Goal: Task Accomplishment & Management: Manage account settings

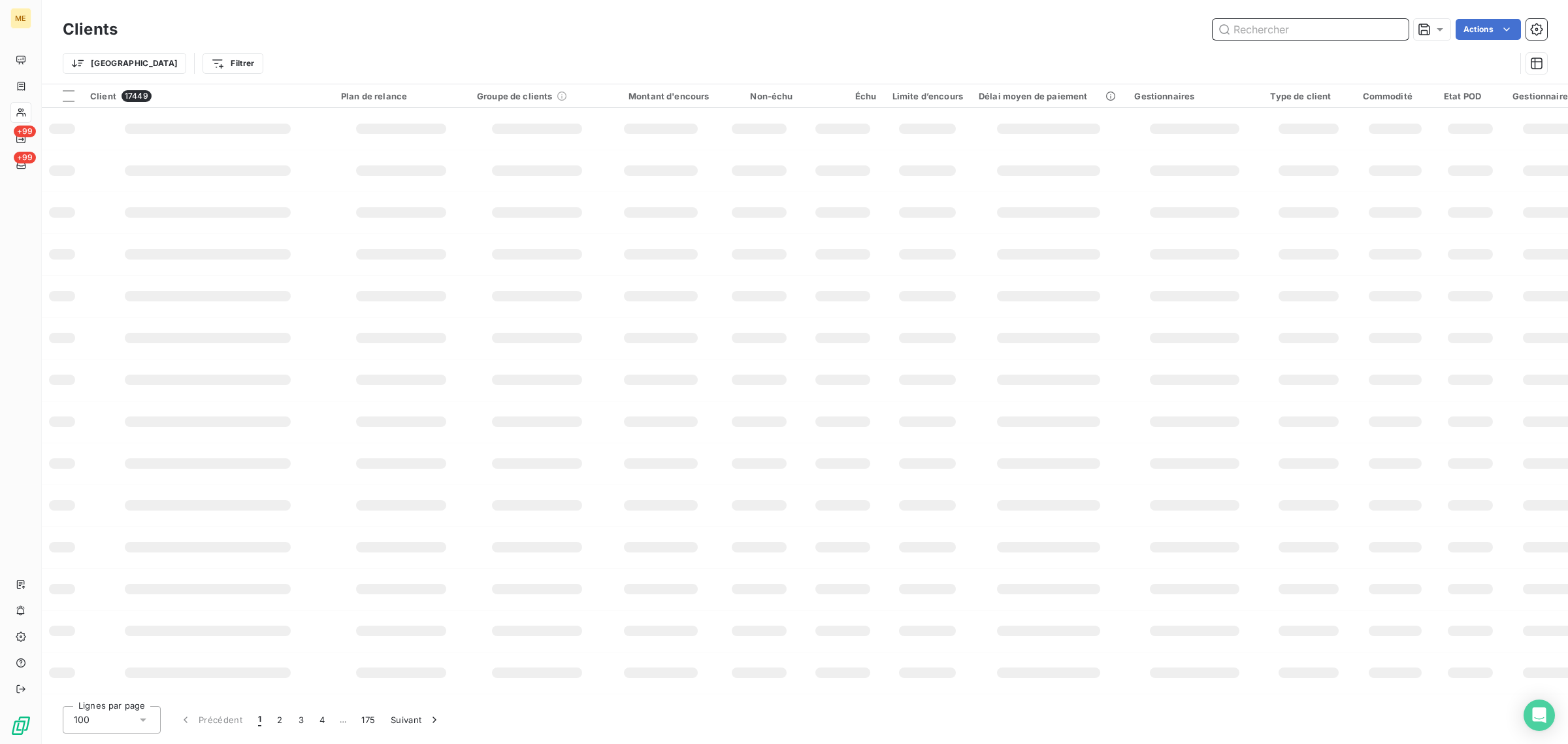
click at [1237, 24] on input "text" at bounding box center [1311, 29] width 196 height 21
paste input "METFRA000000681-CA1"
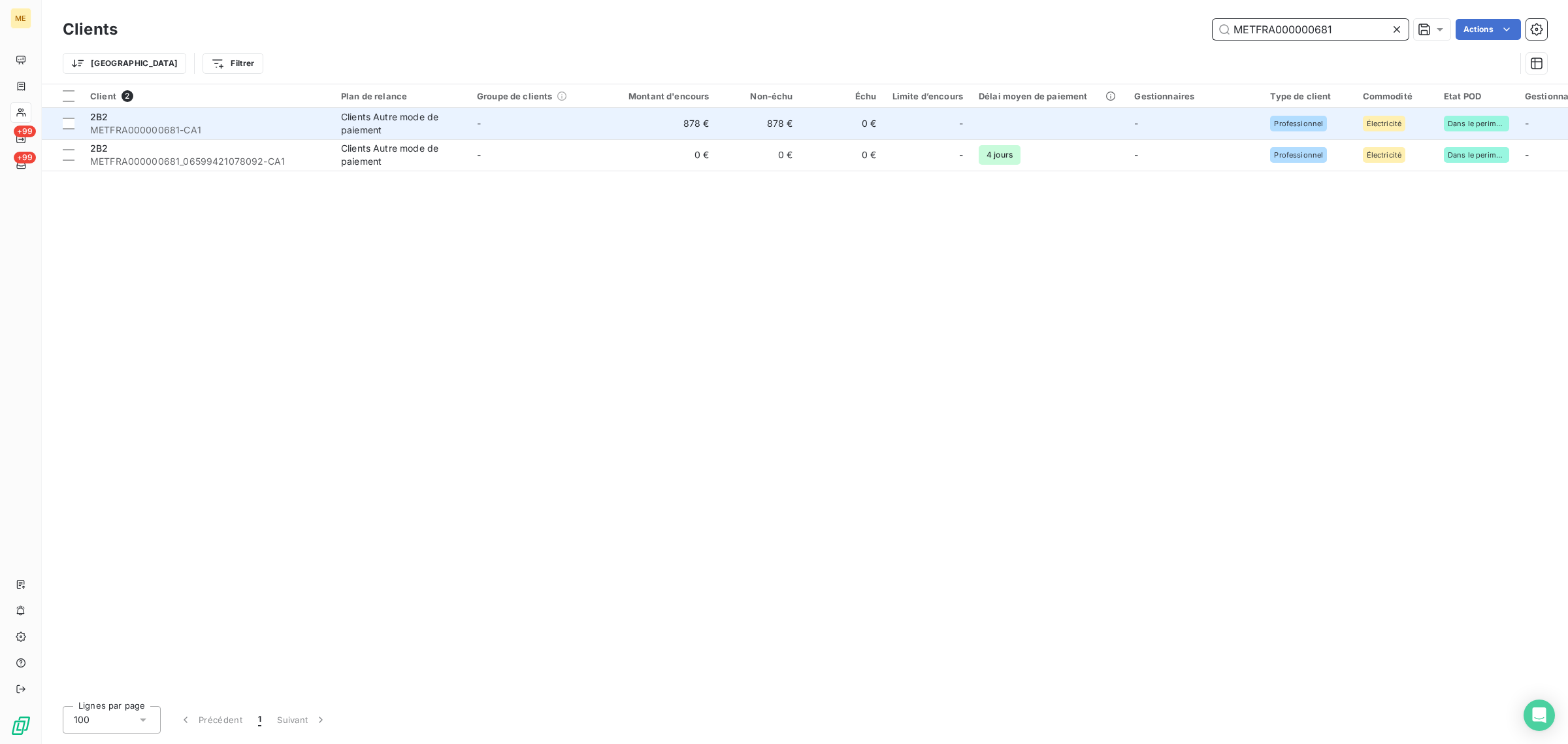
type input "METFRA000000681"
click at [612, 127] on td "878 €" at bounding box center [661, 123] width 112 height 31
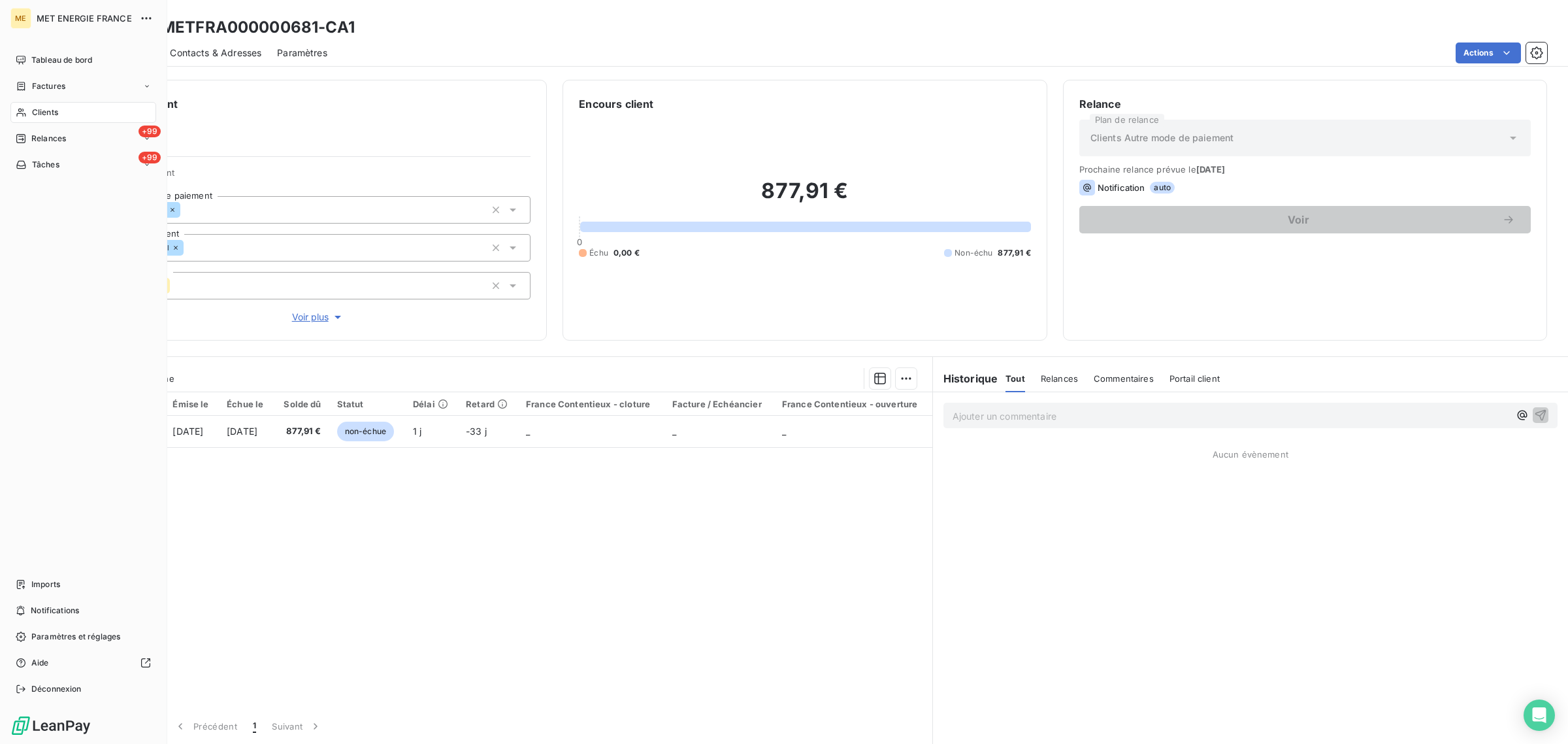
click at [21, 116] on icon at bounding box center [22, 112] width 11 height 10
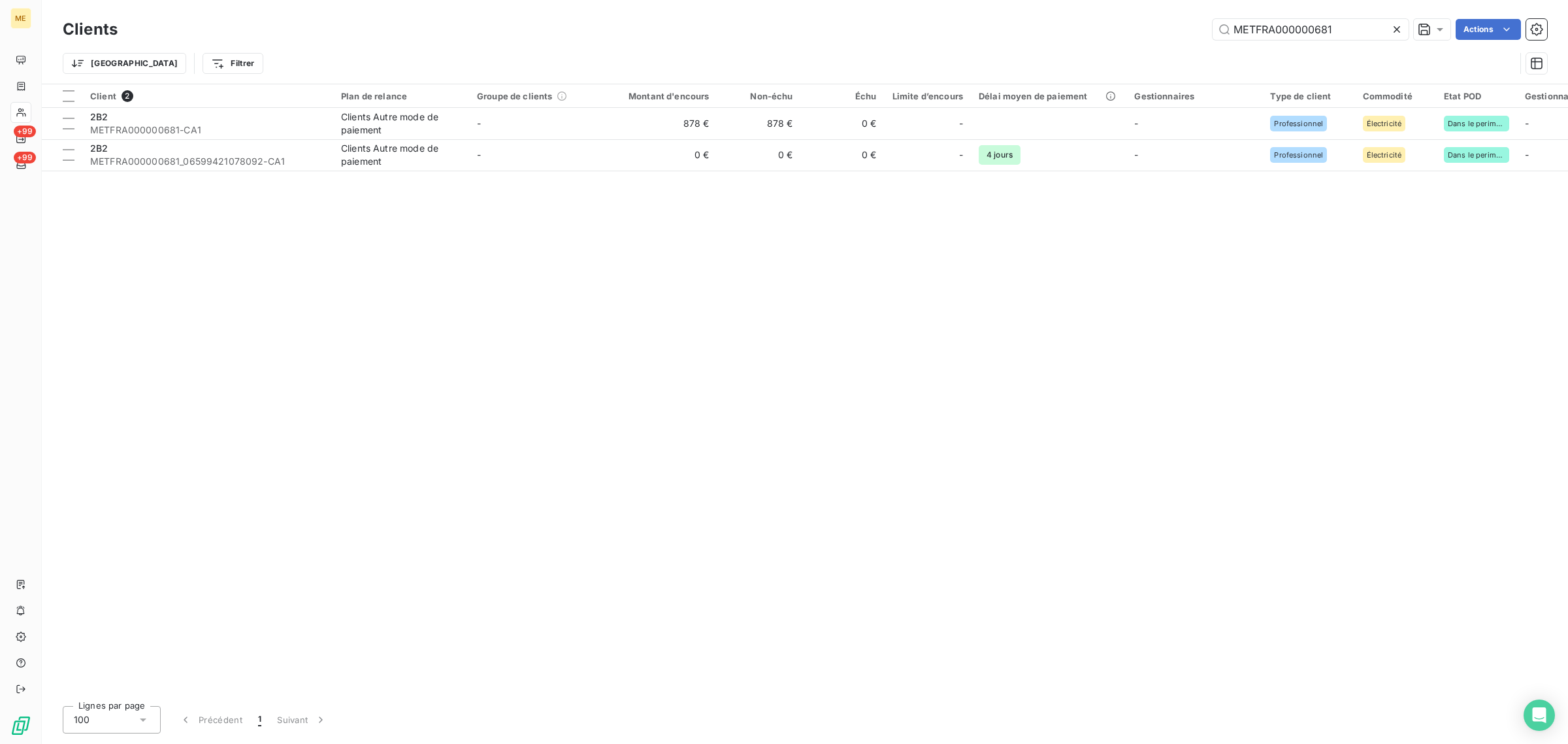
drag, startPoint x: 1346, startPoint y: 27, endPoint x: 990, endPoint y: 44, distance: 356.4
click at [990, 44] on div "Clients METFRA000000681 Actions Trier Filtrer" at bounding box center [805, 50] width 1485 height 68
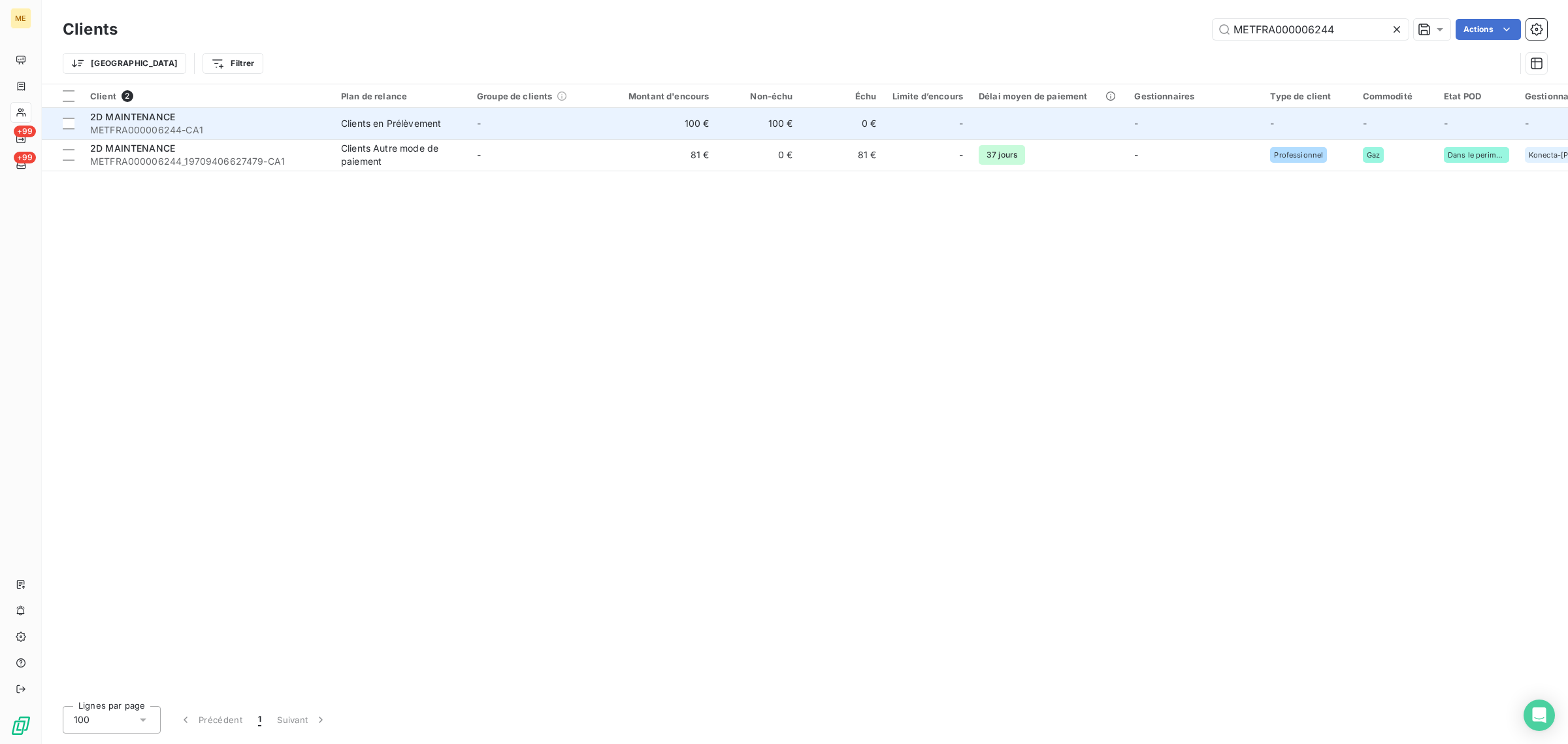
type input "METFRA000006244"
click at [632, 135] on td "100 €" at bounding box center [661, 123] width 112 height 31
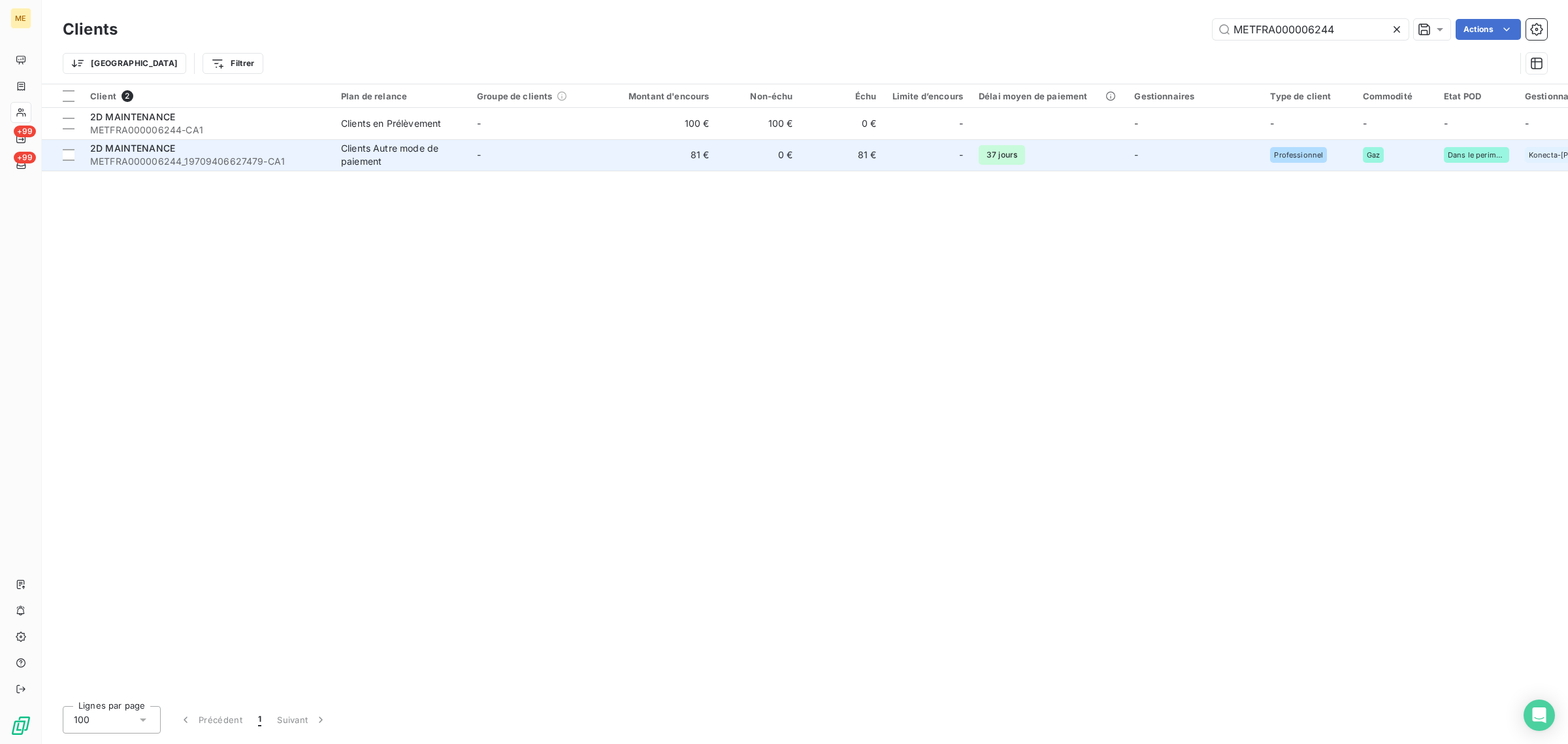
click at [740, 155] on td "0 €" at bounding box center [759, 154] width 83 height 31
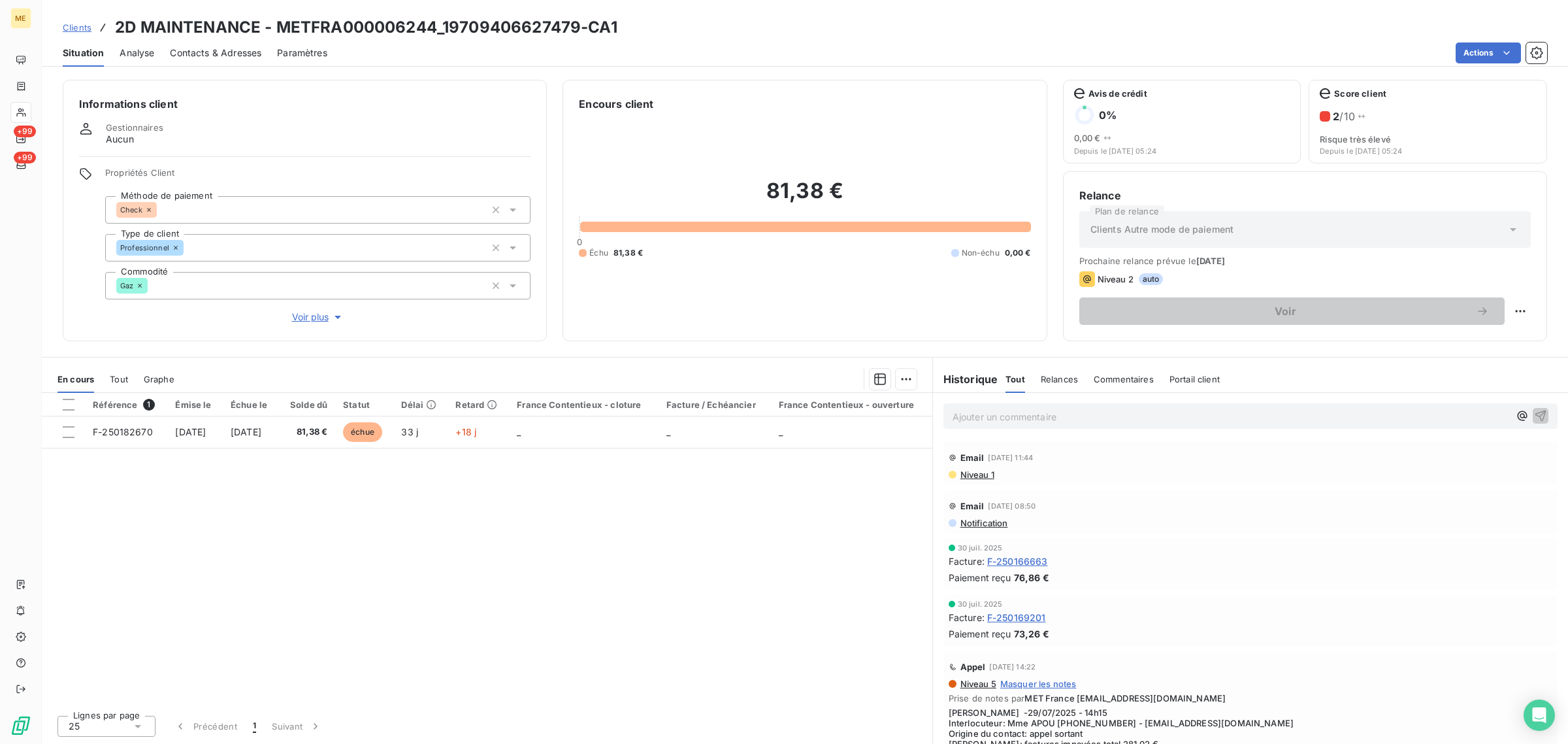
click at [297, 318] on span "Voir plus" at bounding box center [318, 317] width 52 height 13
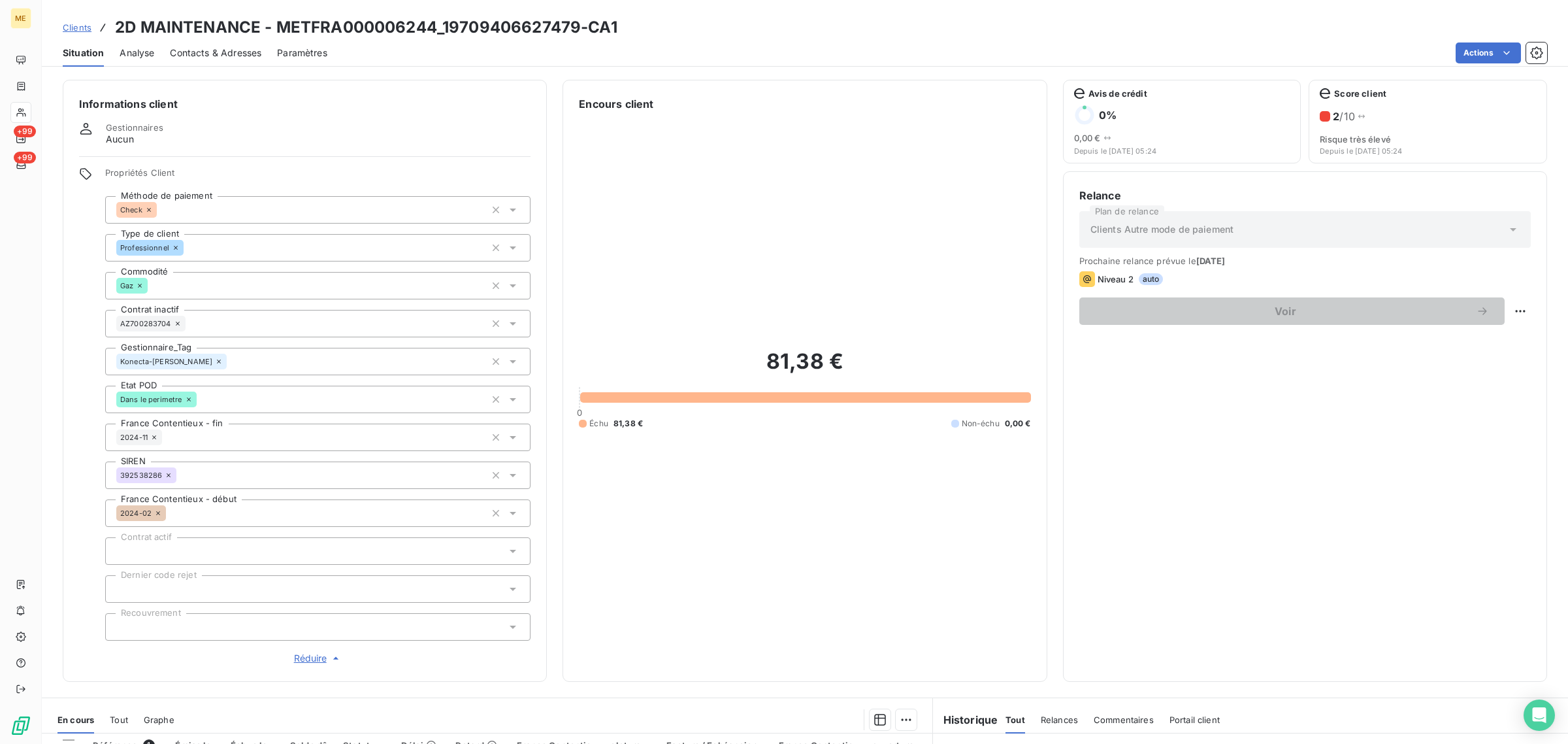
click at [72, 34] on div "Clients 2D MAINTENANCE - METFRA000006244_19709406627479-CA1" at bounding box center [340, 28] width 555 height 24
click at [72, 22] on span "Clients" at bounding box center [76, 27] width 28 height 10
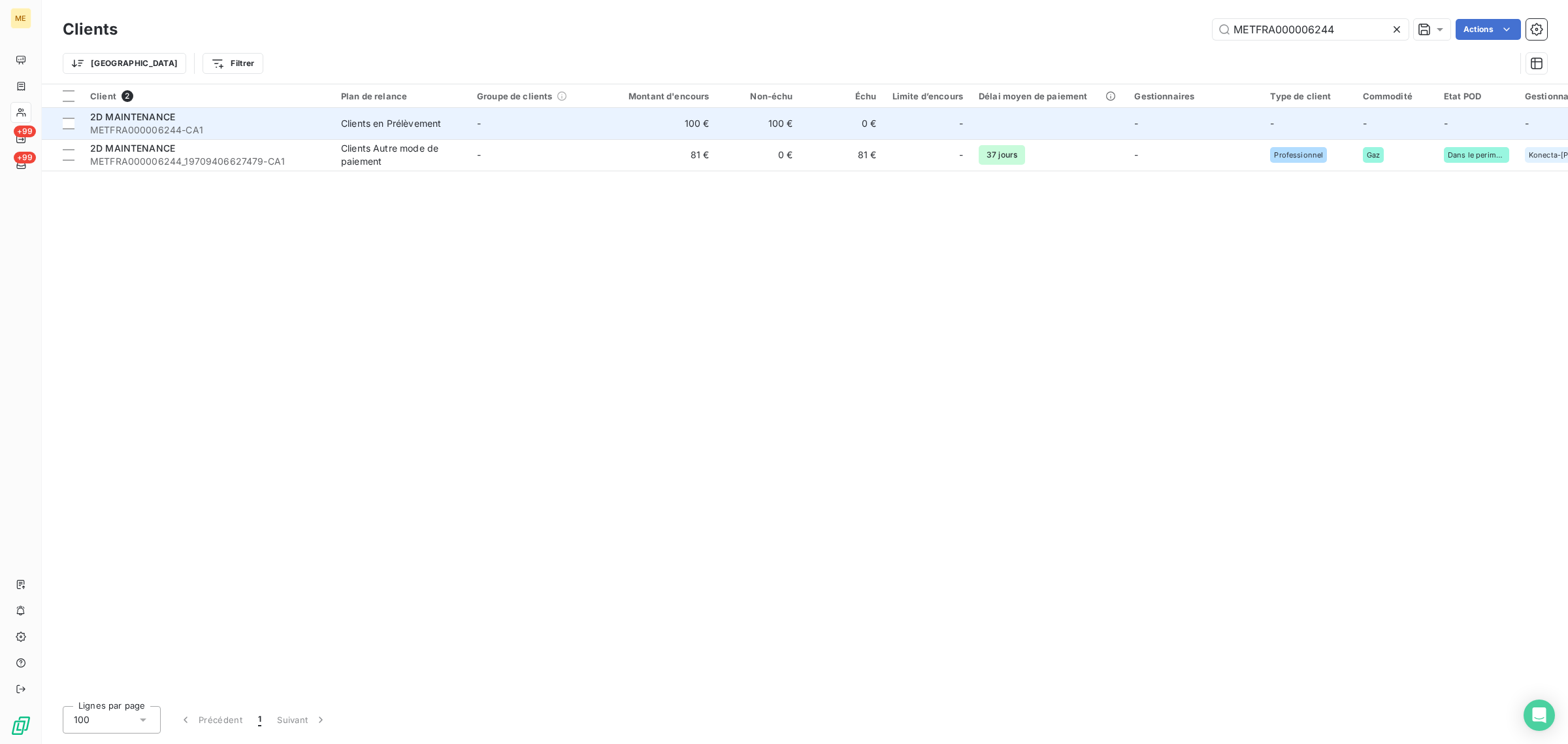
click at [721, 126] on td "100 €" at bounding box center [759, 123] width 83 height 31
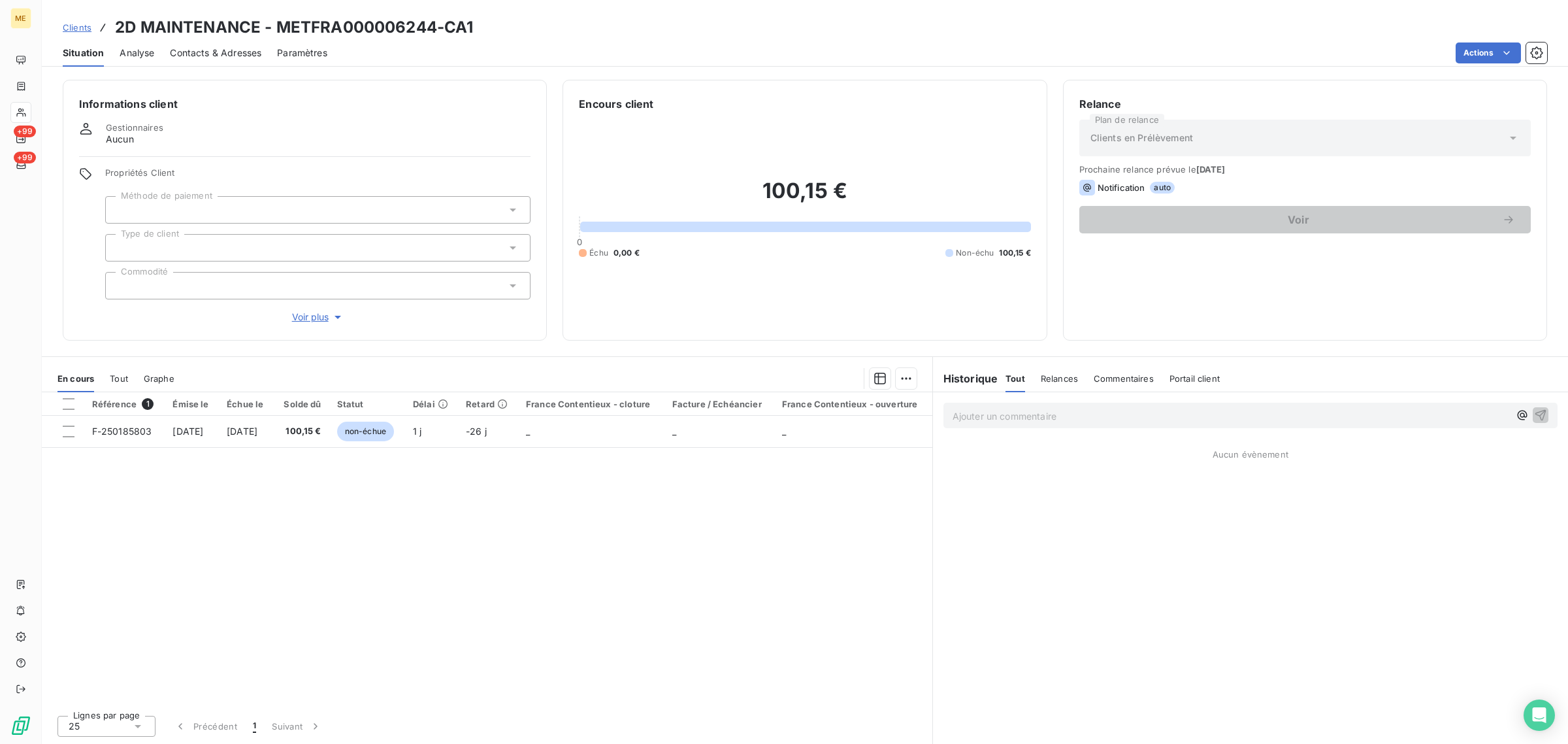
click at [320, 314] on span "Voir plus" at bounding box center [318, 317] width 52 height 13
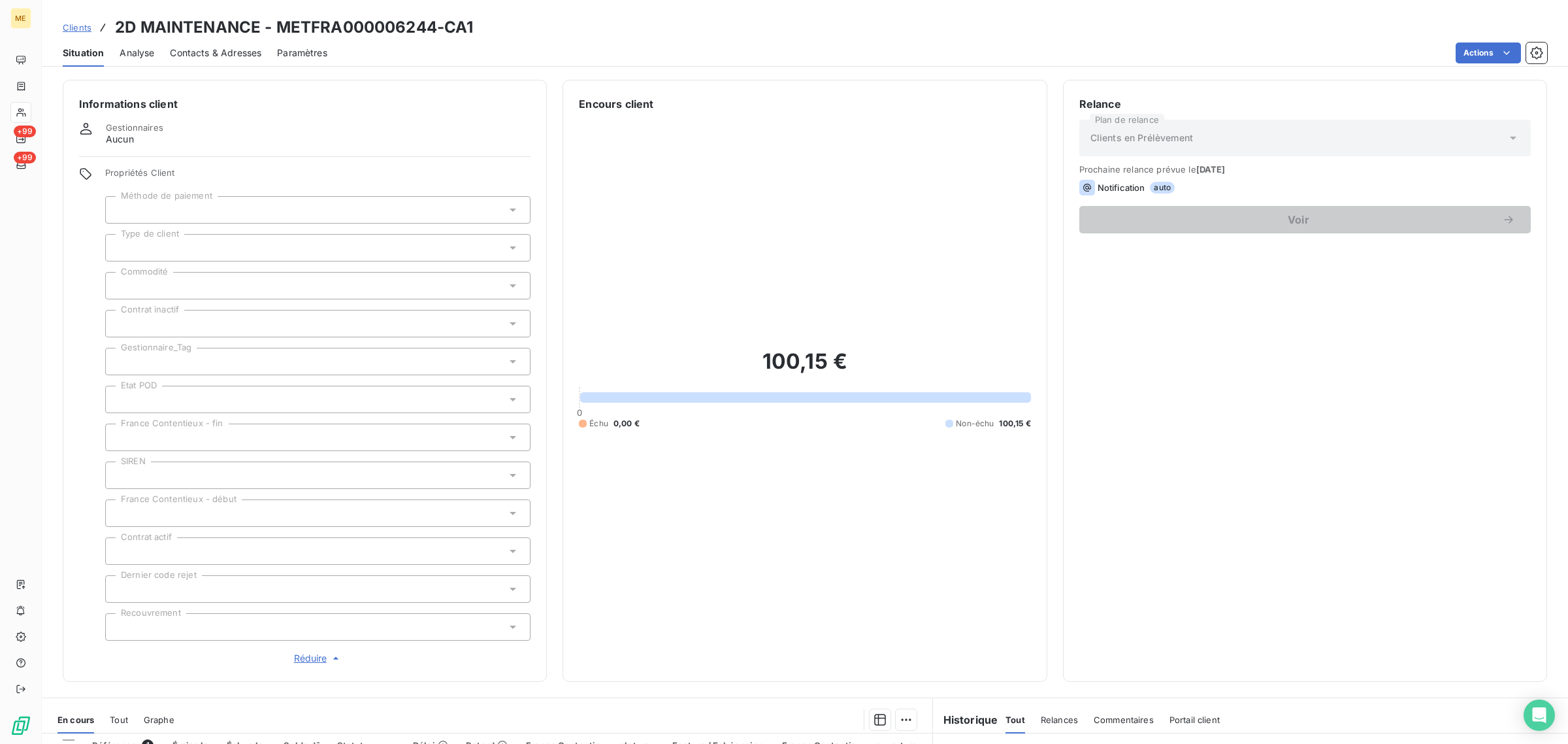
click at [210, 354] on div at bounding box center [318, 362] width 426 height 28
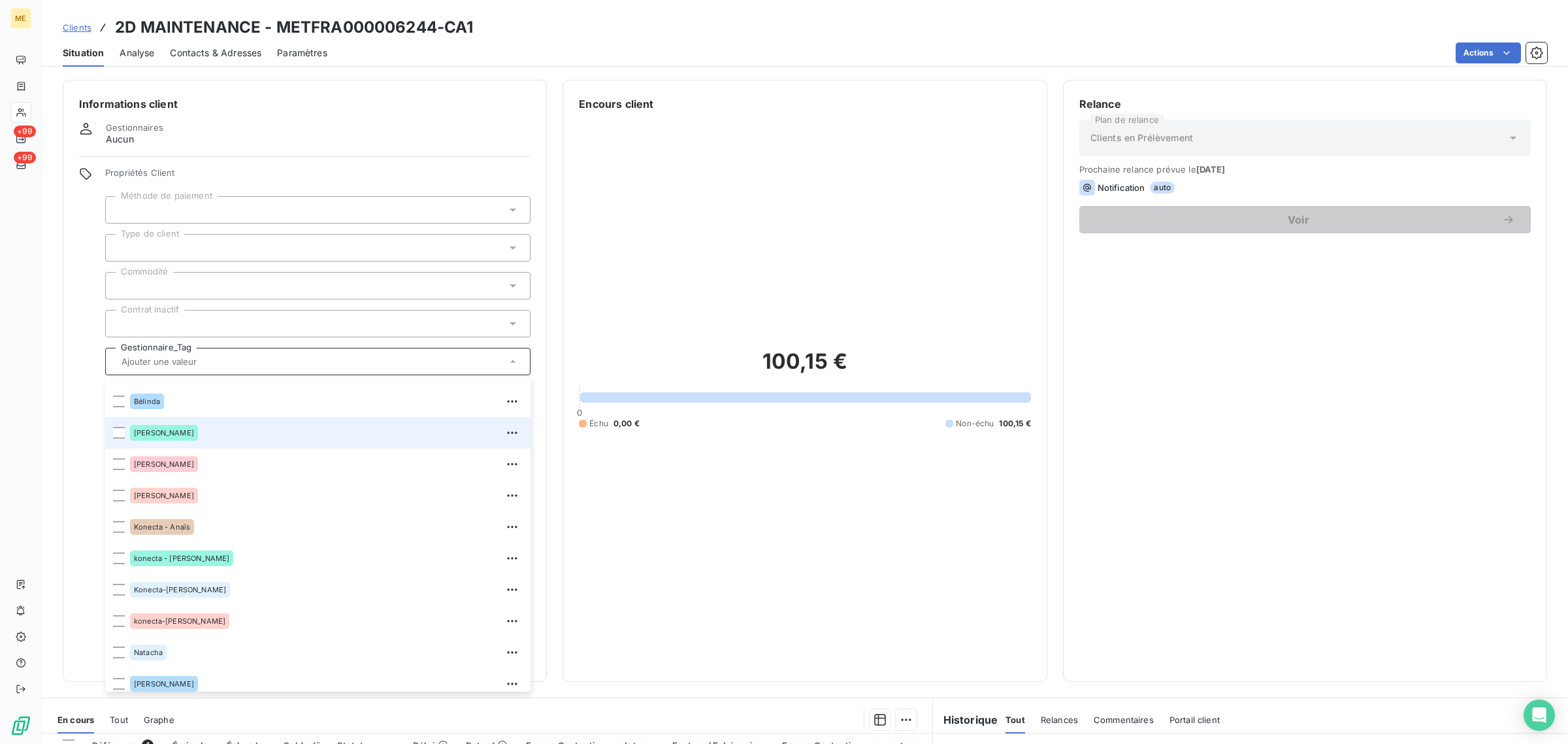
scroll to position [125, 0]
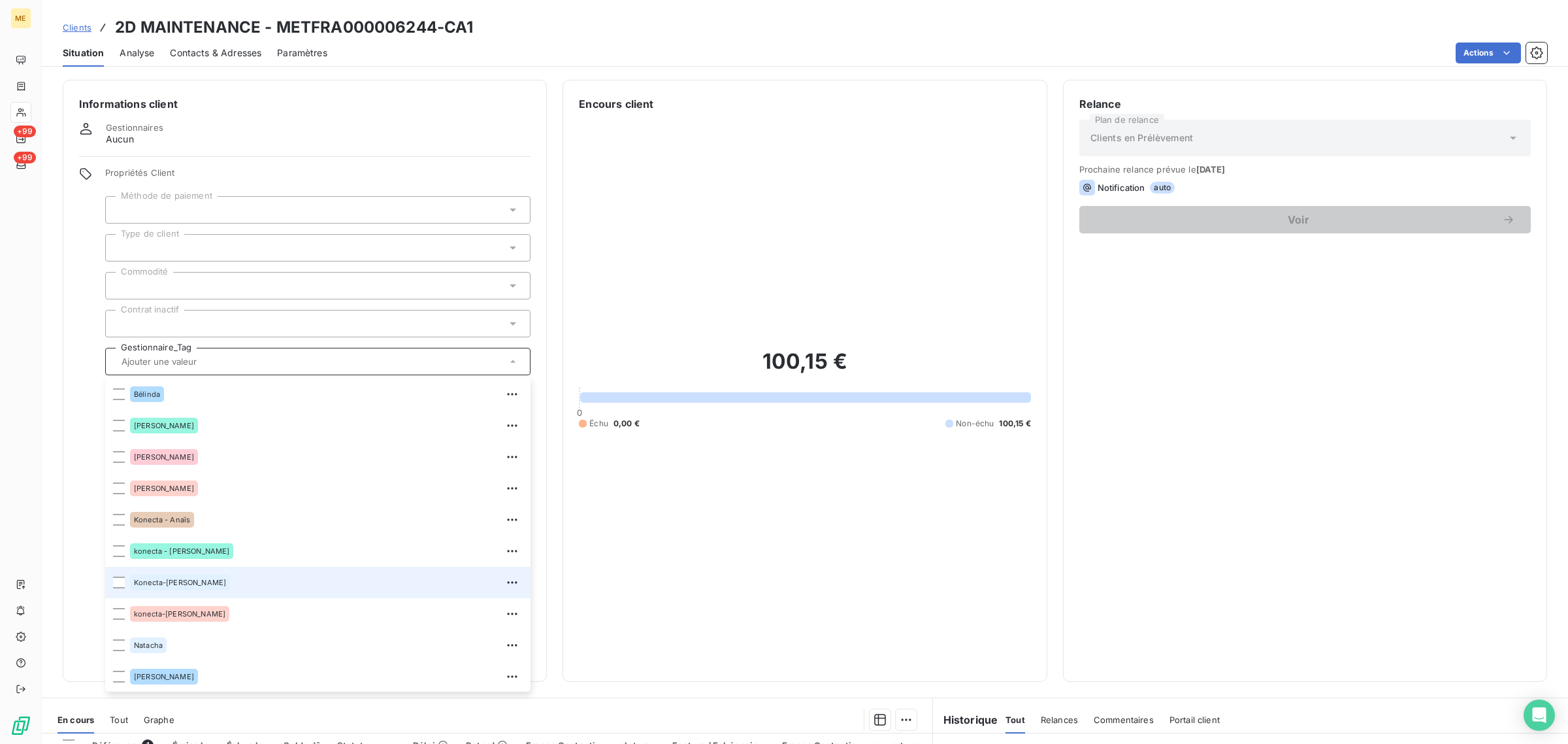
click at [226, 570] on li "Konecta-[PERSON_NAME]" at bounding box center [318, 582] width 426 height 31
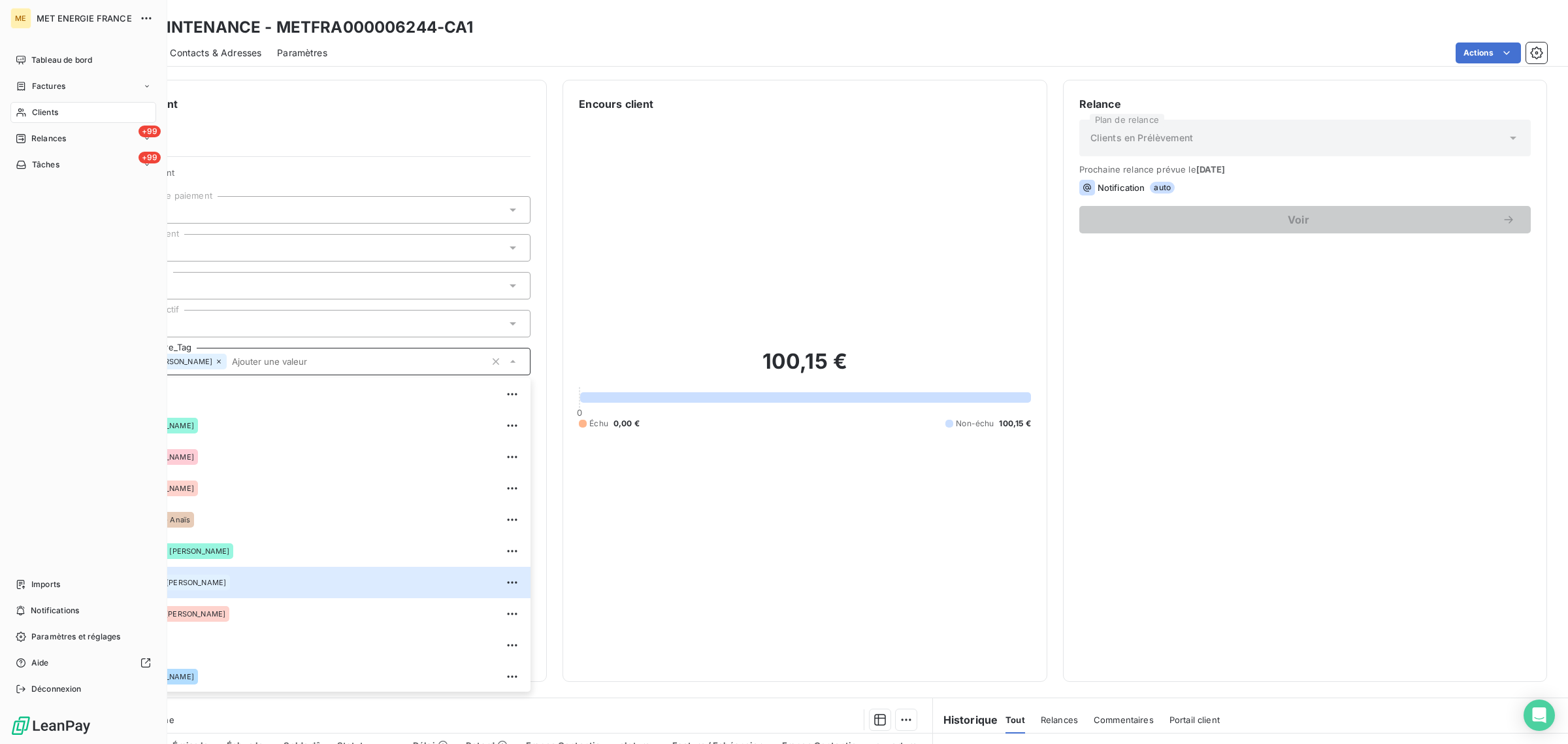
click at [28, 103] on div "Clients" at bounding box center [83, 113] width 146 height 21
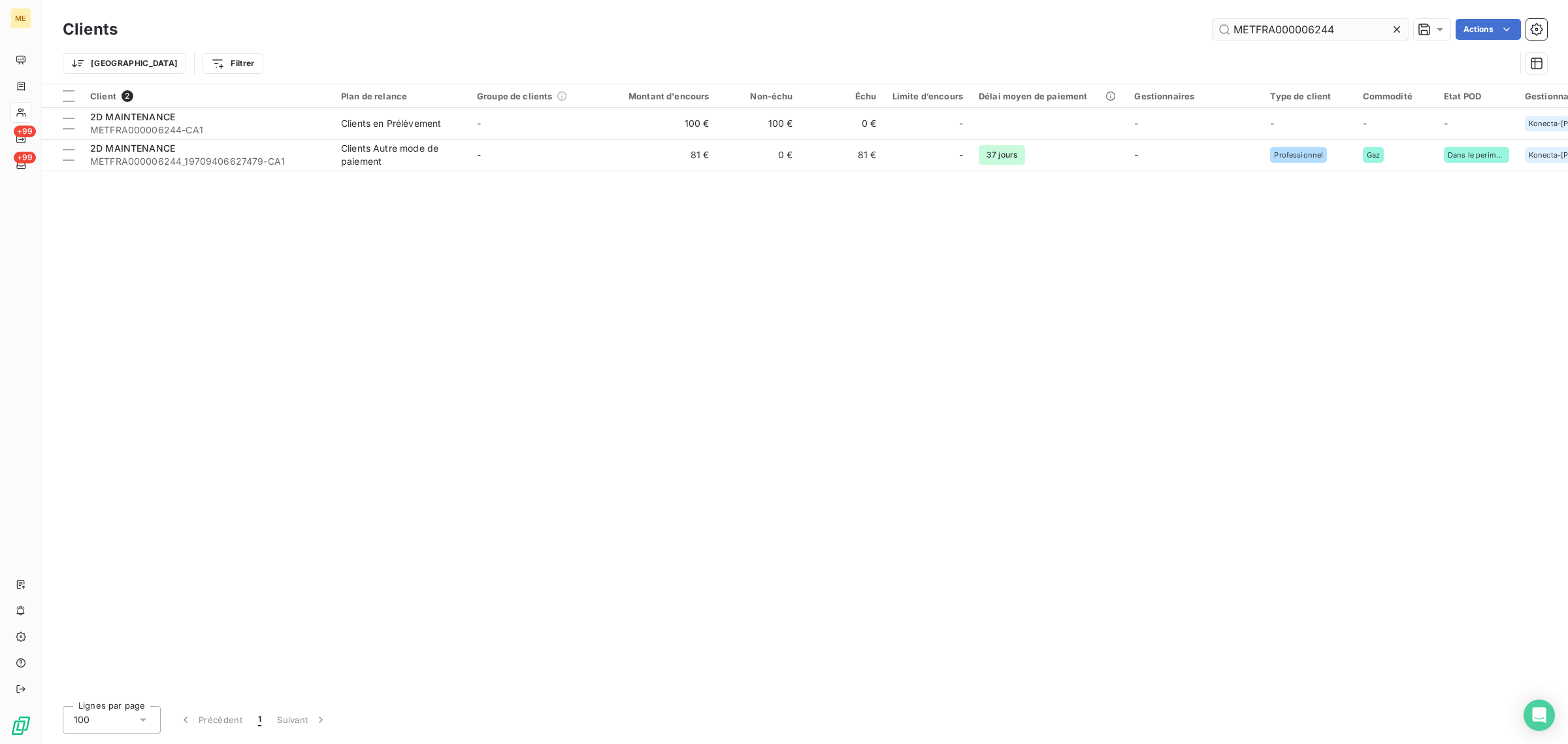
drag, startPoint x: 1357, startPoint y: 17, endPoint x: 1348, endPoint y: 24, distance: 11.4
click at [1354, 17] on div "Clients METFRA000006244 Actions" at bounding box center [805, 30] width 1485 height 28
drag, startPoint x: 1346, startPoint y: 30, endPoint x: 1044, endPoint y: 51, distance: 302.7
click at [1044, 51] on div "Clients METFRA000006244 Actions Trier Filtrer" at bounding box center [805, 50] width 1485 height 68
paste input "3101-CA1"
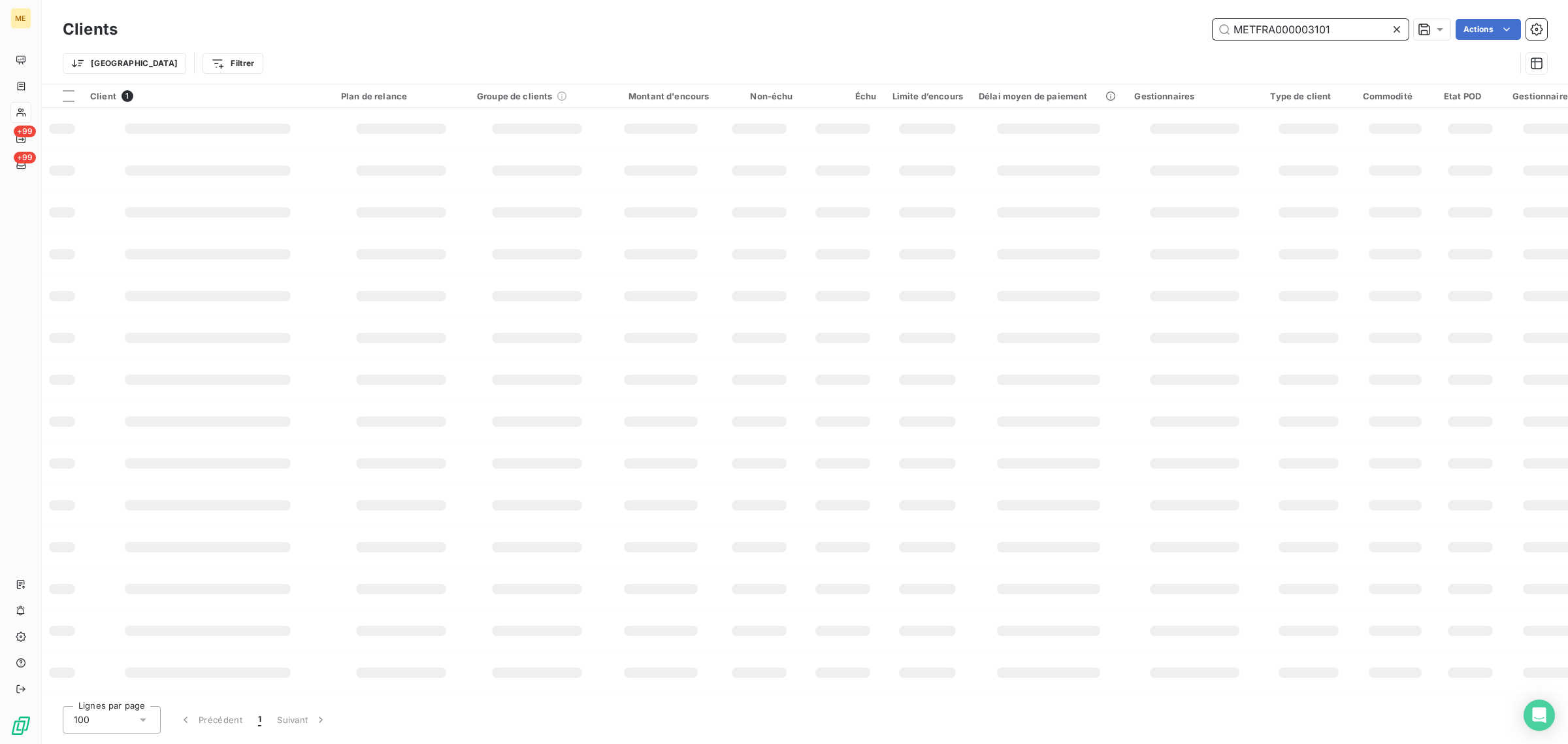
type input "METFRA000003101"
click at [1020, 54] on div "Trier Filtrer" at bounding box center [789, 63] width 1453 height 25
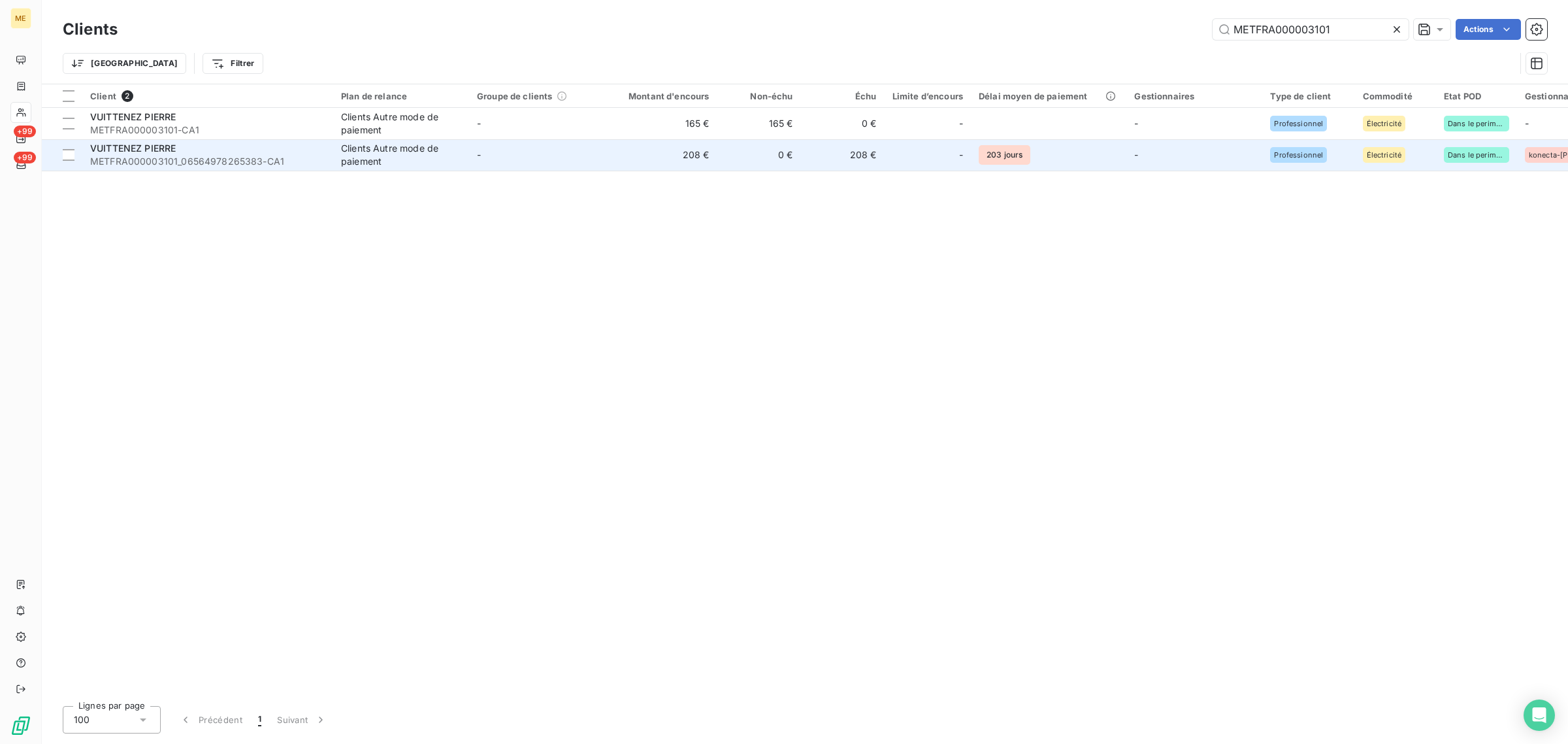
click at [481, 141] on td "-" at bounding box center [537, 154] width 136 height 31
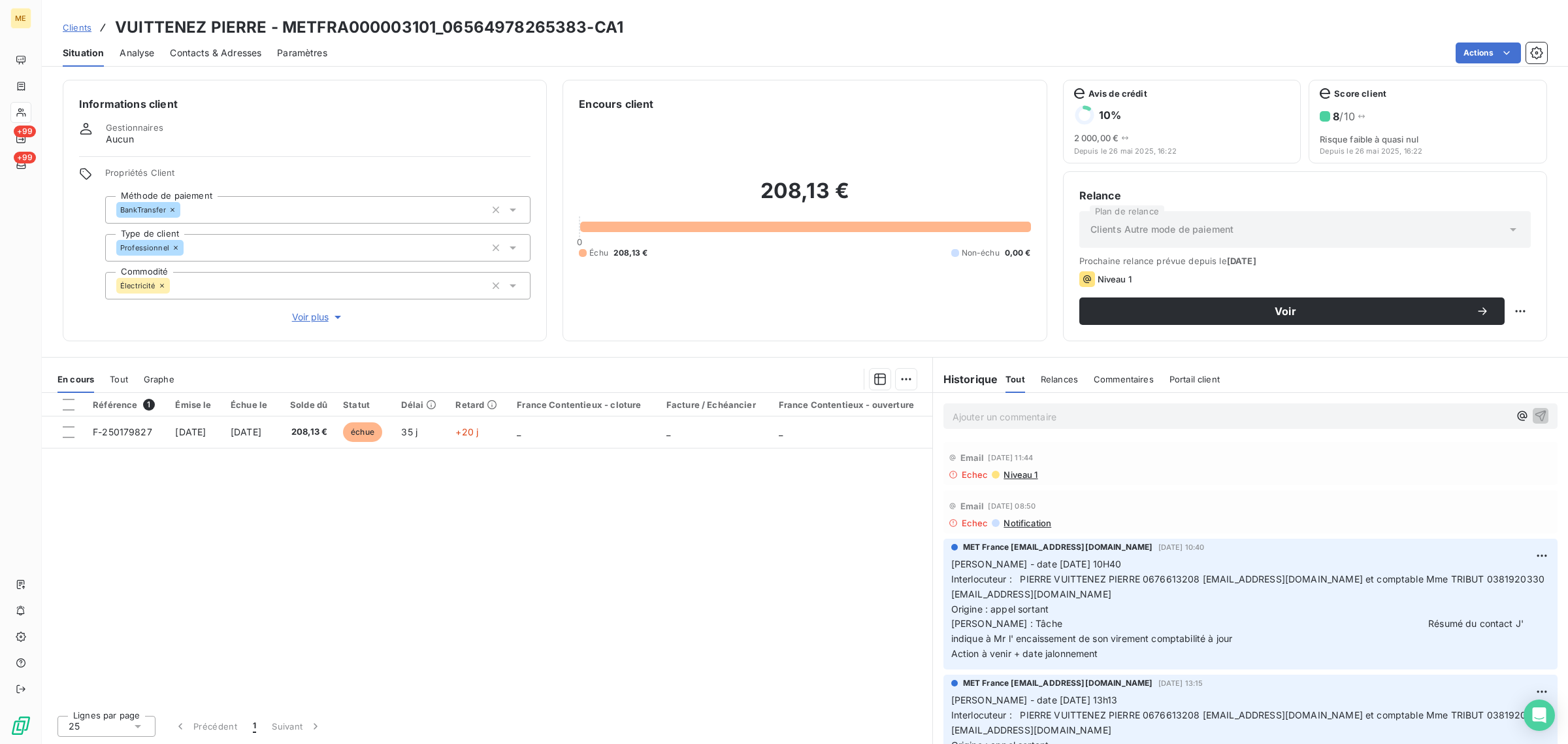
click at [298, 315] on span "Voir plus" at bounding box center [318, 317] width 52 height 13
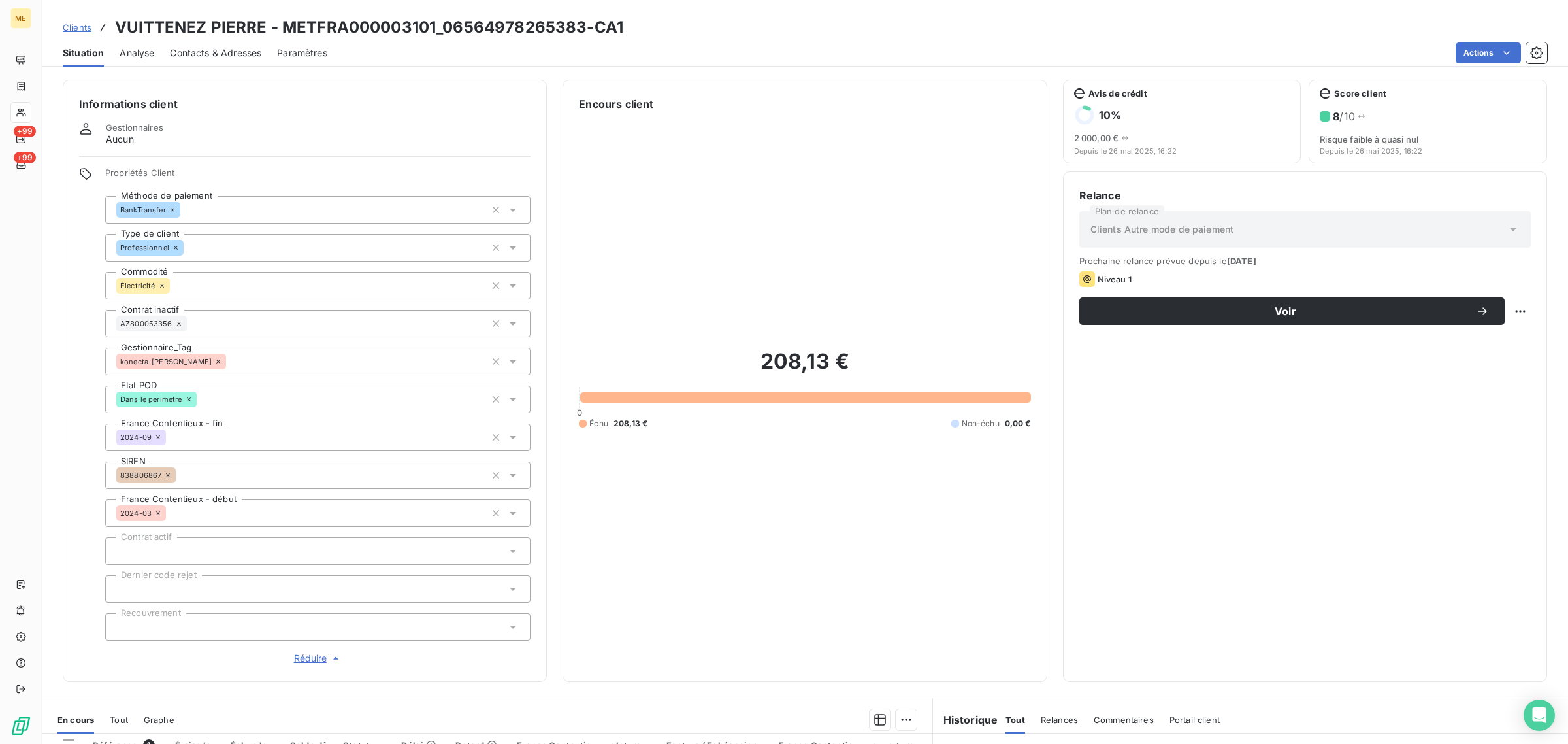
click at [75, 33] on link "Clients" at bounding box center [76, 27] width 28 height 13
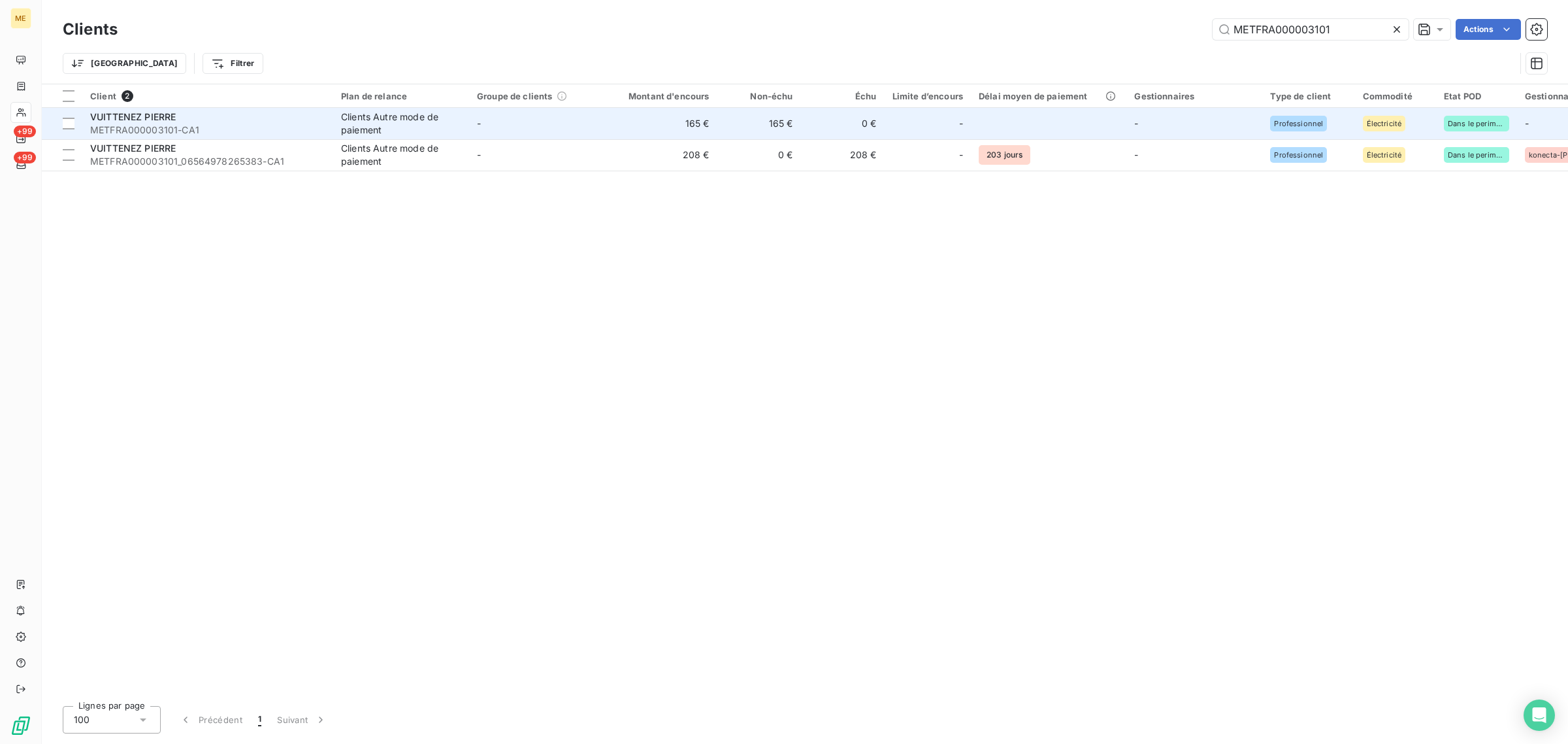
click at [676, 123] on td "165 €" at bounding box center [661, 123] width 112 height 31
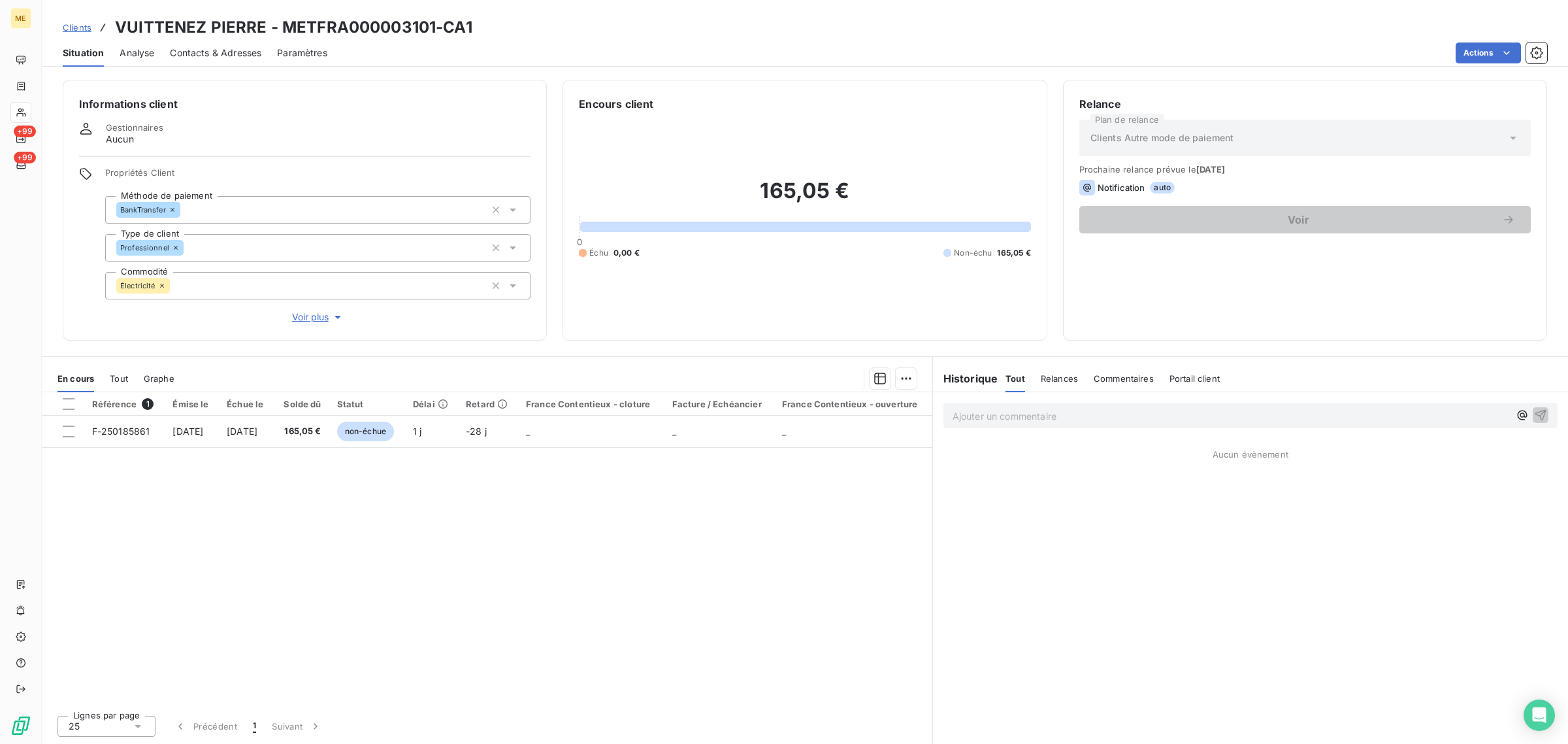
click at [306, 317] on span "Voir plus" at bounding box center [318, 317] width 52 height 13
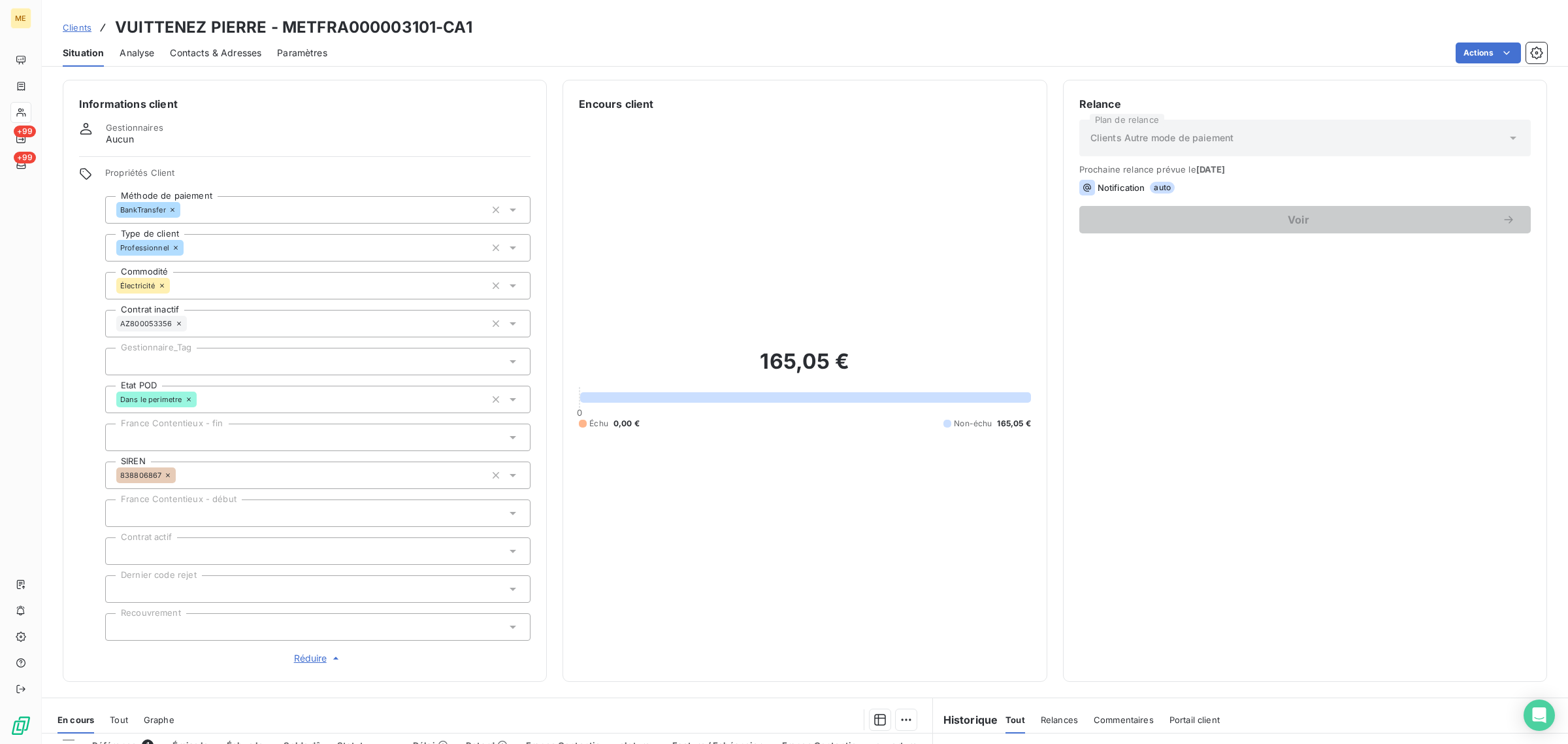
click at [209, 370] on div at bounding box center [318, 362] width 426 height 28
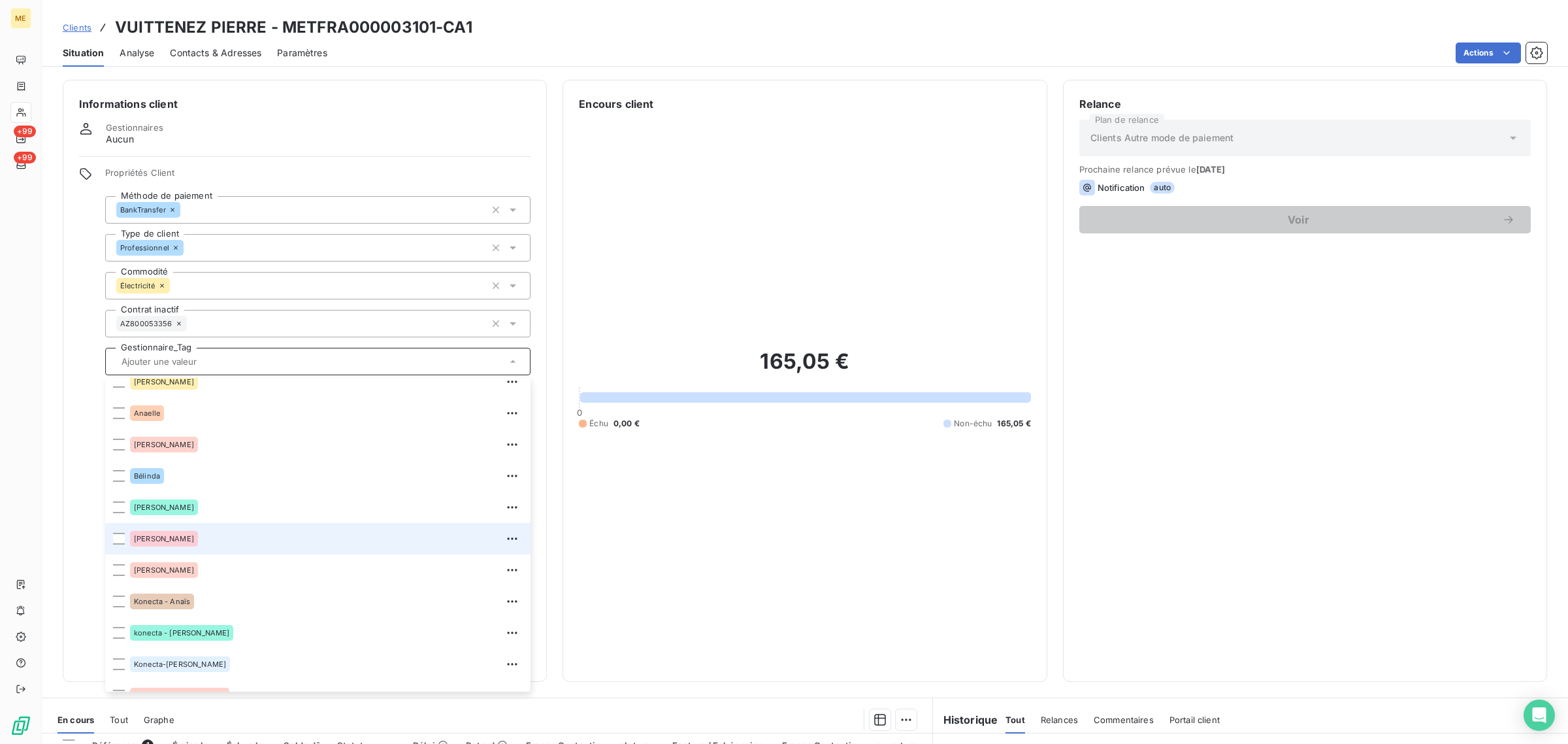
scroll to position [125, 0]
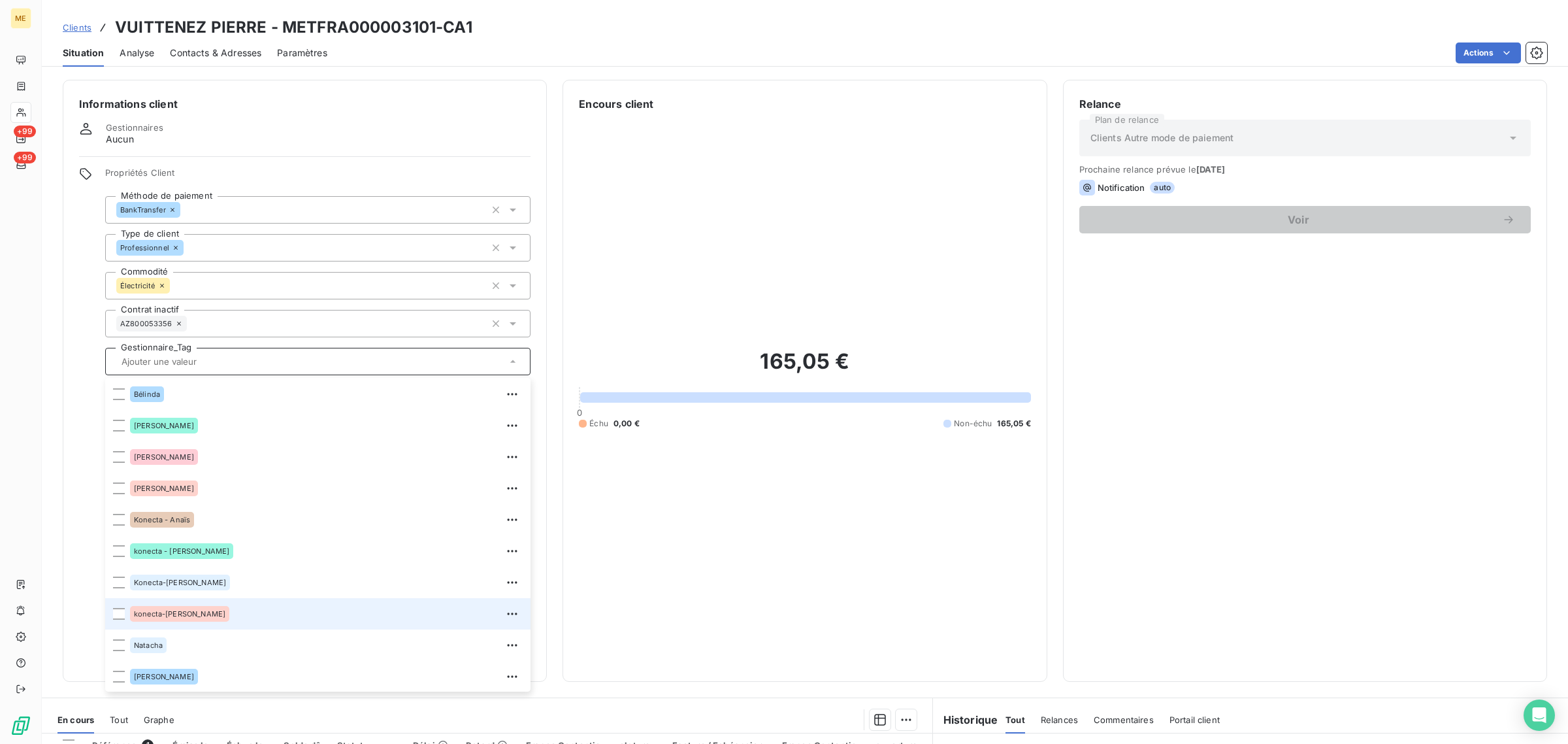
click at [229, 604] on div "konecta-[PERSON_NAME]" at bounding box center [326, 614] width 393 height 21
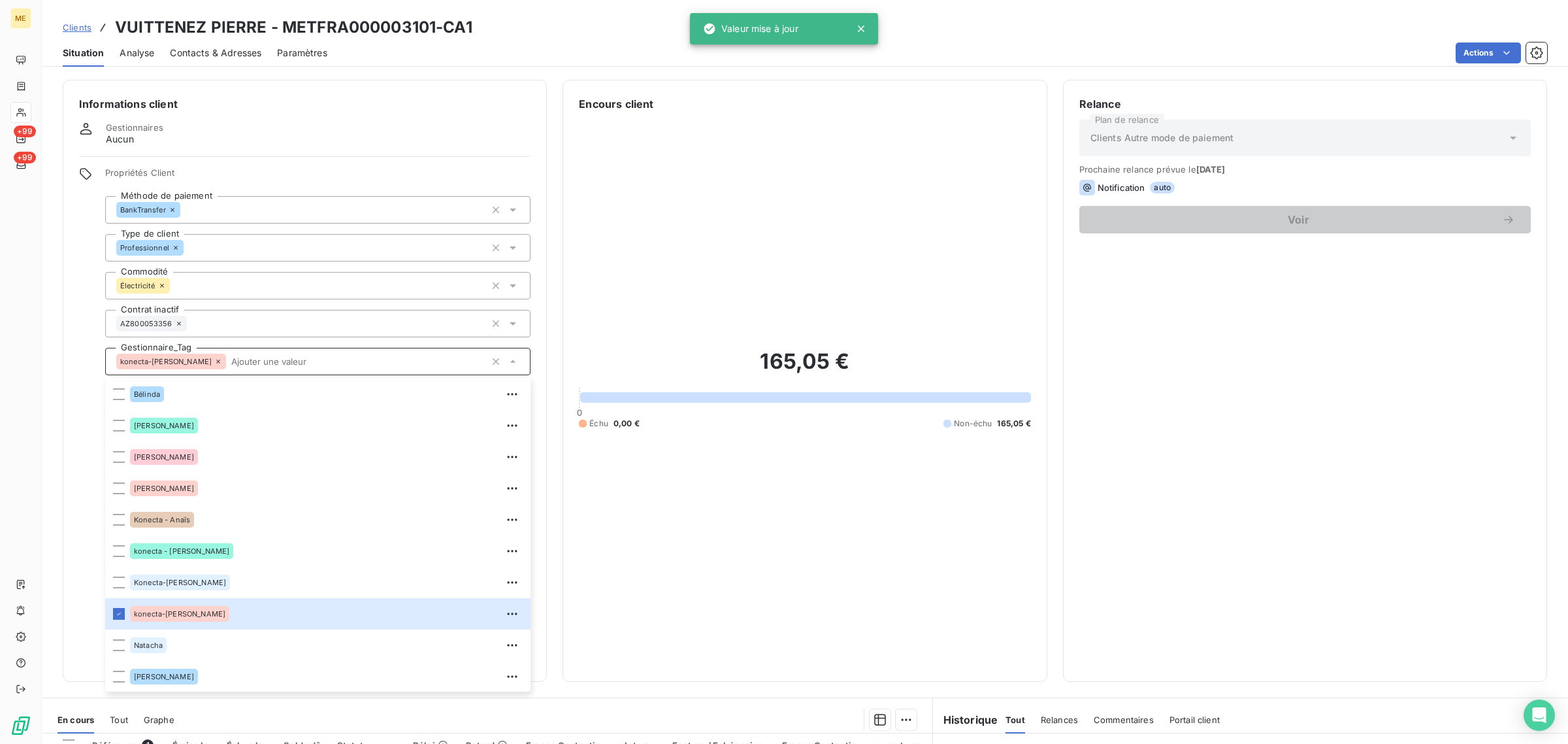
click at [635, 461] on div "165,05 € 0 Échu 0,00 € Non-échu 165,05 €" at bounding box center [805, 388] width 451 height 554
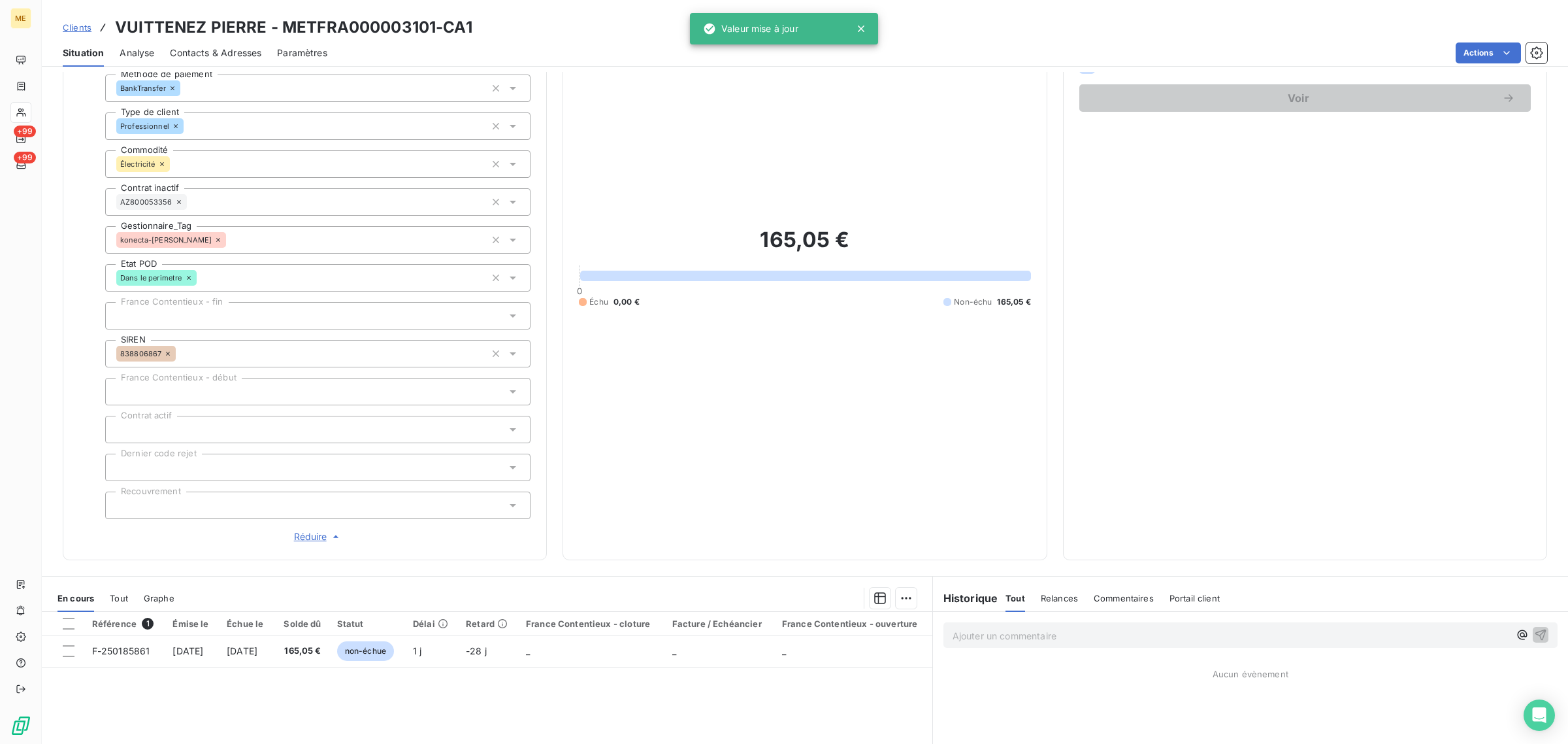
scroll to position [280, 0]
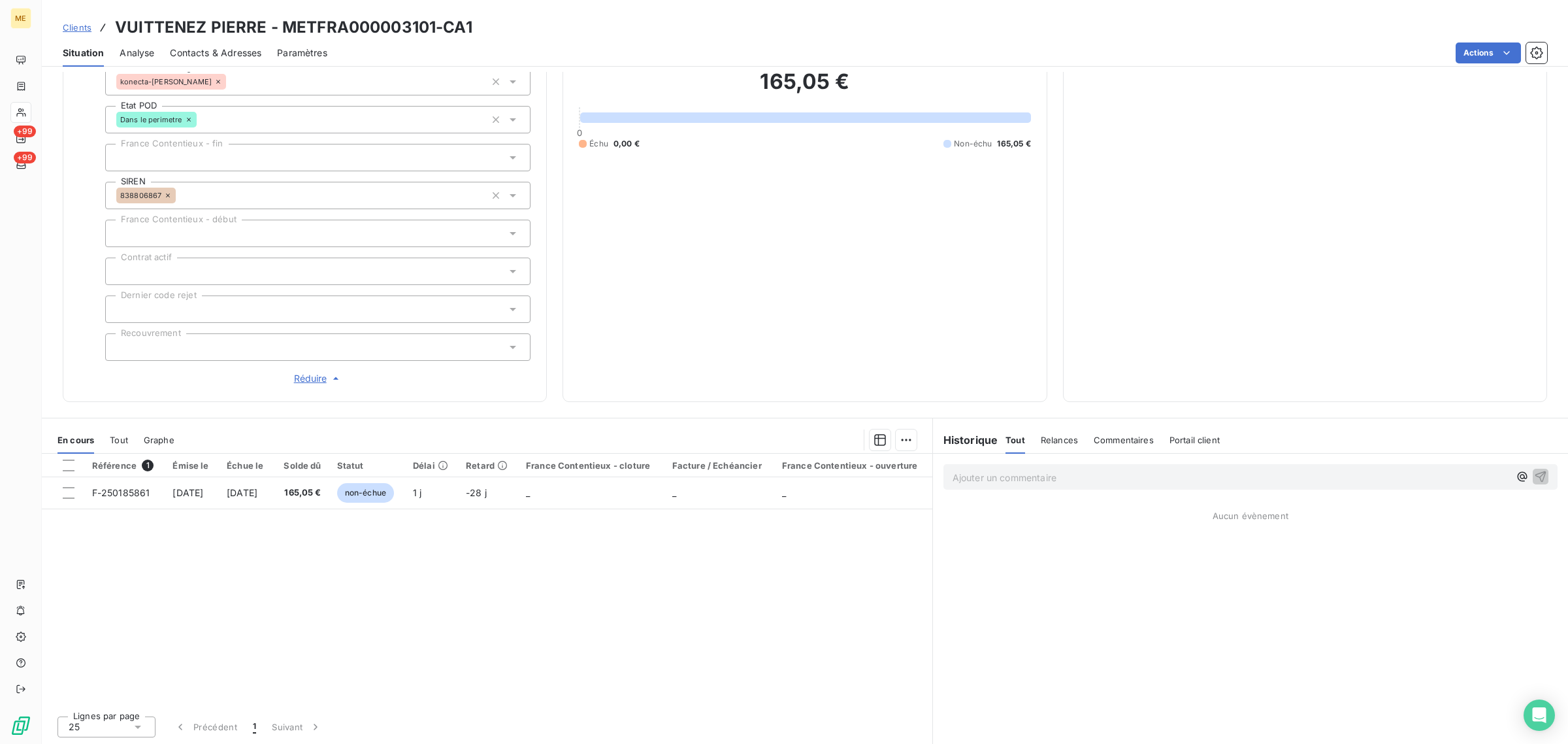
click at [253, 599] on div "Référence 1 Émise le Échue le Solde dû Statut Délai Retard France Contentieux -…" at bounding box center [487, 579] width 891 height 251
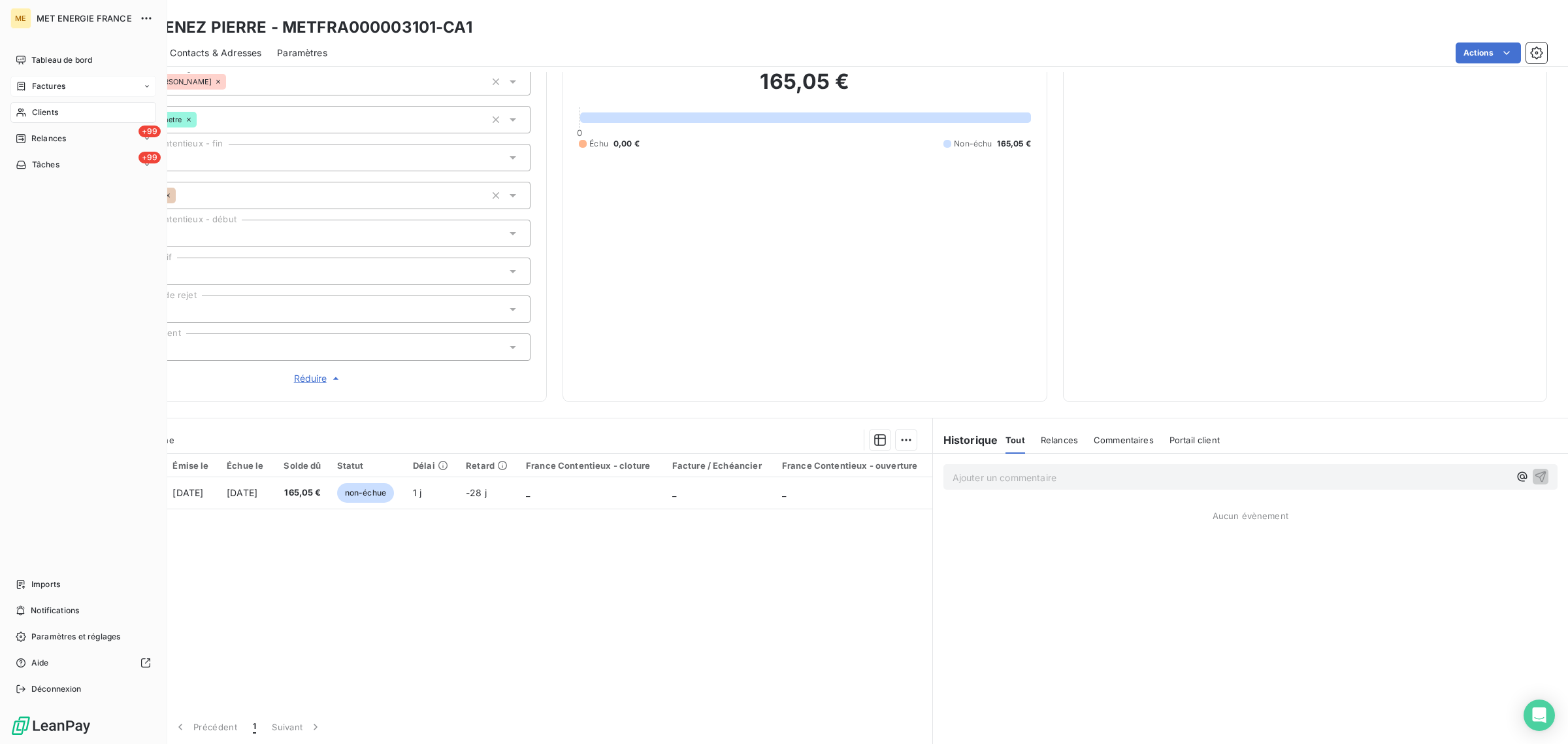
click at [27, 81] on div "Factures" at bounding box center [41, 86] width 50 height 12
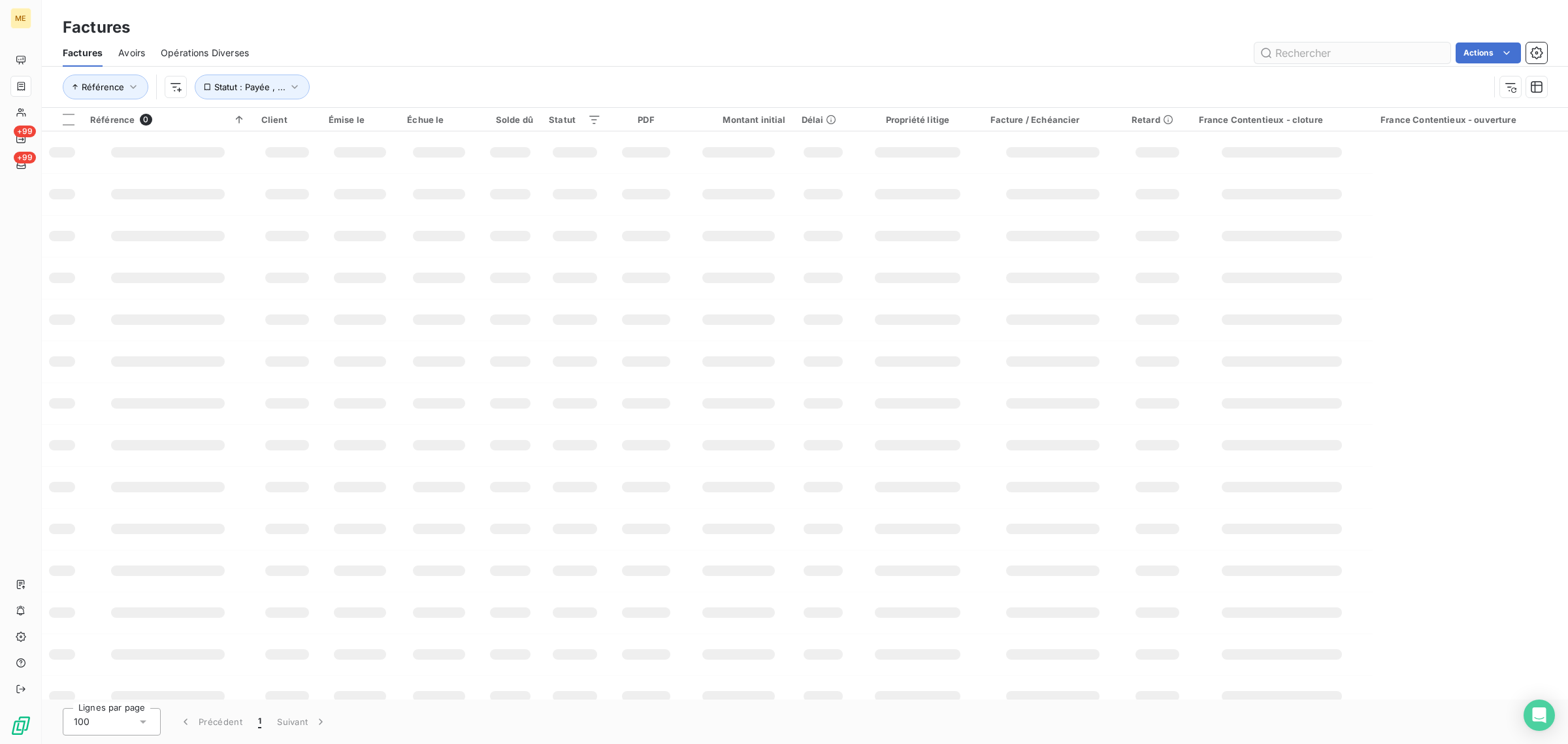
click at [1324, 58] on input "text" at bounding box center [1353, 53] width 196 height 21
type input "250184159"
click at [861, 65] on div "Factures Avoirs Opérations Diverses 250184159 Actions" at bounding box center [805, 53] width 1526 height 28
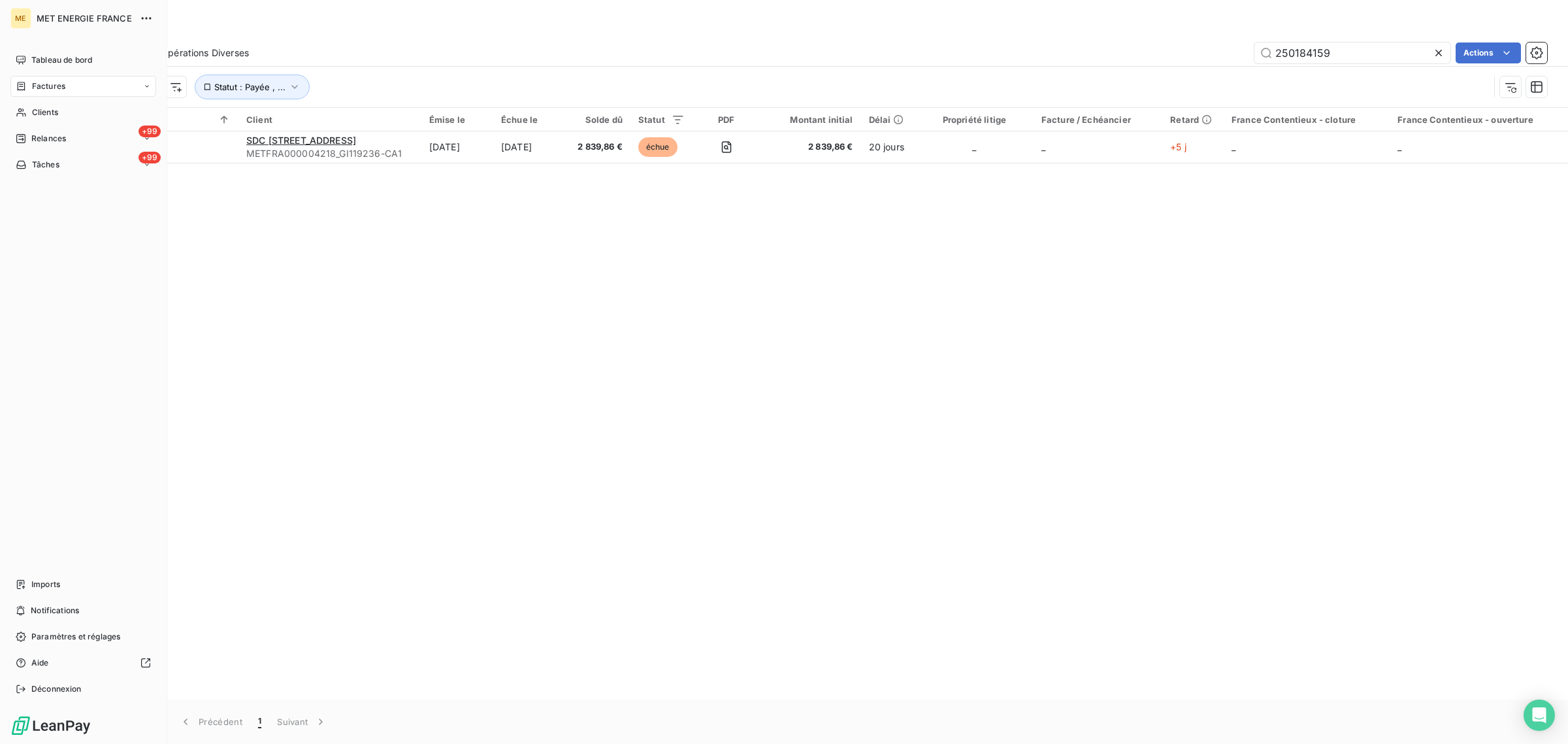
click at [50, 115] on span "Clients" at bounding box center [45, 112] width 26 height 12
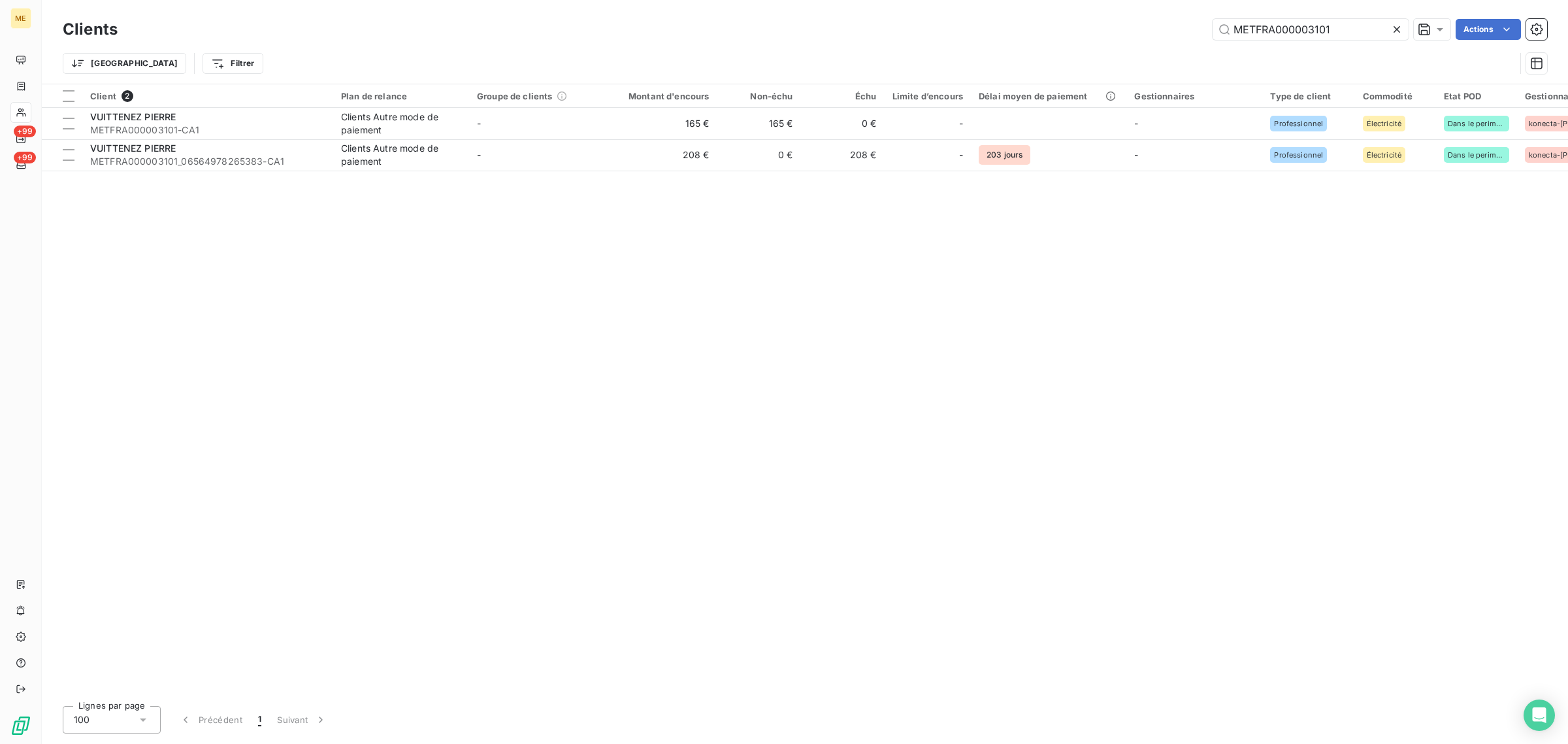
drag, startPoint x: 1353, startPoint y: 26, endPoint x: 938, endPoint y: 28, distance: 415.0
click at [939, 28] on div "METFRA000003101 Actions" at bounding box center [840, 29] width 1414 height 21
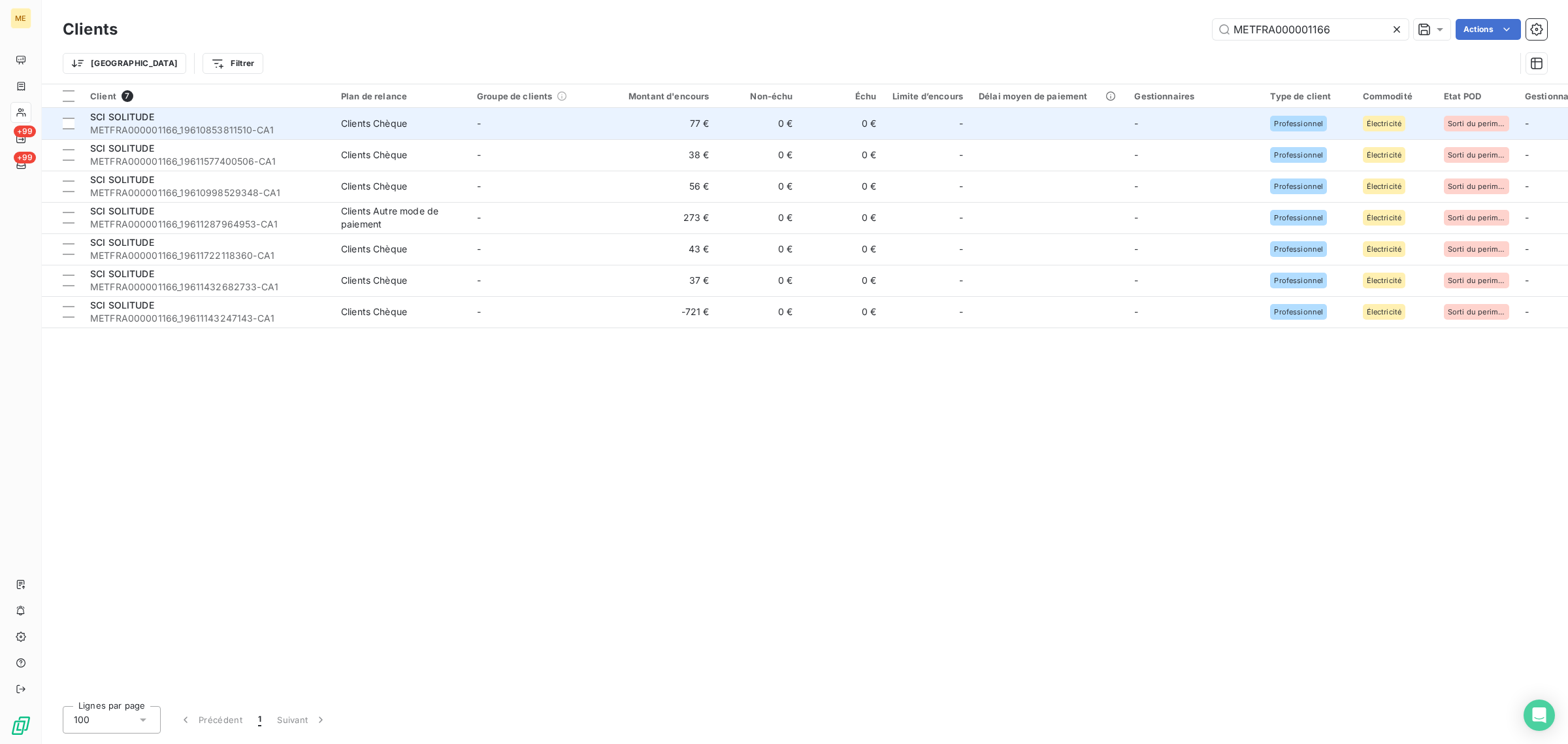
type input "METFRA000001166"
click at [474, 127] on td "-" at bounding box center [537, 123] width 136 height 31
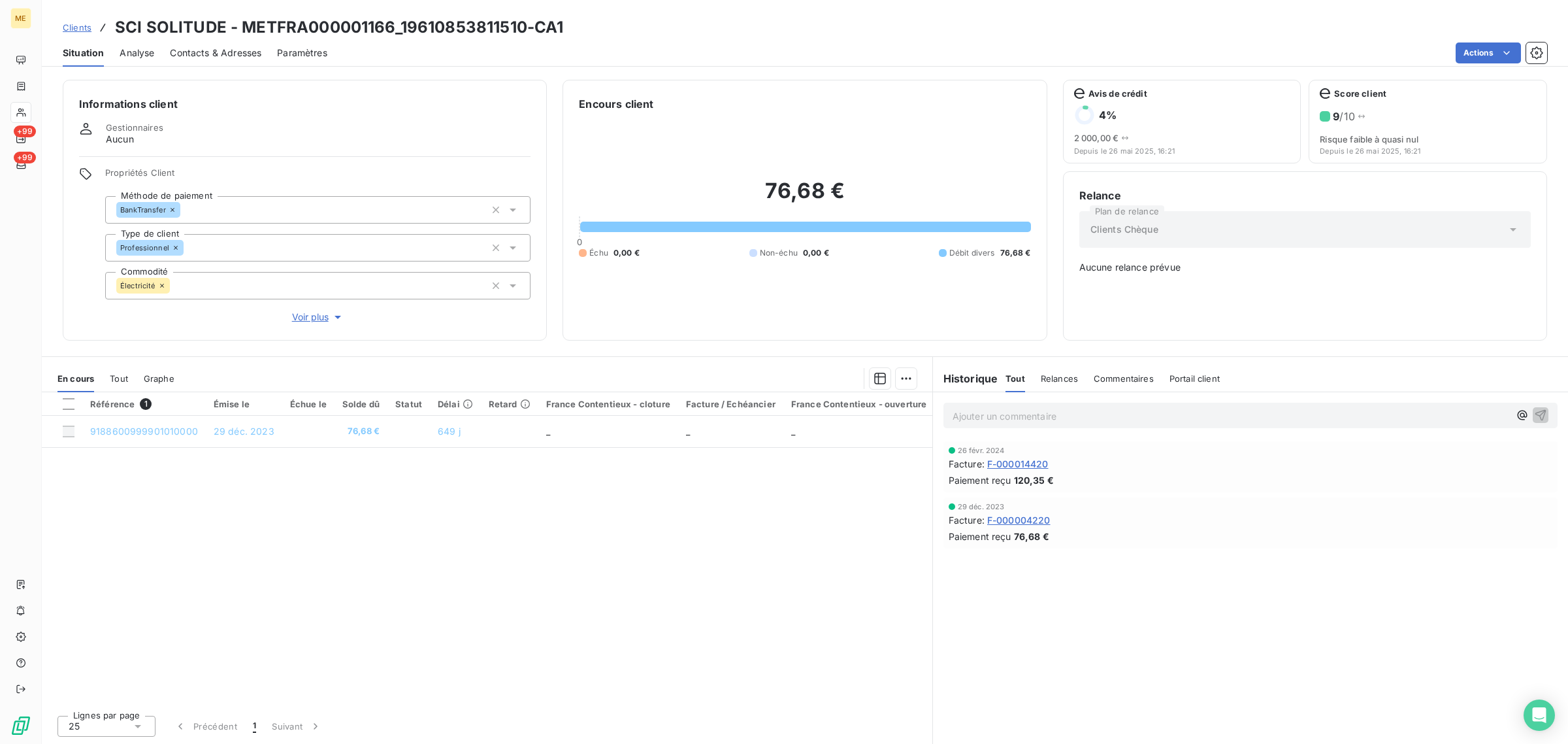
click at [307, 317] on span "Voir plus" at bounding box center [318, 317] width 52 height 13
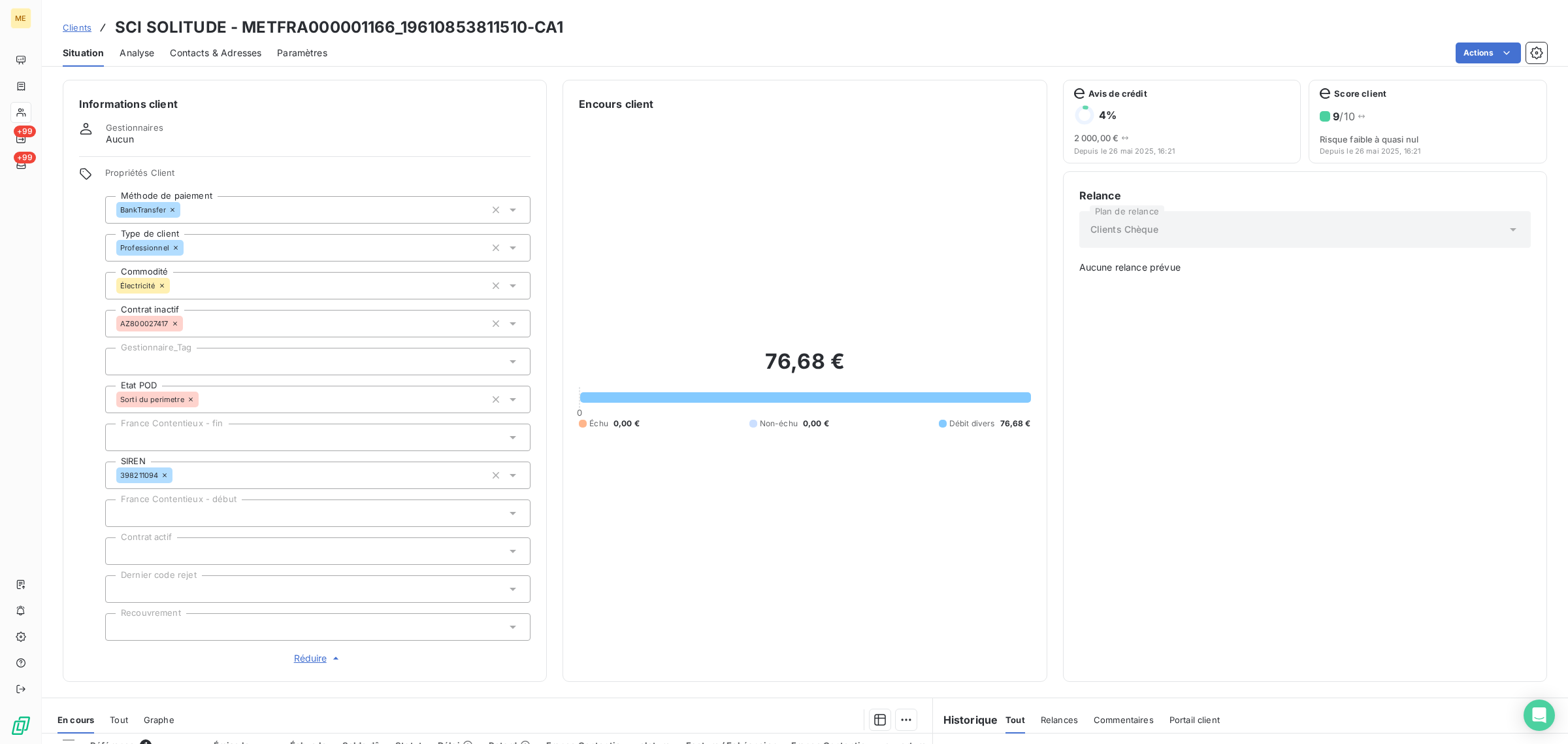
click at [197, 358] on div at bounding box center [318, 362] width 426 height 28
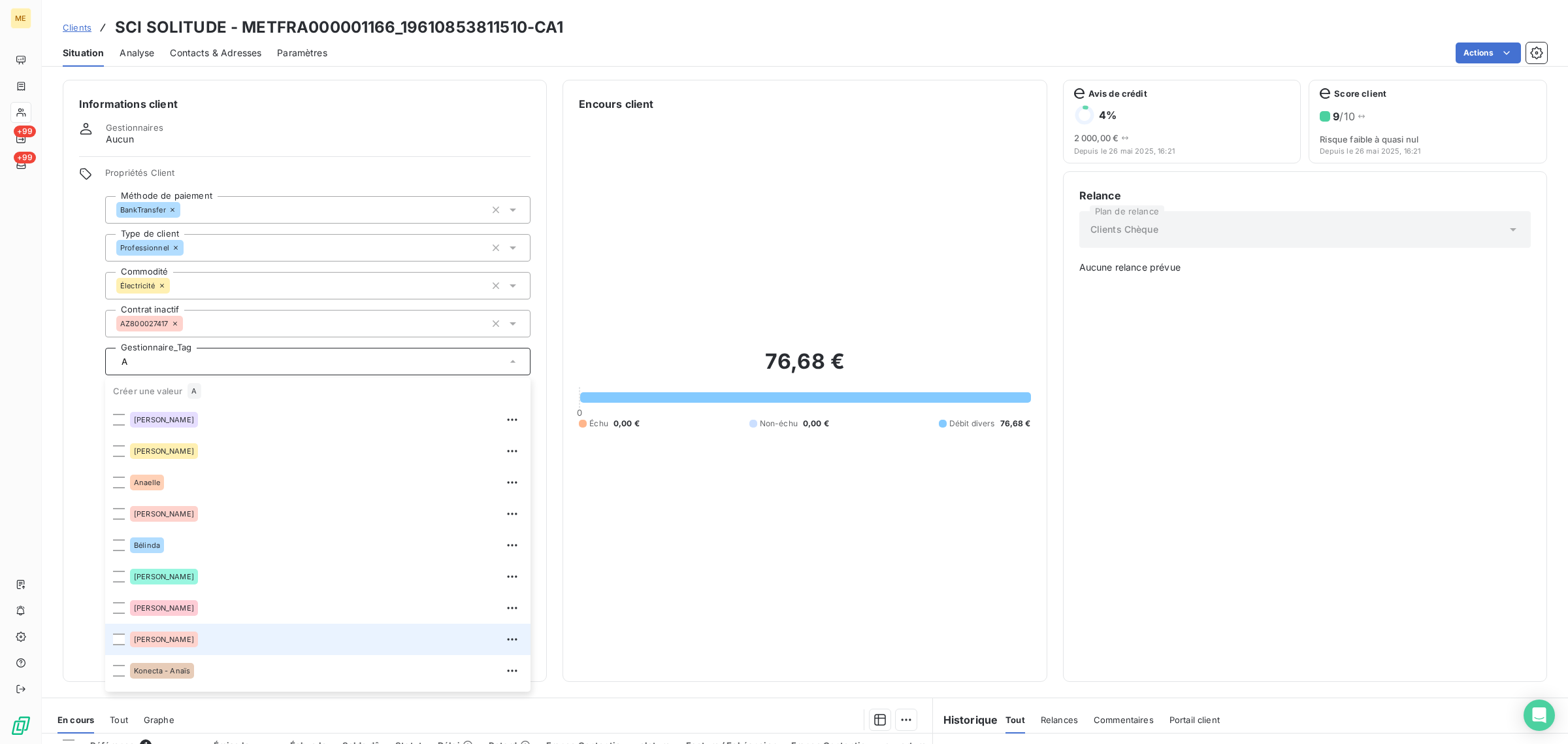
click at [238, 654] on li "[PERSON_NAME]" at bounding box center [318, 639] width 426 height 31
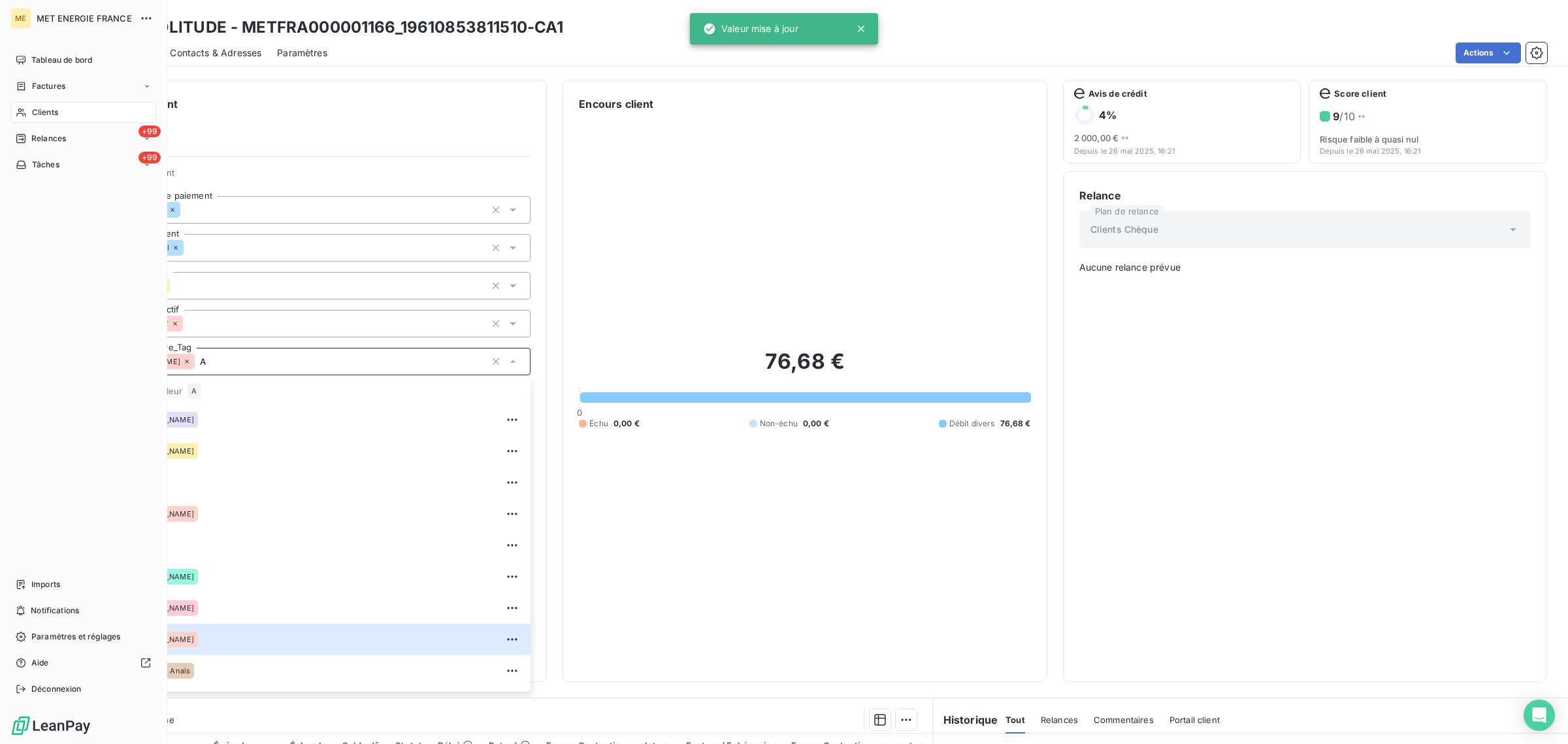
type input "A"
click at [13, 109] on div "Clients" at bounding box center [83, 113] width 146 height 21
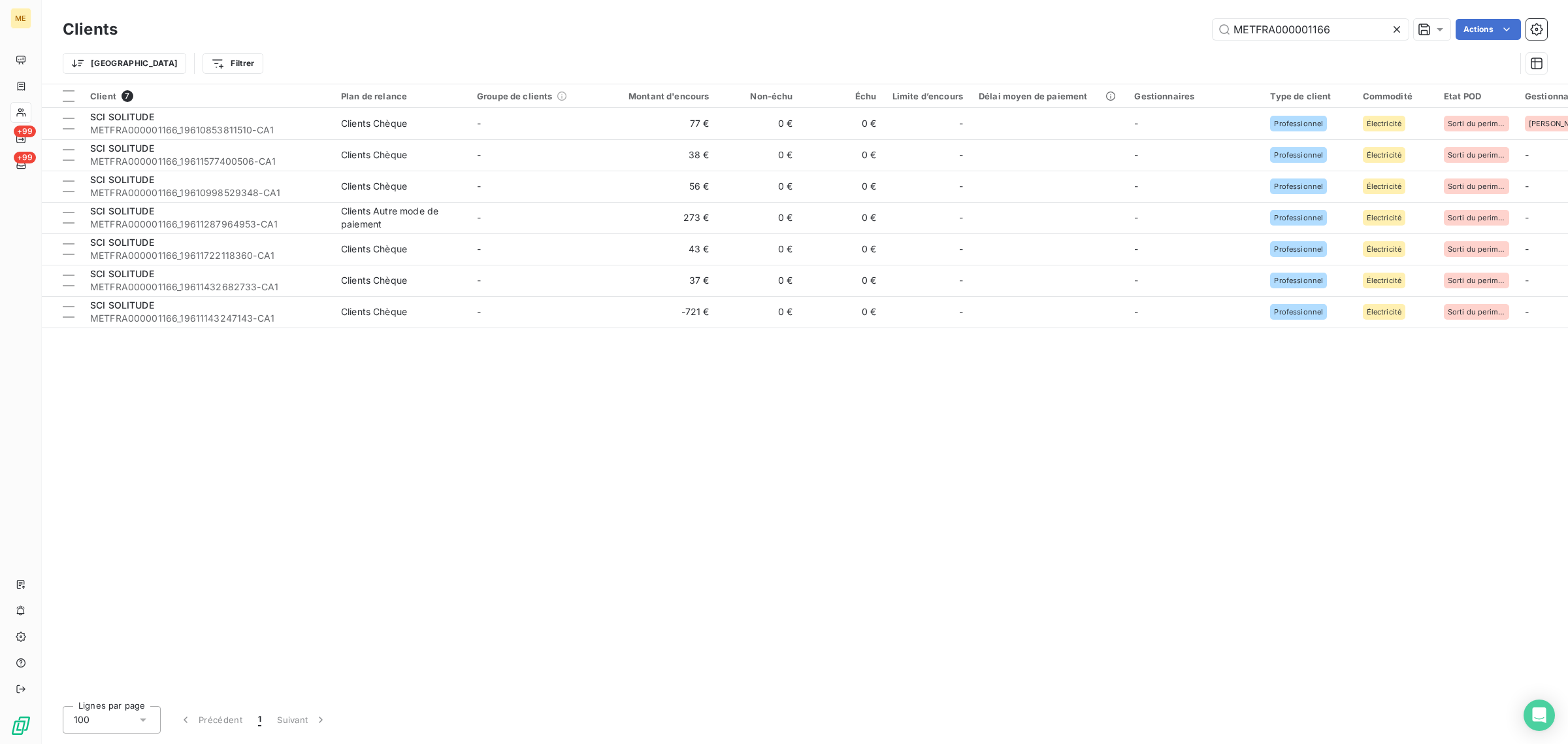
drag, startPoint x: 1340, startPoint y: 35, endPoint x: 1056, endPoint y: 28, distance: 284.1
click at [1065, 28] on div "METFRA000001166 Actions" at bounding box center [840, 29] width 1414 height 21
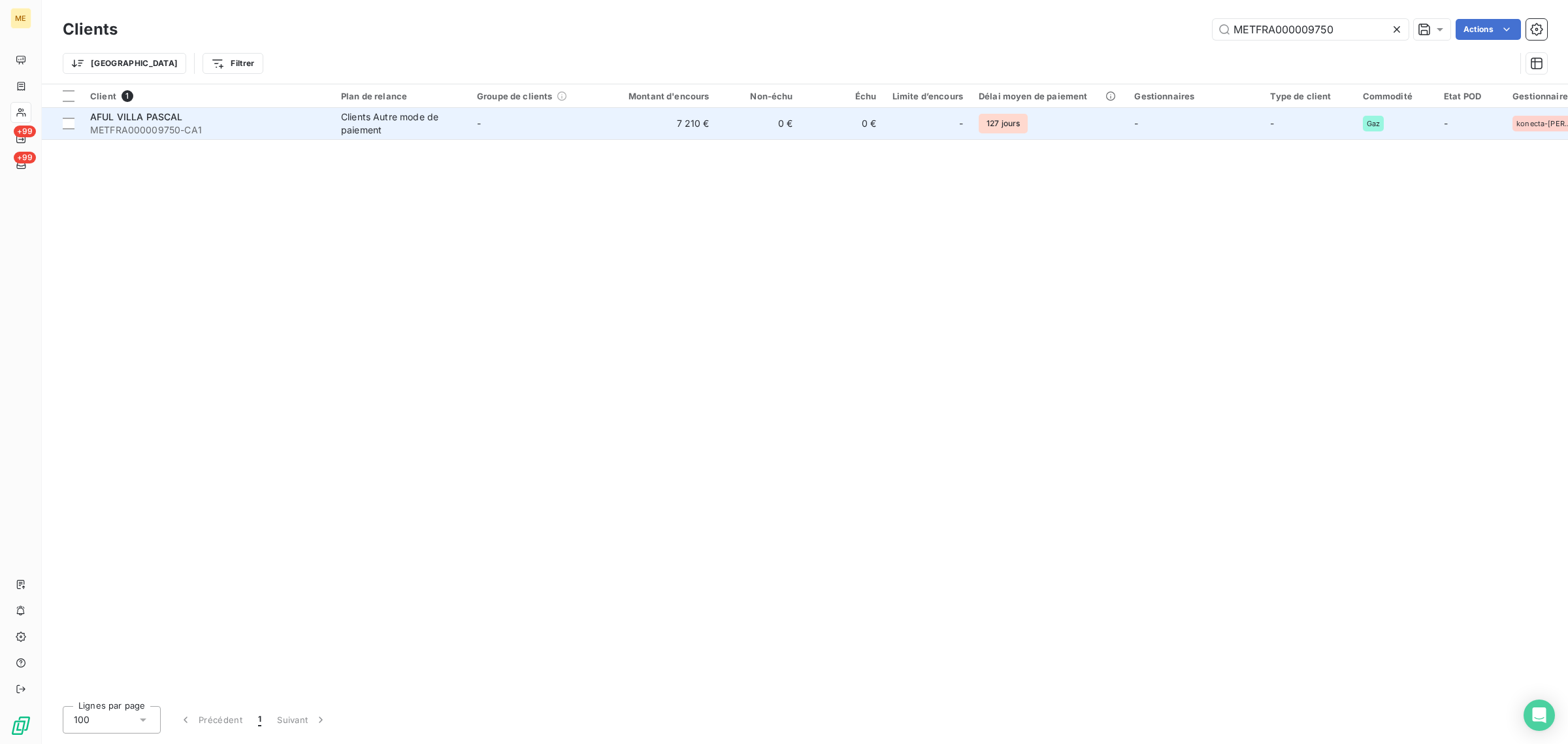
type input "METFRA000009750"
click at [503, 121] on td "-" at bounding box center [537, 123] width 136 height 31
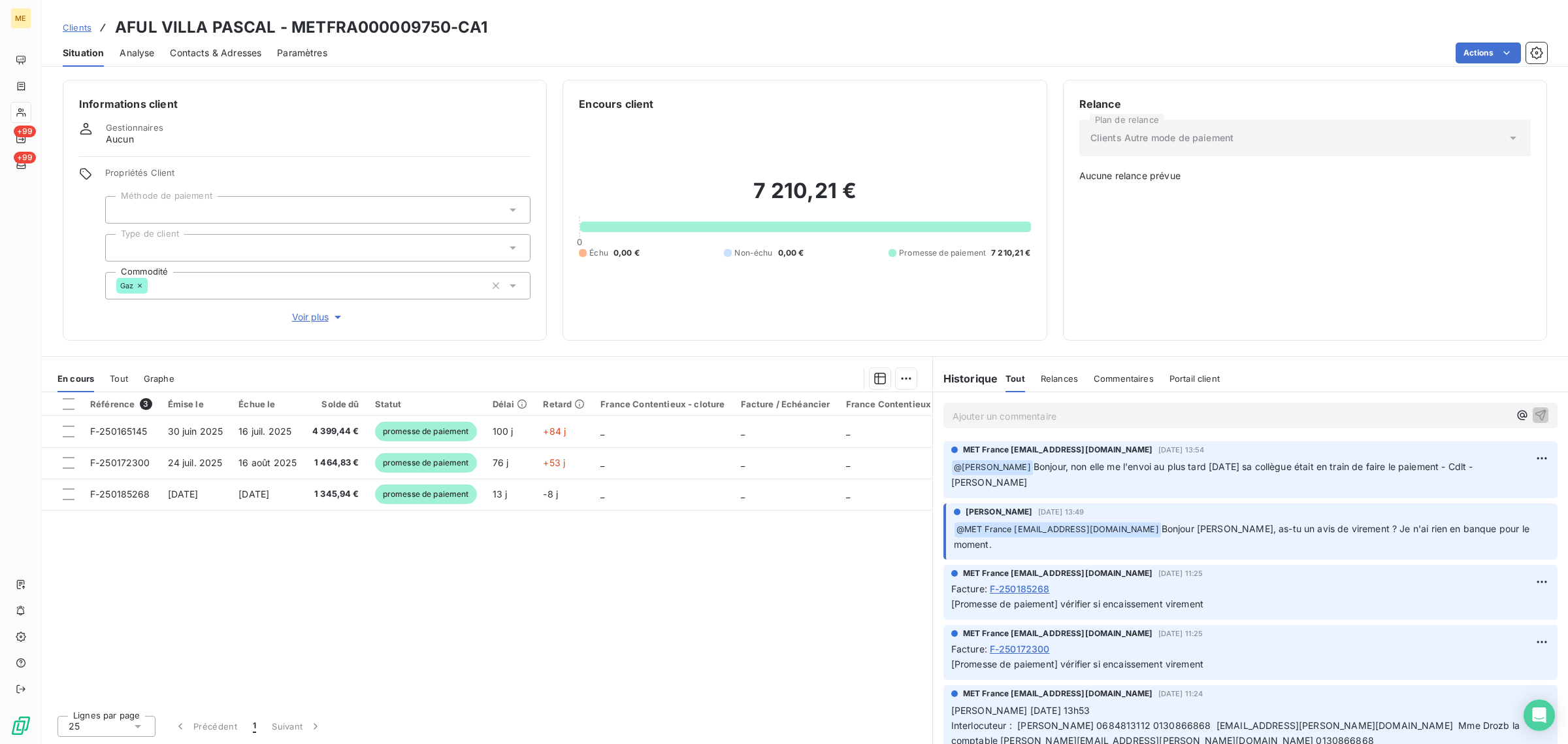
click at [308, 318] on span "Voir plus" at bounding box center [318, 317] width 52 height 13
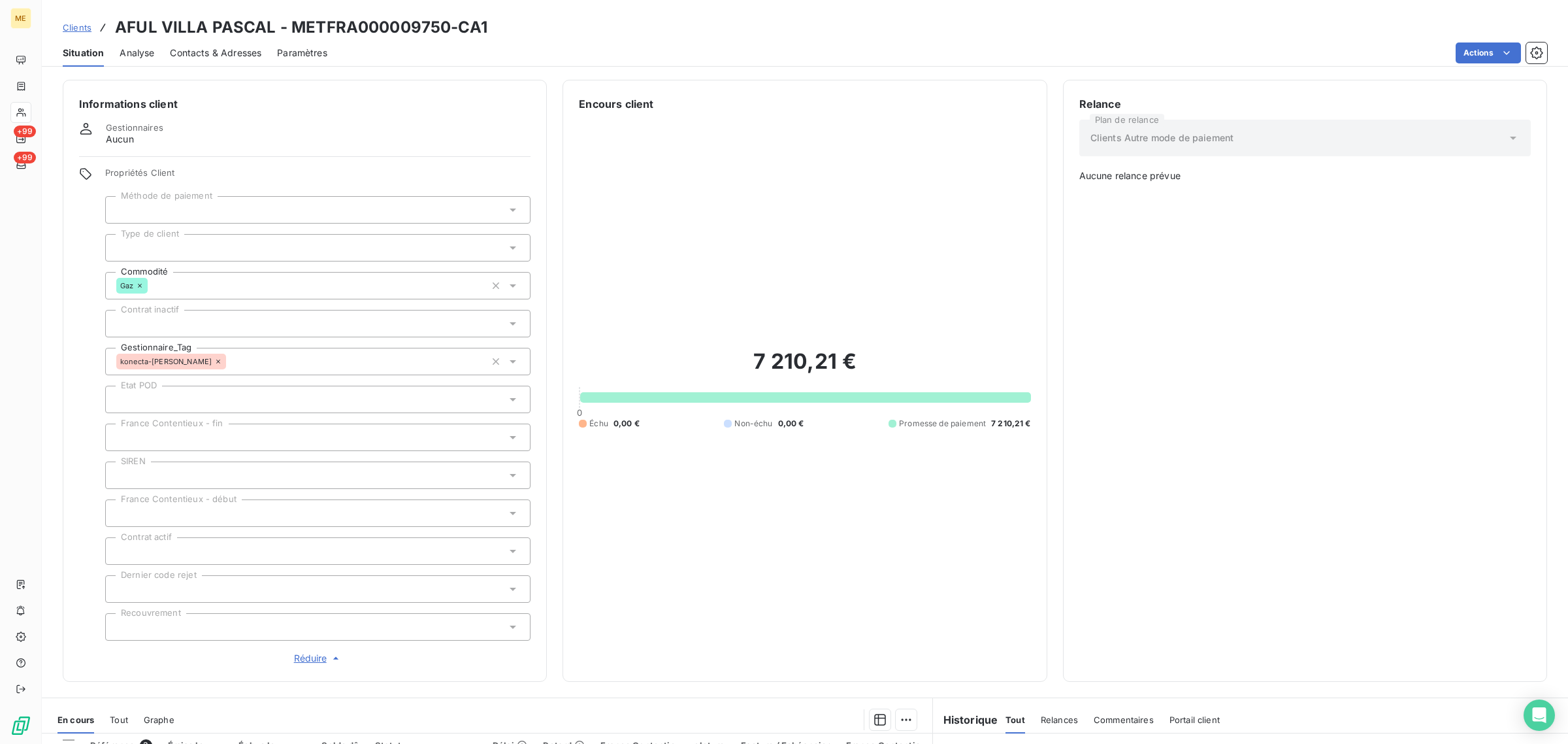
click at [317, 661] on span "Réduire" at bounding box center [318, 658] width 49 height 13
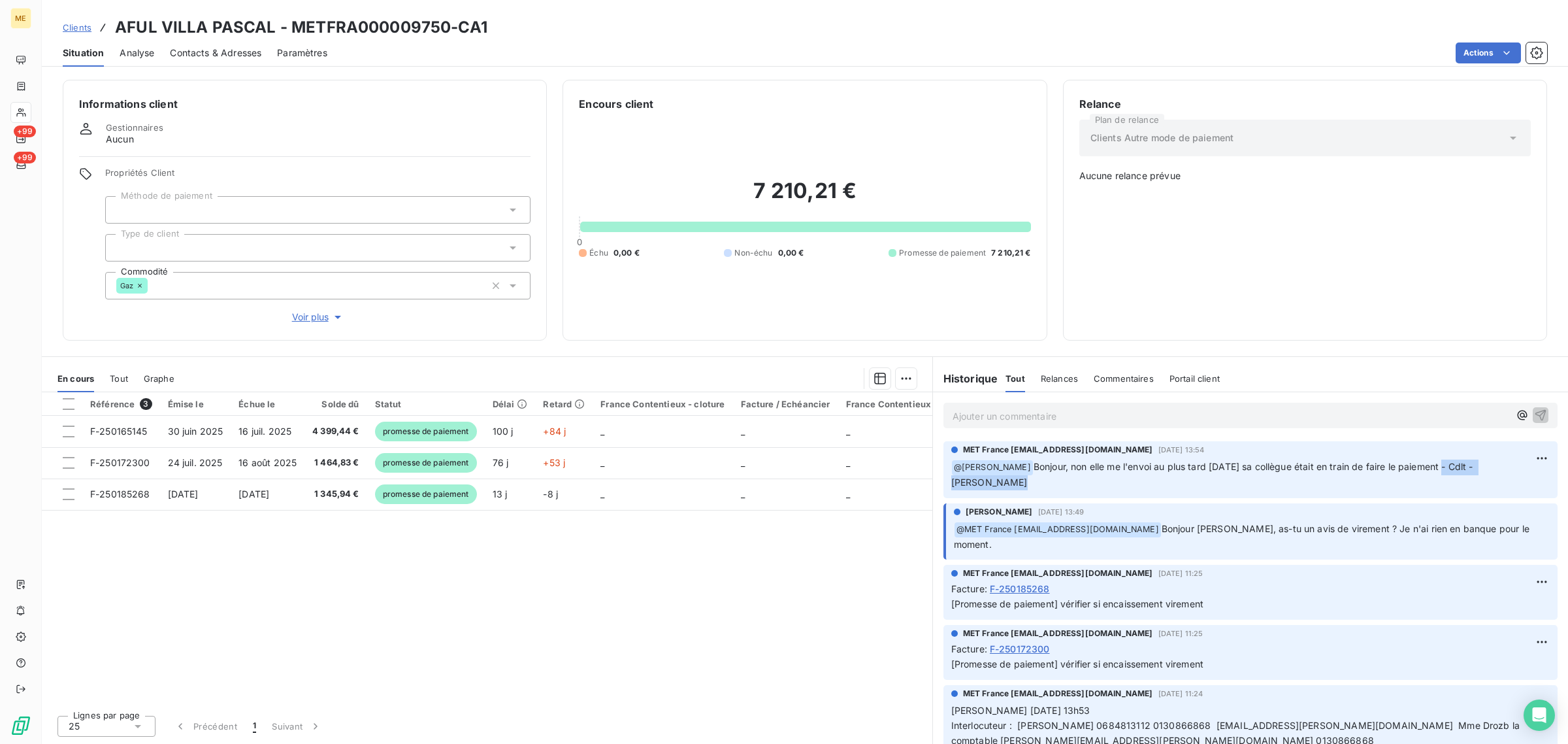
drag, startPoint x: 1447, startPoint y: 468, endPoint x: 1557, endPoint y: 468, distance: 110.0
click at [1557, 468] on div "Ajouter un commentaire ﻿ MET [GEOGRAPHIC_DATA] [EMAIL_ADDRESS][DOMAIN_NAME] [DA…" at bounding box center [1251, 568] width 635 height 352
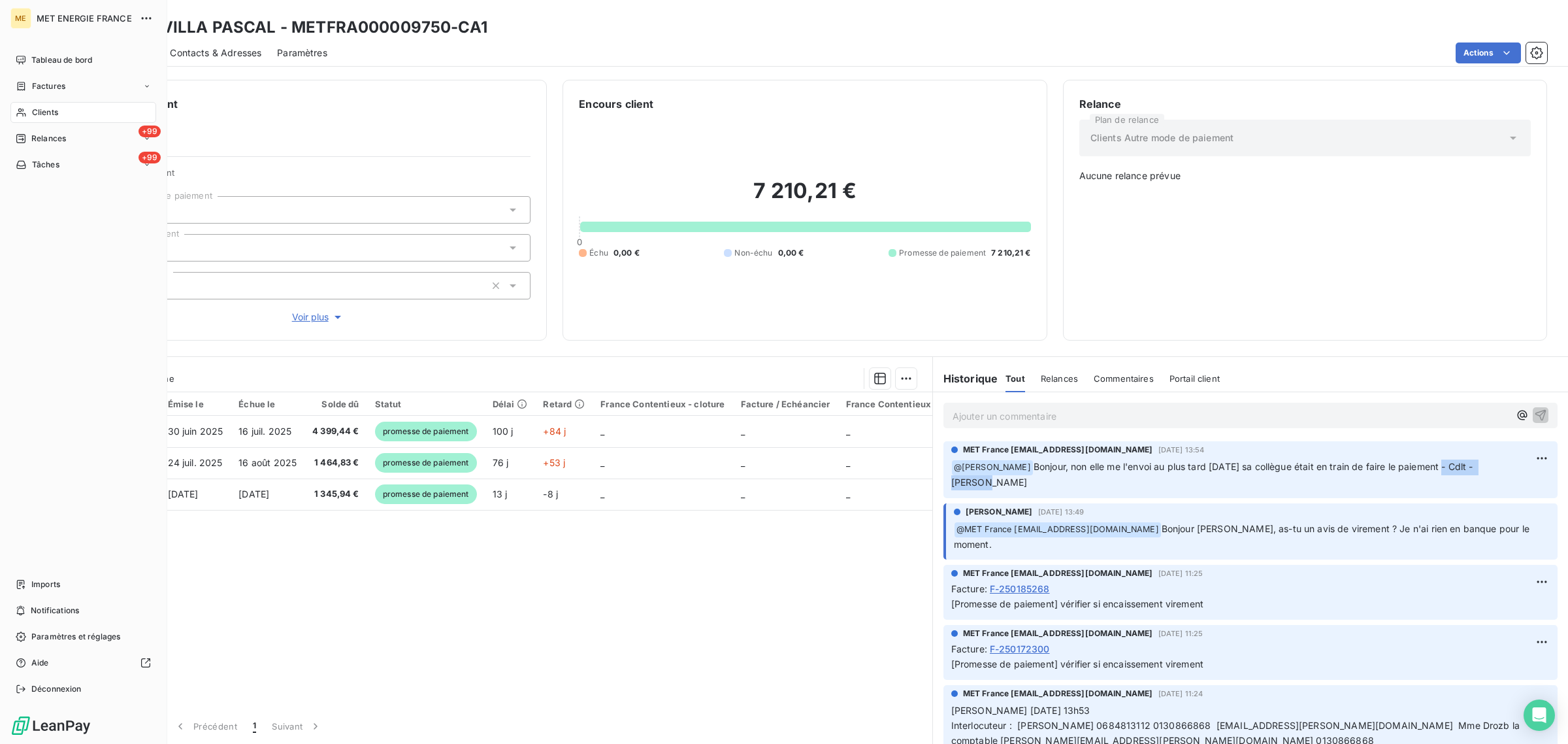
click at [17, 117] on icon at bounding box center [22, 112] width 11 height 10
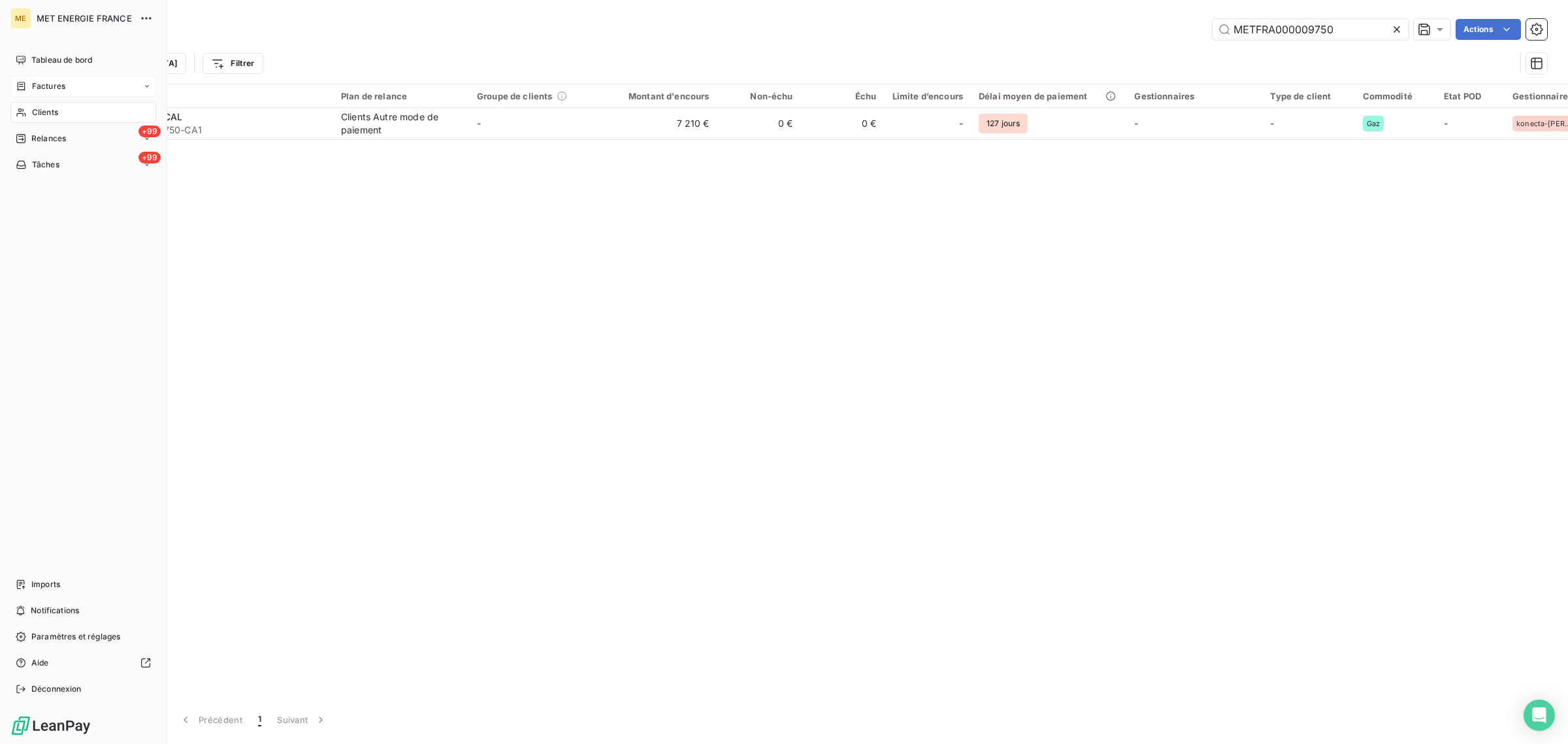
click at [24, 86] on icon at bounding box center [21, 86] width 8 height 8
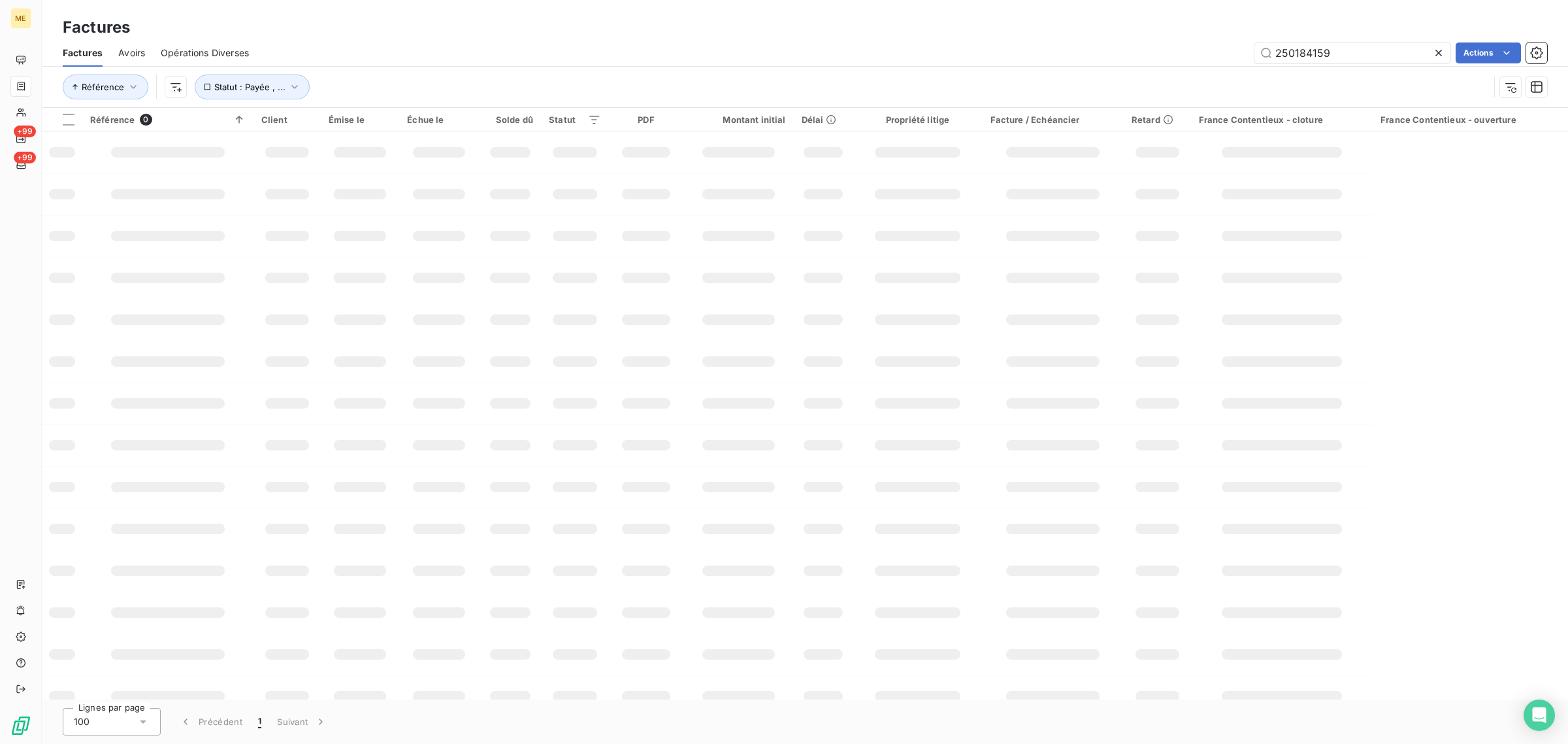
drag, startPoint x: 1326, startPoint y: 51, endPoint x: 1110, endPoint y: 58, distance: 216.1
click at [1112, 57] on div "250184159 Actions" at bounding box center [906, 53] width 1283 height 21
type input "250184159"
click at [933, 62] on div "250184159 Actions" at bounding box center [906, 53] width 1283 height 21
click at [240, 79] on button "Statut : Payée , ..." at bounding box center [252, 87] width 115 height 25
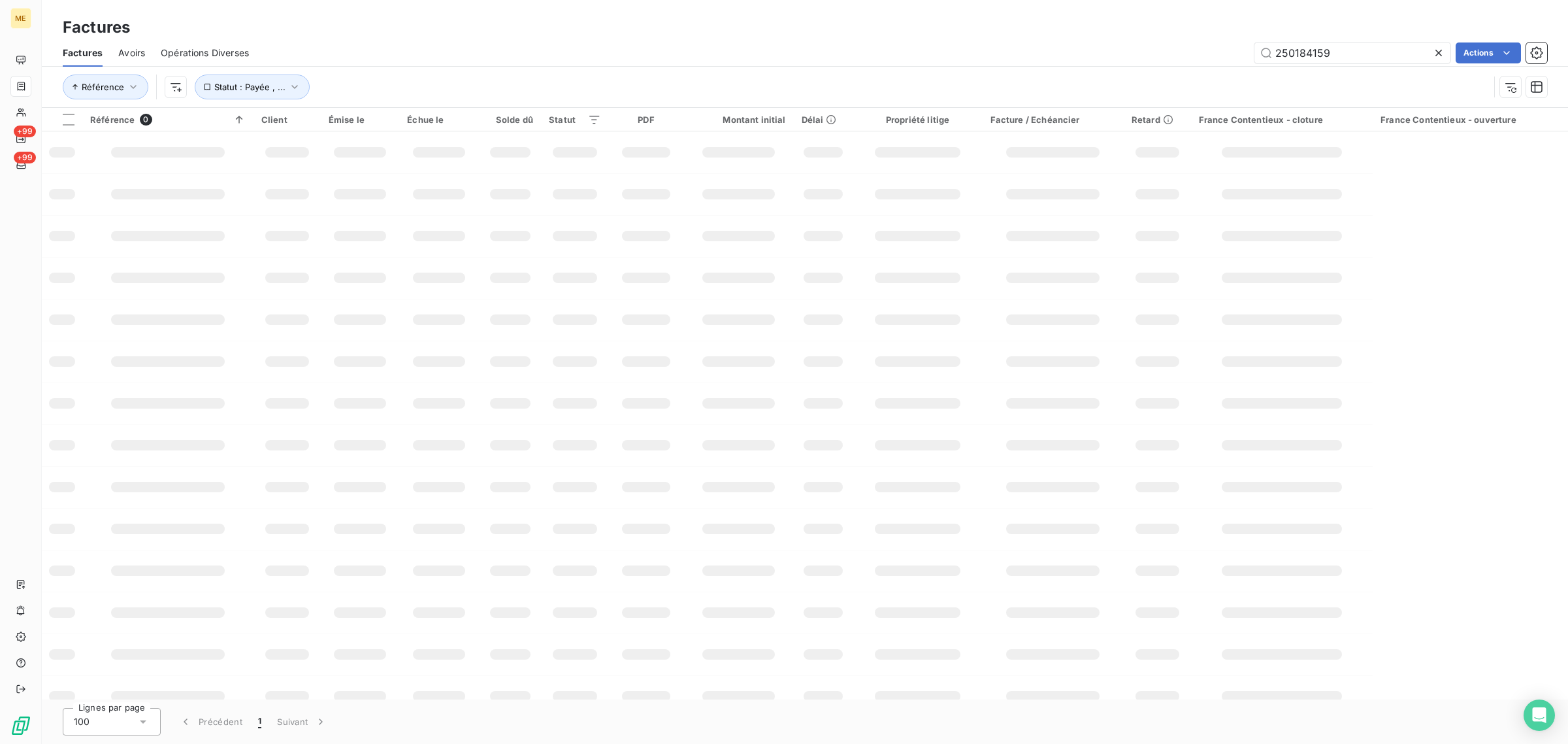
click at [400, 80] on div "Référence Statut : Payée , ..." at bounding box center [776, 87] width 1426 height 25
click at [99, 85] on span "Référence" at bounding box center [103, 87] width 42 height 10
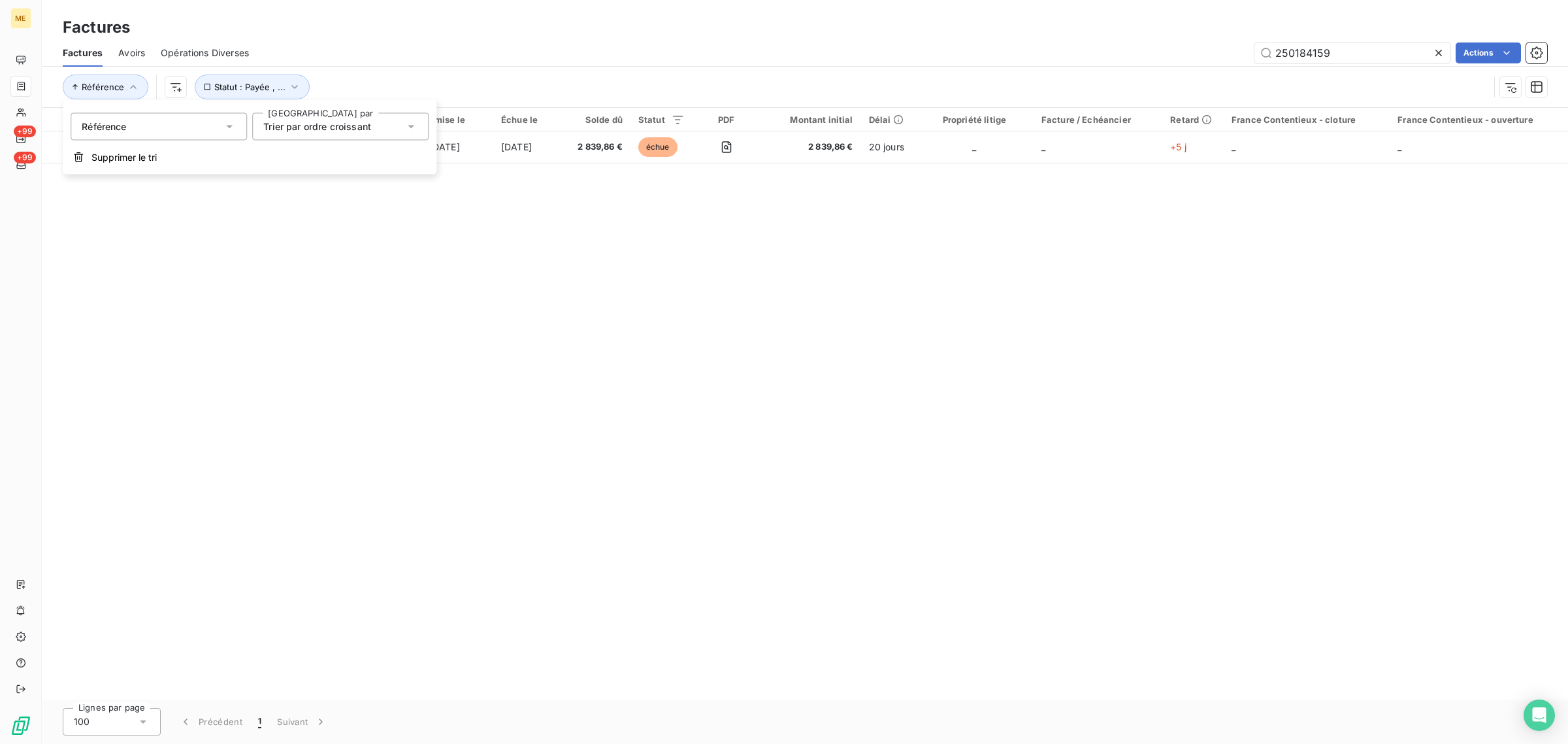
click at [512, 53] on div "250184159 Actions" at bounding box center [906, 53] width 1283 height 21
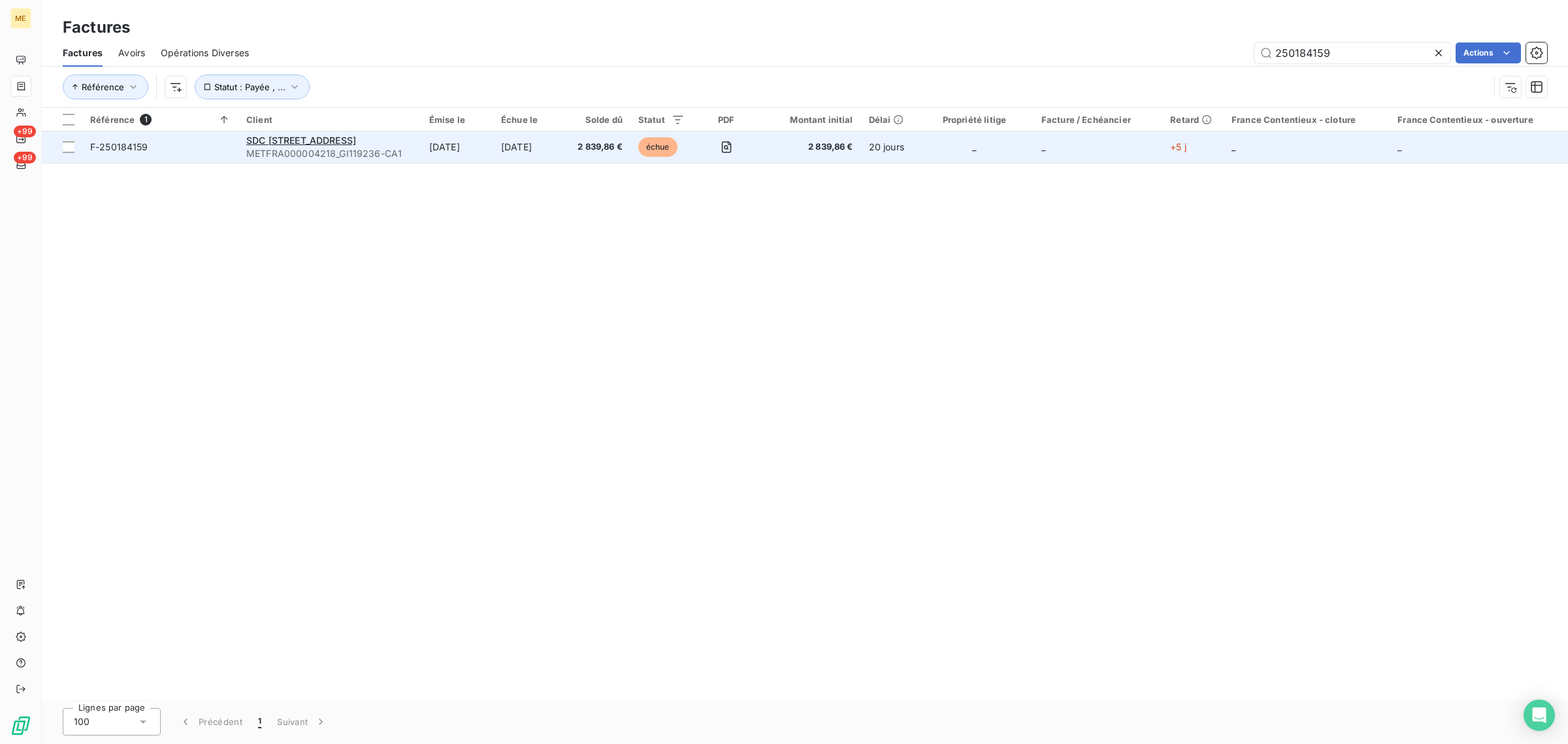
click at [524, 138] on td "[DATE]" at bounding box center [529, 147] width 72 height 31
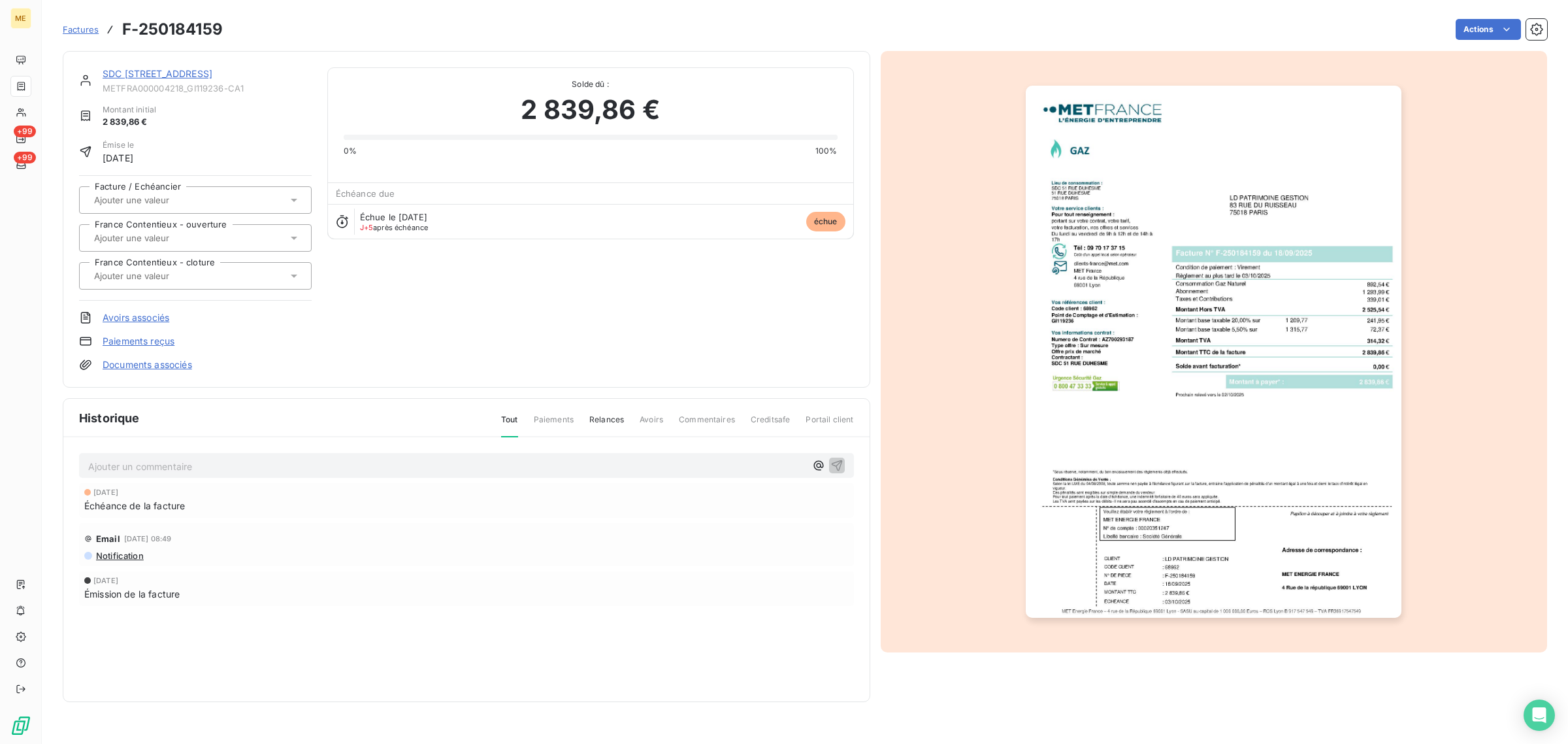
click at [149, 72] on link "SDC [STREET_ADDRESS]" at bounding box center [158, 74] width 110 height 11
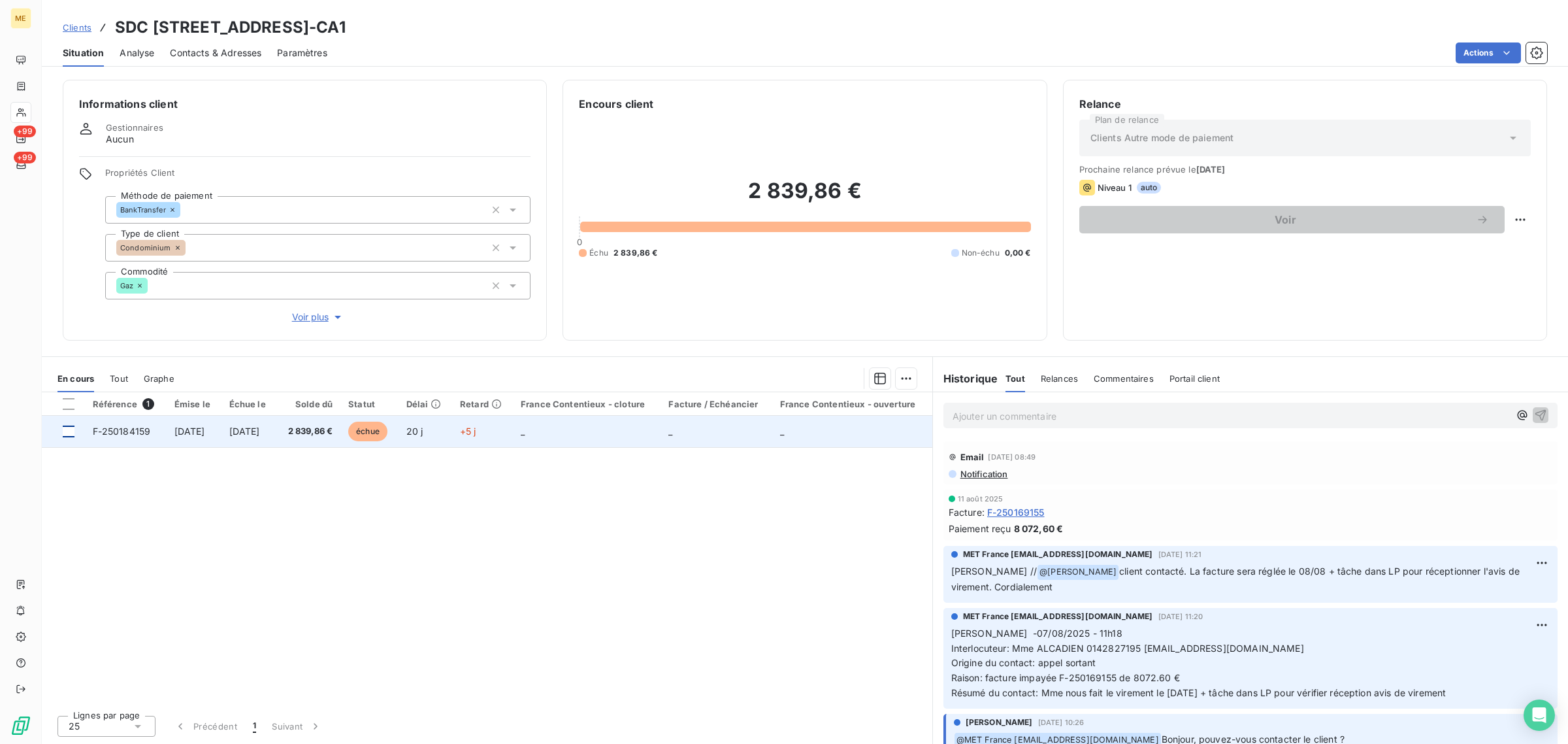
click at [67, 433] on div at bounding box center [68, 431] width 12 height 12
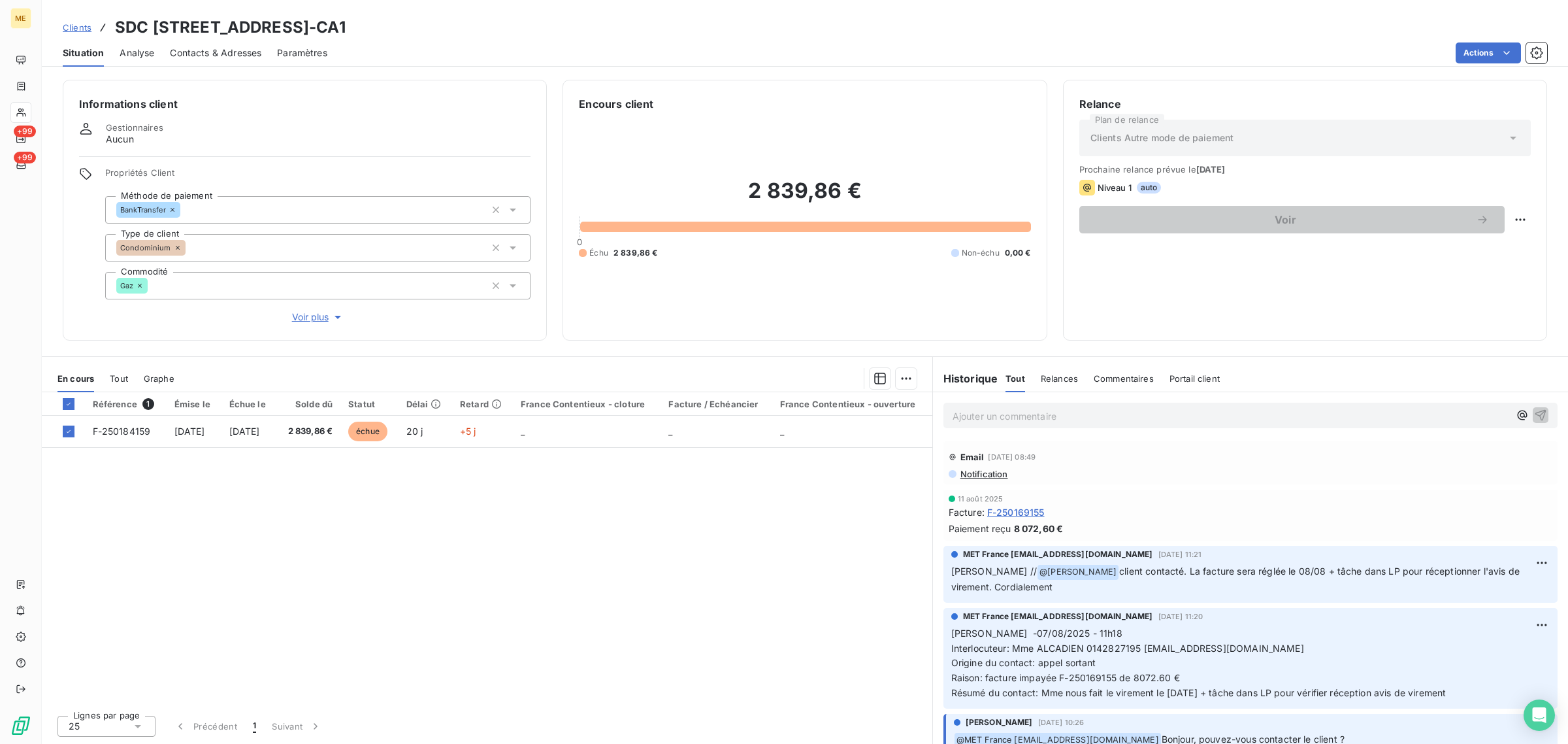
click at [912, 390] on div "En cours Tout Graphe" at bounding box center [487, 379] width 891 height 28
click at [910, 380] on html "ME +99 +99 Clients SDC [STREET_ADDRESS]-CA1 Situation Analyse Contacts & Adress…" at bounding box center [784, 372] width 1568 height 744
click at [821, 429] on div "Ajouter une promesse de paiement (1 facture)" at bounding box center [796, 431] width 231 height 21
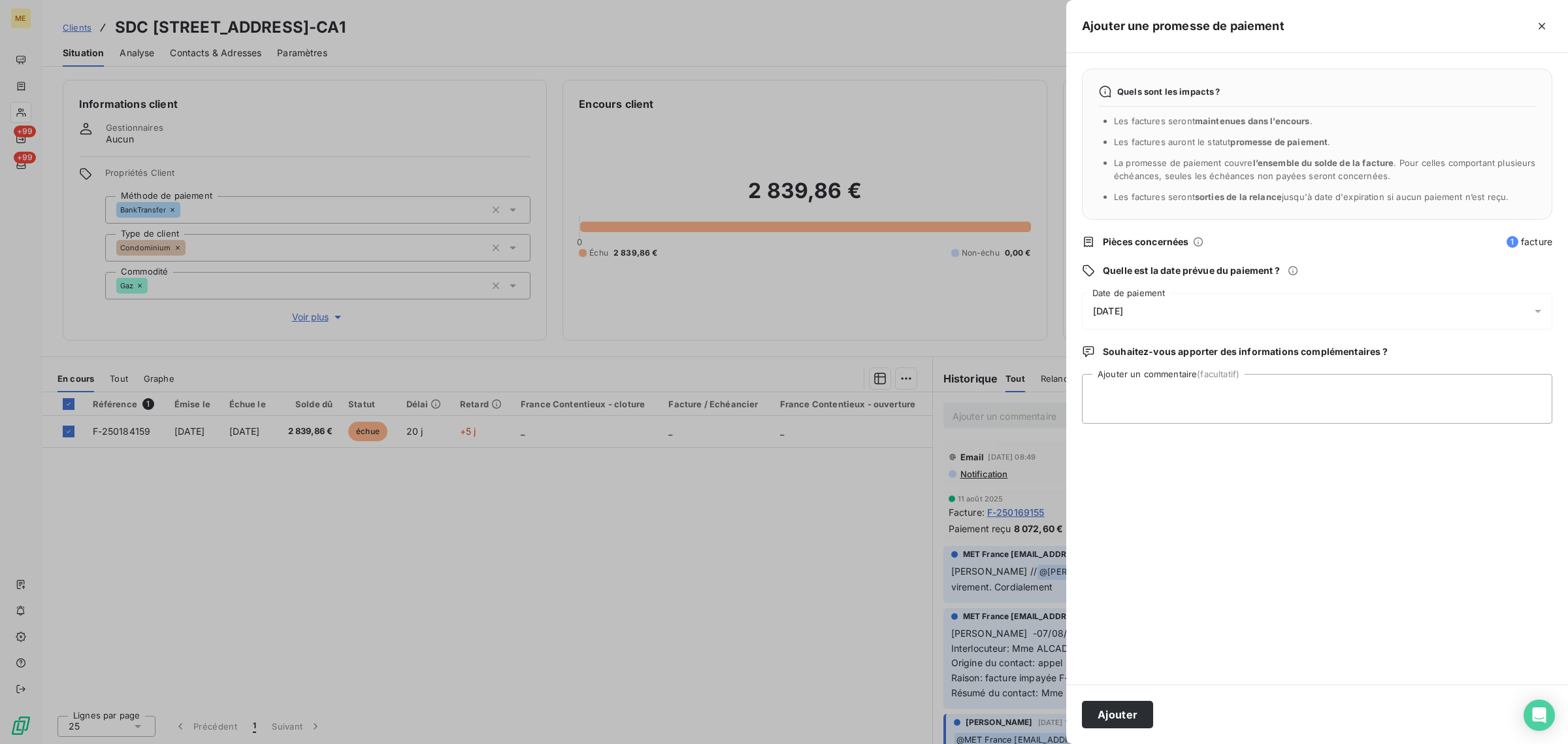
click at [1163, 319] on div "[DATE]" at bounding box center [1317, 311] width 471 height 37
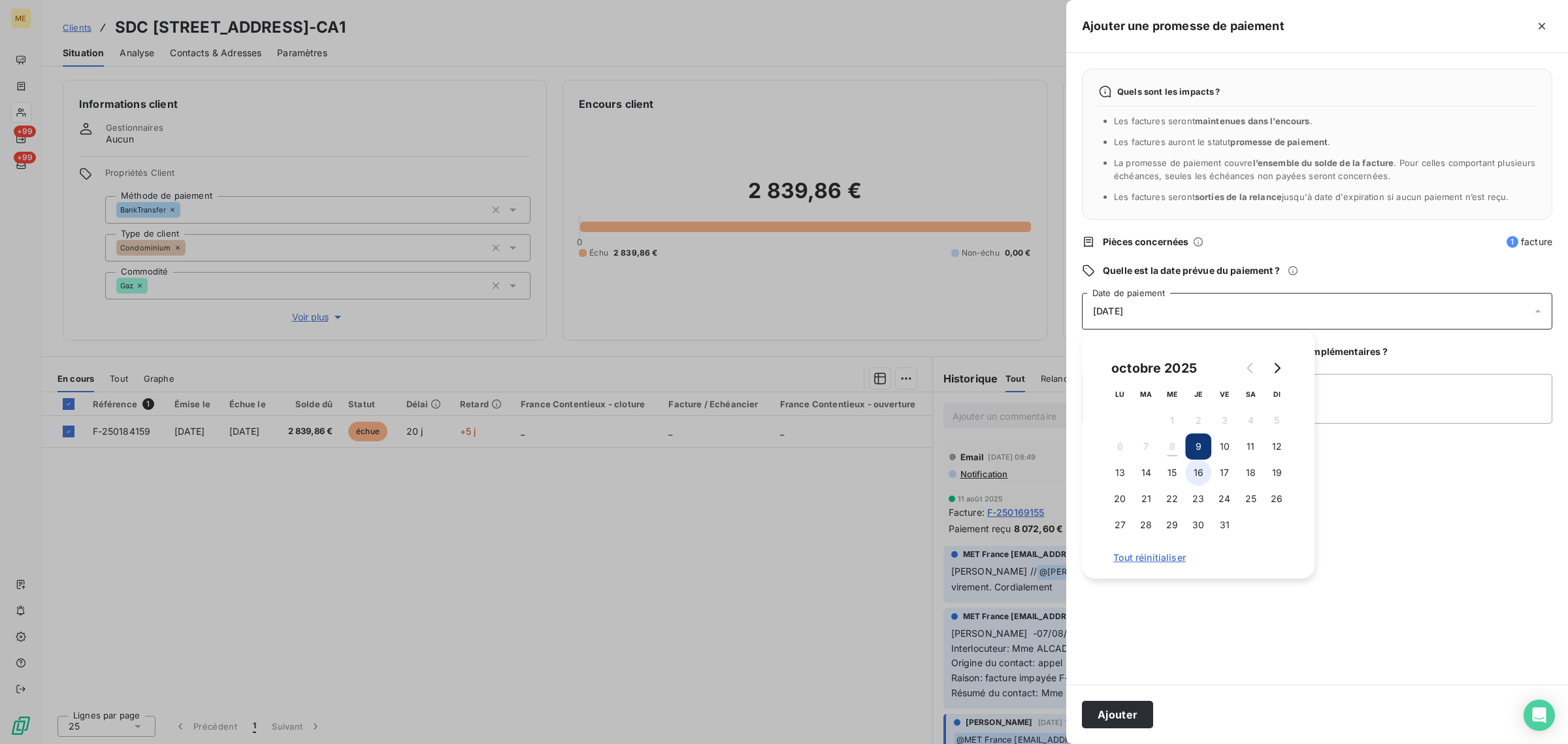
click at [1199, 474] on button "16" at bounding box center [1199, 473] width 26 height 26
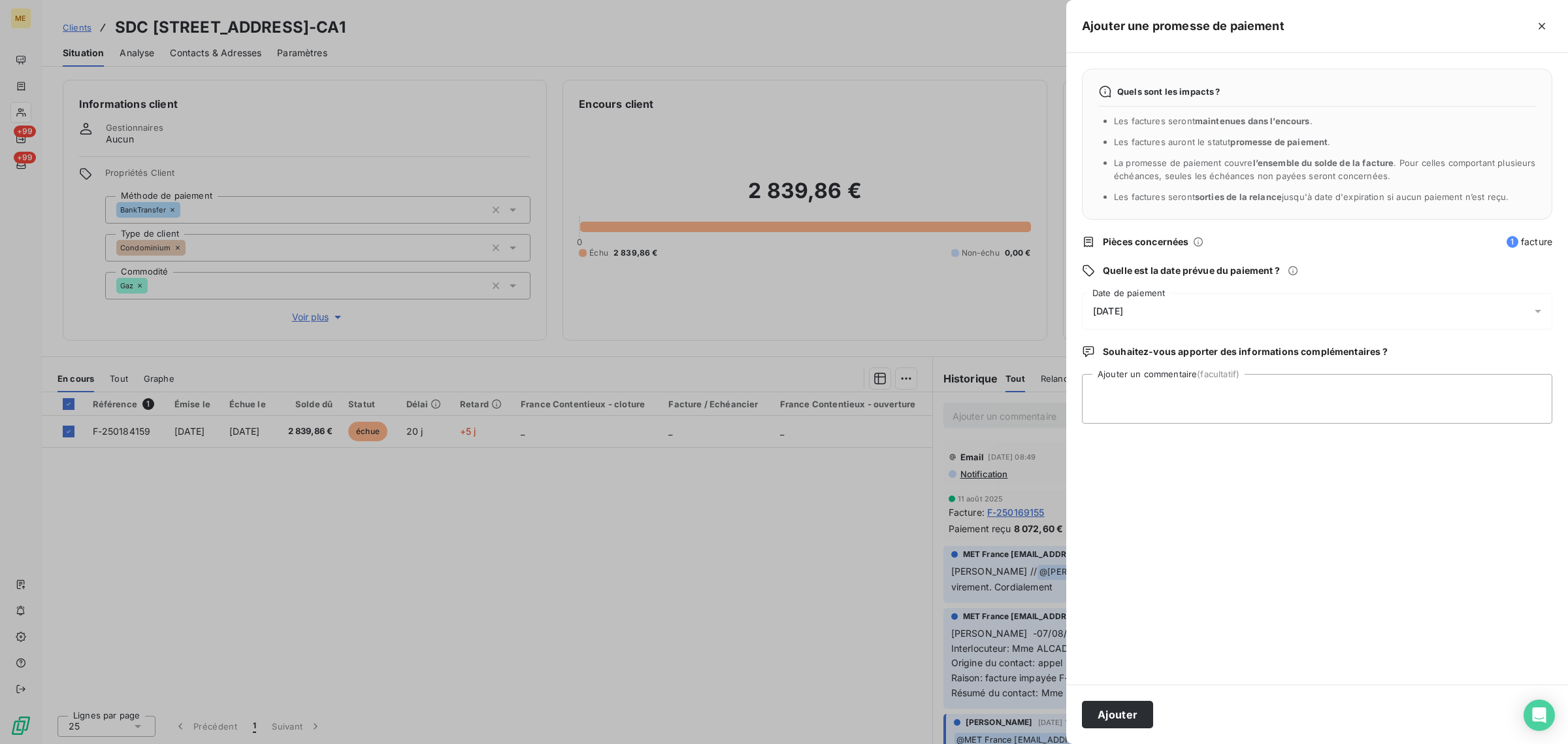
click at [766, 565] on div at bounding box center [784, 372] width 1568 height 744
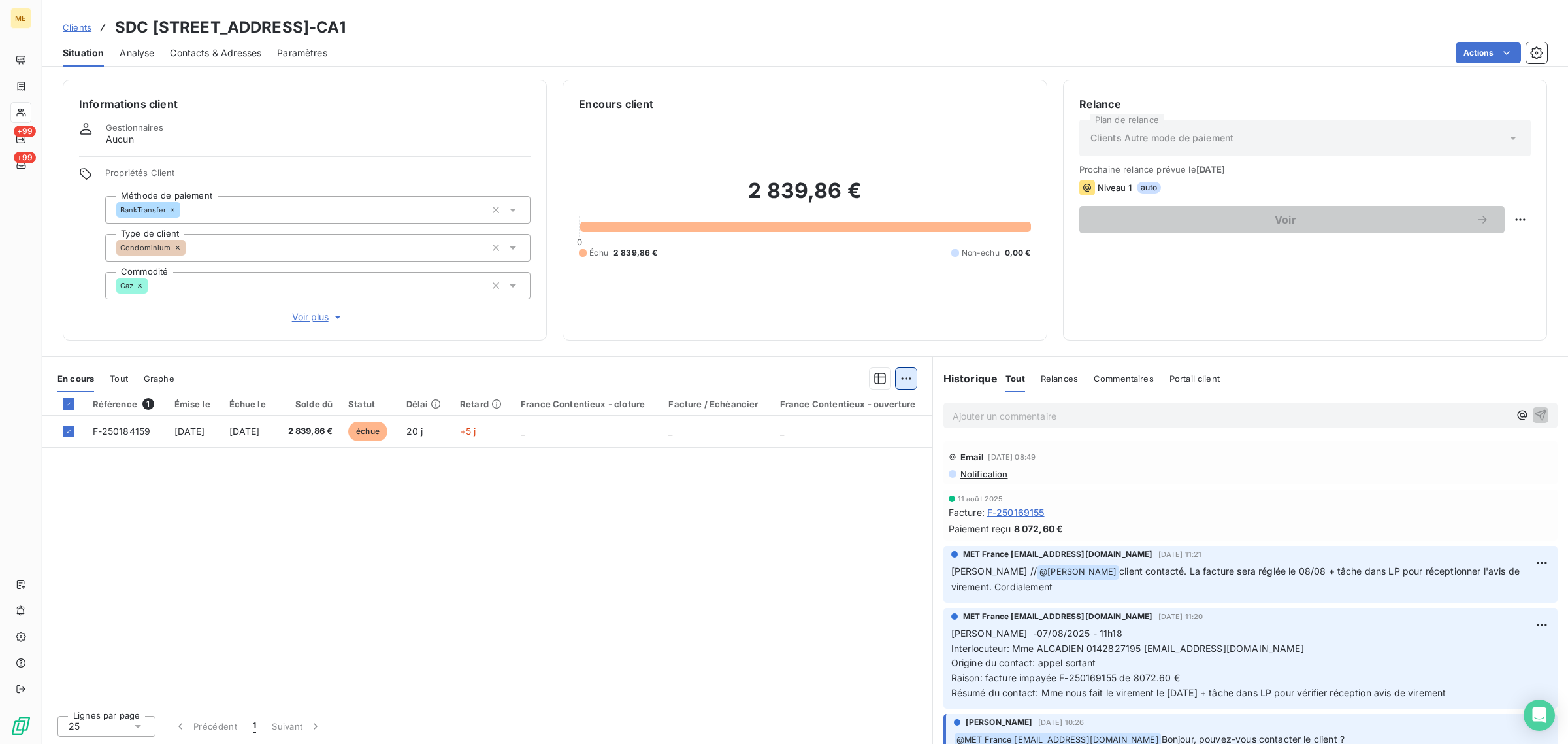
click at [906, 382] on html "ME +99 +99 Clients SDC [STREET_ADDRESS]-CA1 Situation Analyse Contacts & Adress…" at bounding box center [784, 372] width 1568 height 744
click at [901, 436] on div "Ajouter une promesse de paiement (1 facture)" at bounding box center [796, 431] width 231 height 21
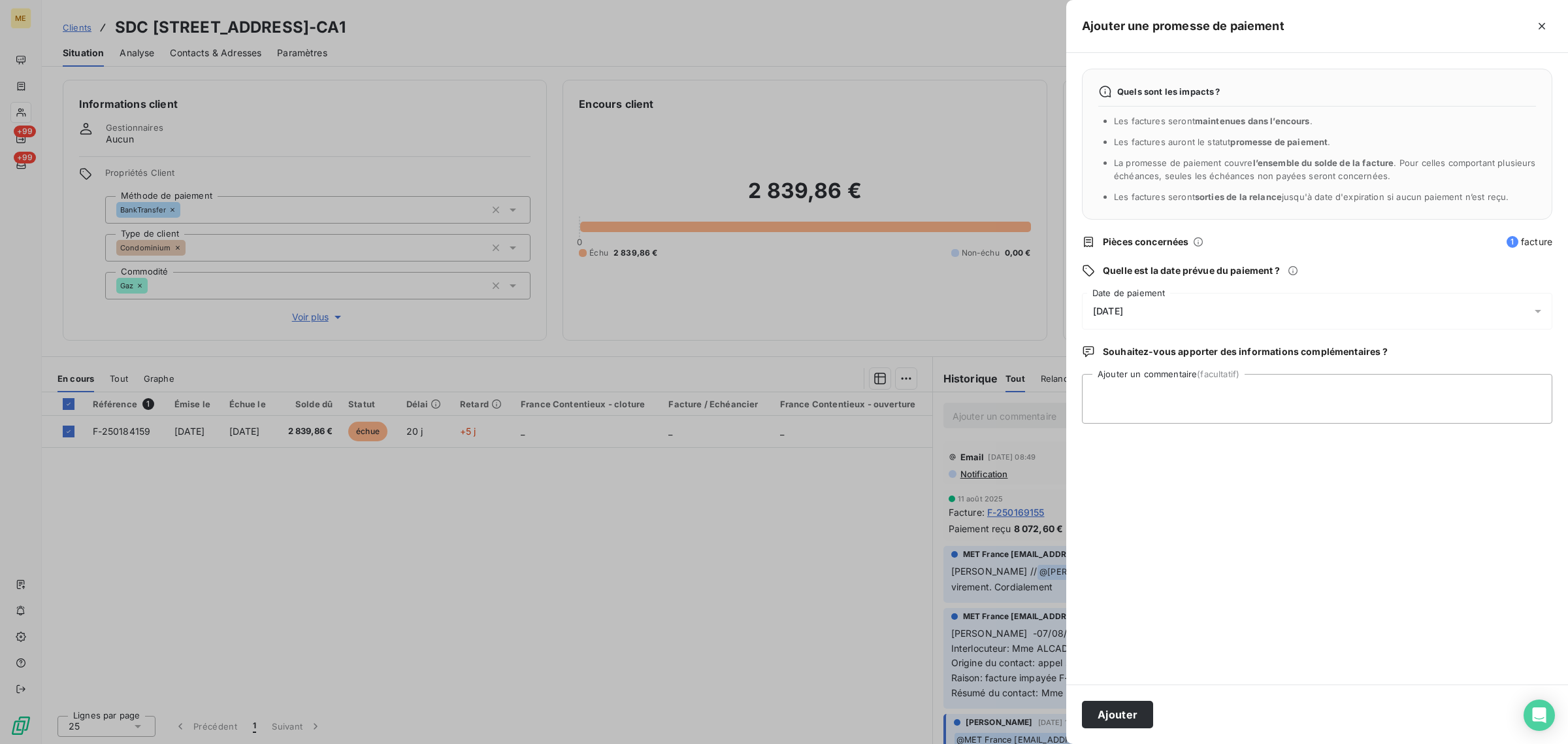
click at [1128, 318] on div "[DATE]" at bounding box center [1317, 311] width 471 height 37
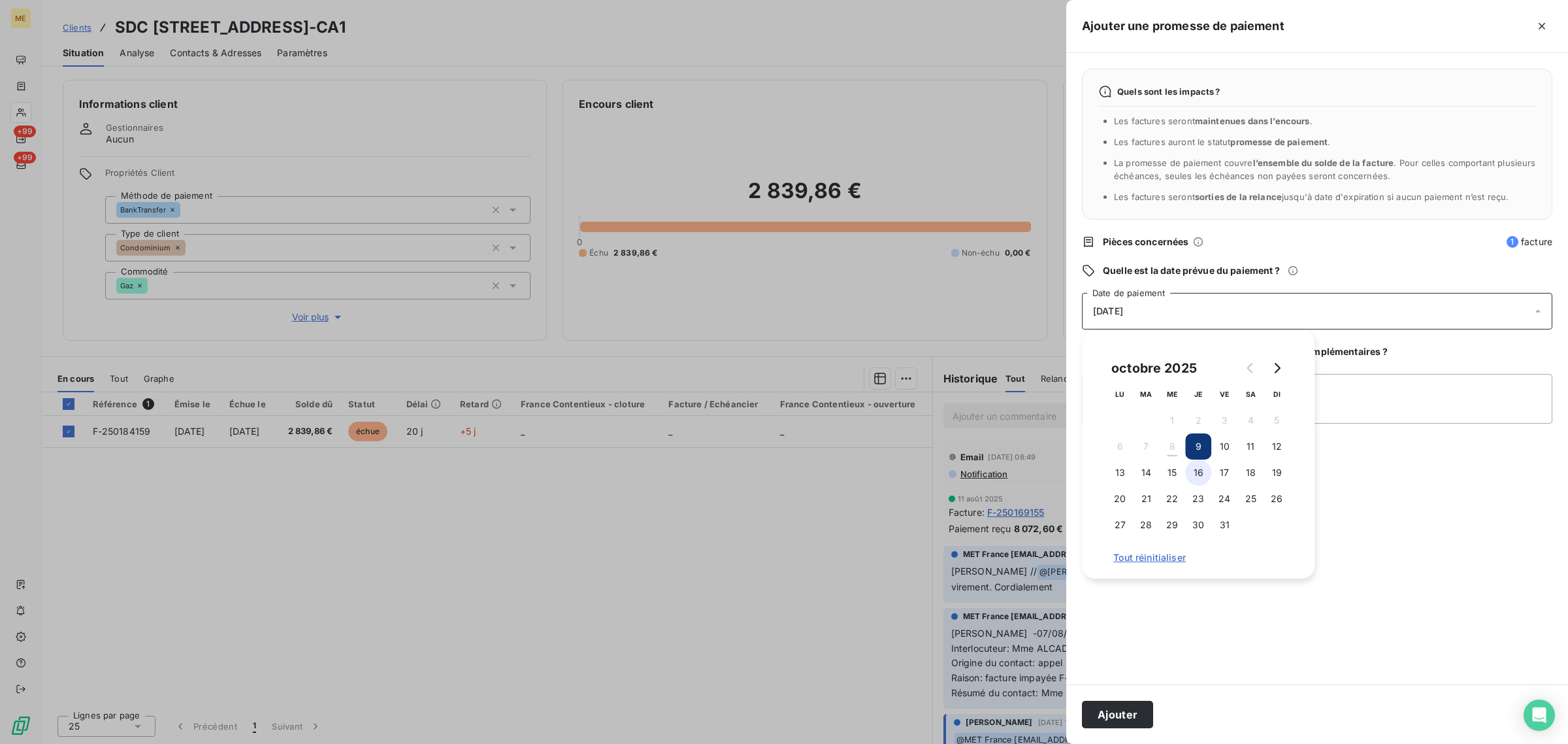
click at [1198, 466] on button "16" at bounding box center [1199, 473] width 26 height 26
click at [1115, 418] on td at bounding box center [1120, 420] width 26 height 26
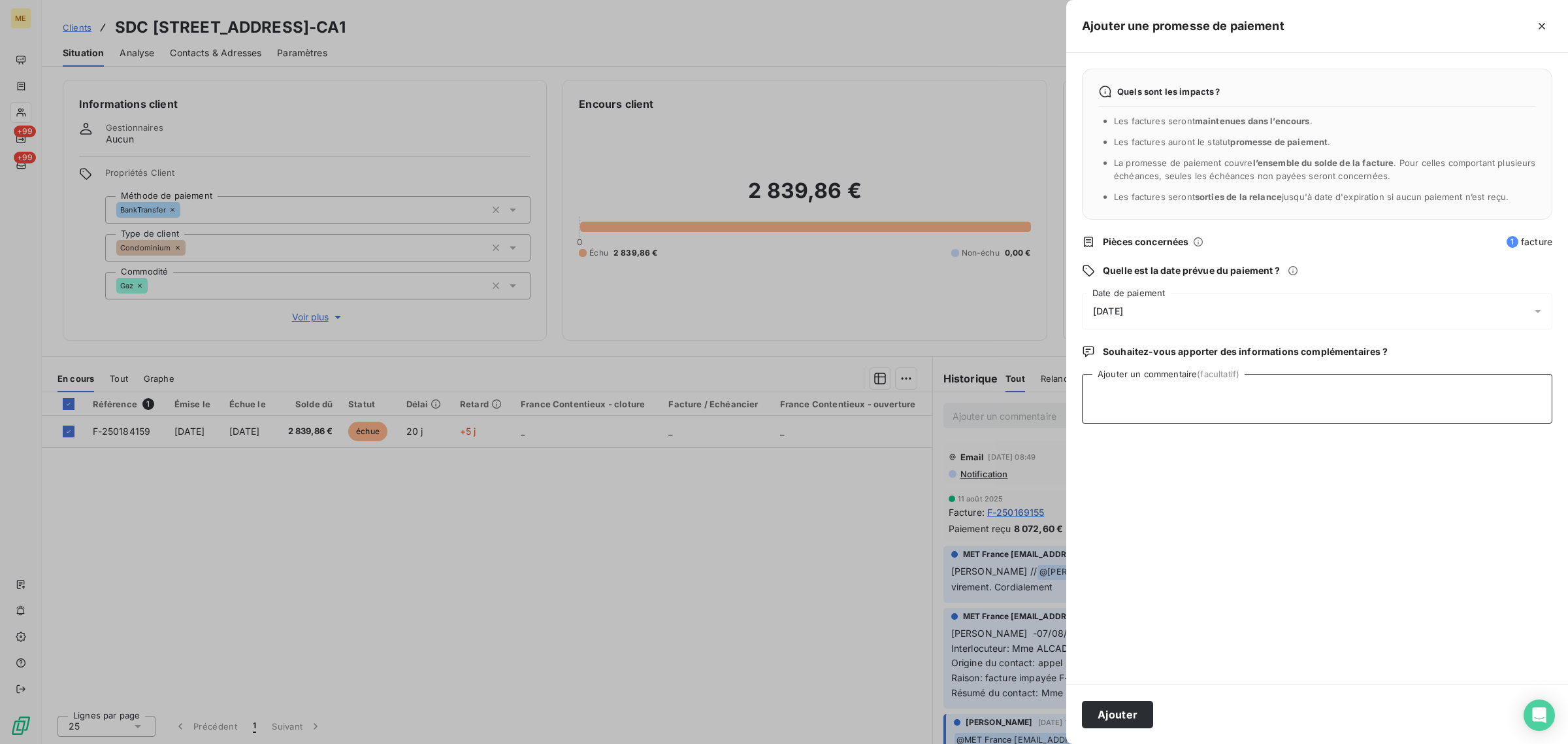
click at [1364, 397] on textarea "Ajouter un commentaire (facultatif)" at bounding box center [1317, 399] width 471 height 50
click at [1243, 396] on textarea "Avis de paiement - 2839,86 € -" at bounding box center [1317, 399] width 471 height 50
paste textarea "[URL][DOMAIN_NAME]"
type textarea "Avis de paiement - 2839,86 € - [URL][DOMAIN_NAME]"
click at [1134, 720] on button "Ajouter" at bounding box center [1117, 715] width 72 height 28
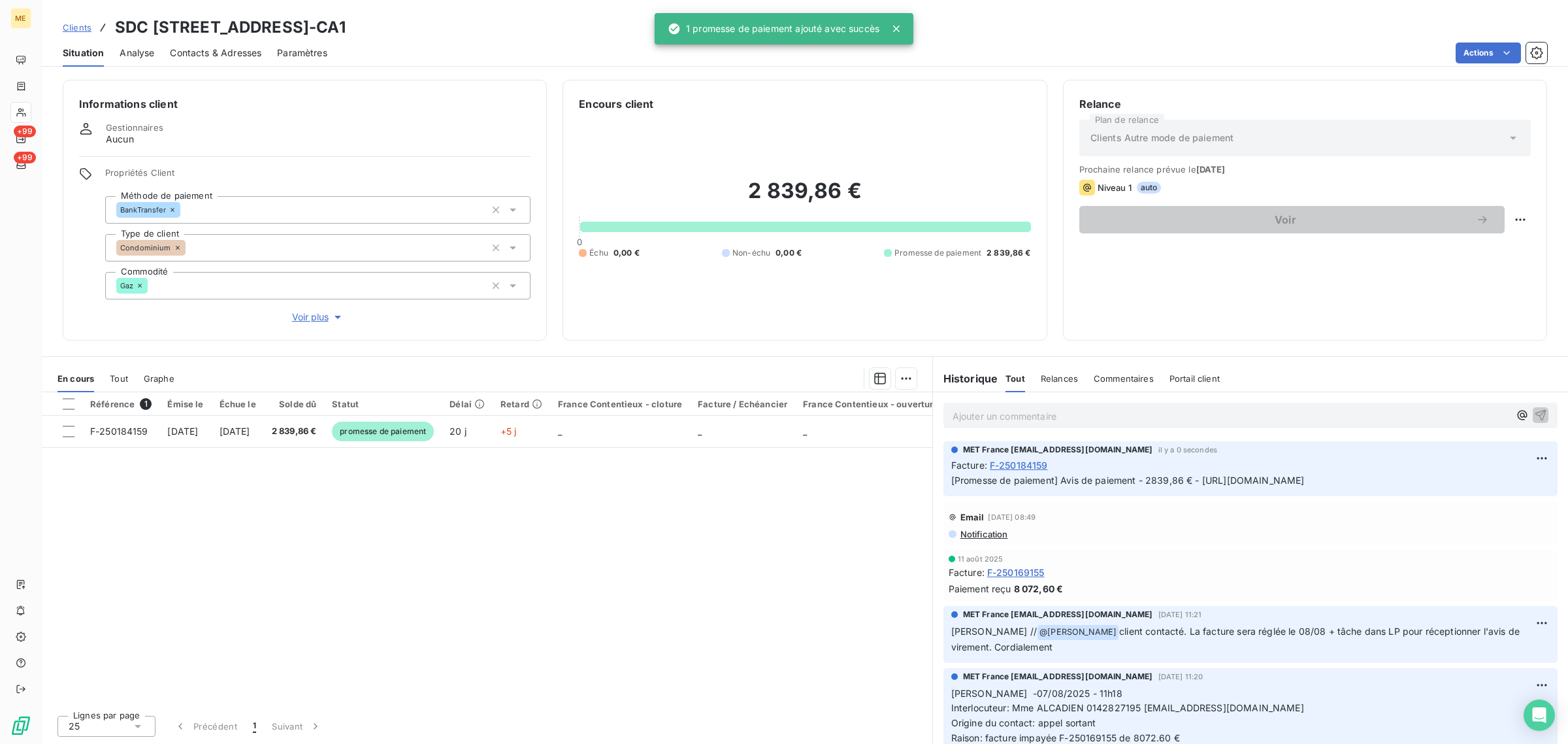
click at [22, 121] on div at bounding box center [21, 113] width 21 height 21
click at [23, 112] on icon at bounding box center [22, 112] width 11 height 10
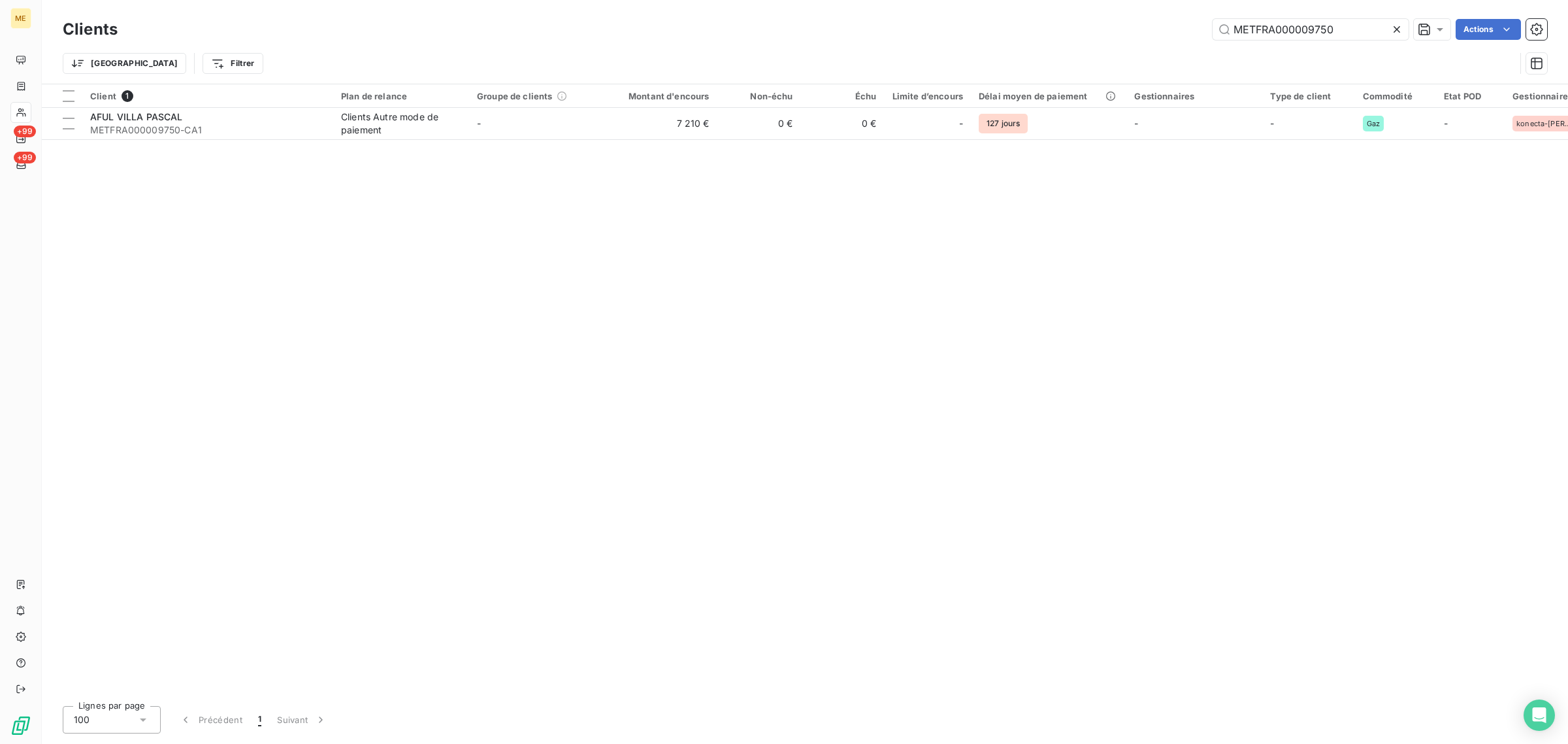
click at [1399, 27] on icon at bounding box center [1396, 29] width 6 height 6
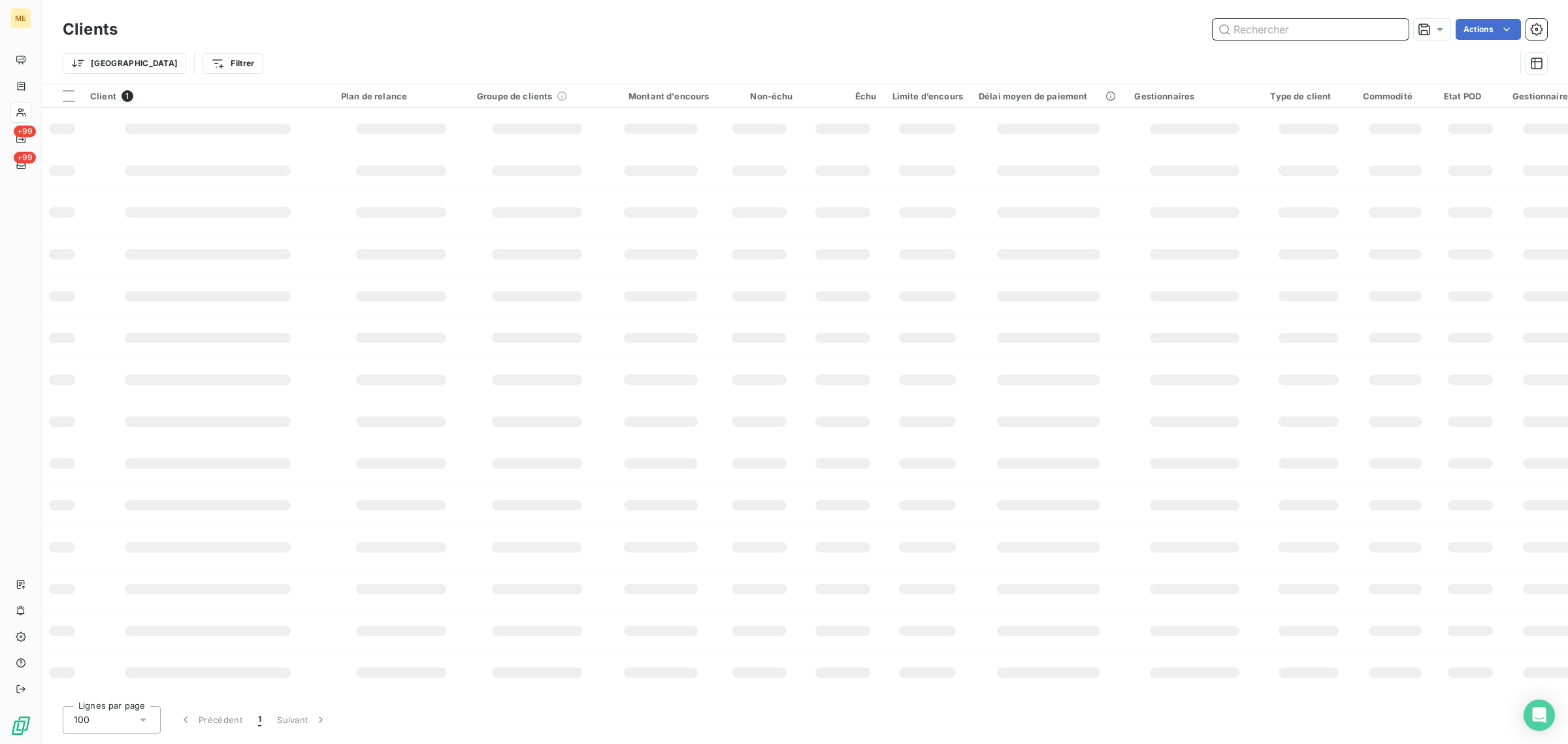
click at [1313, 28] on input "text" at bounding box center [1311, 29] width 196 height 21
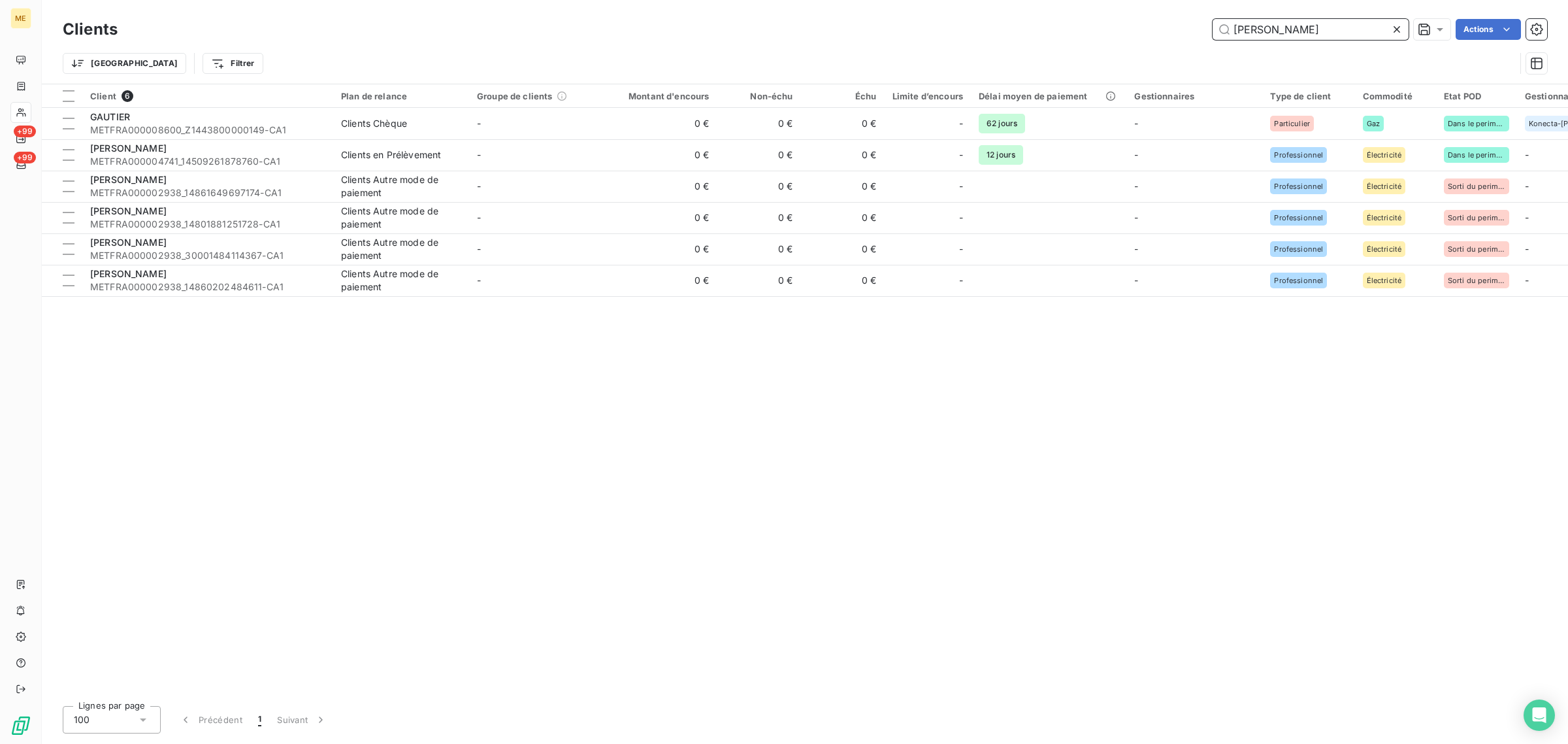
type input "[PERSON_NAME]"
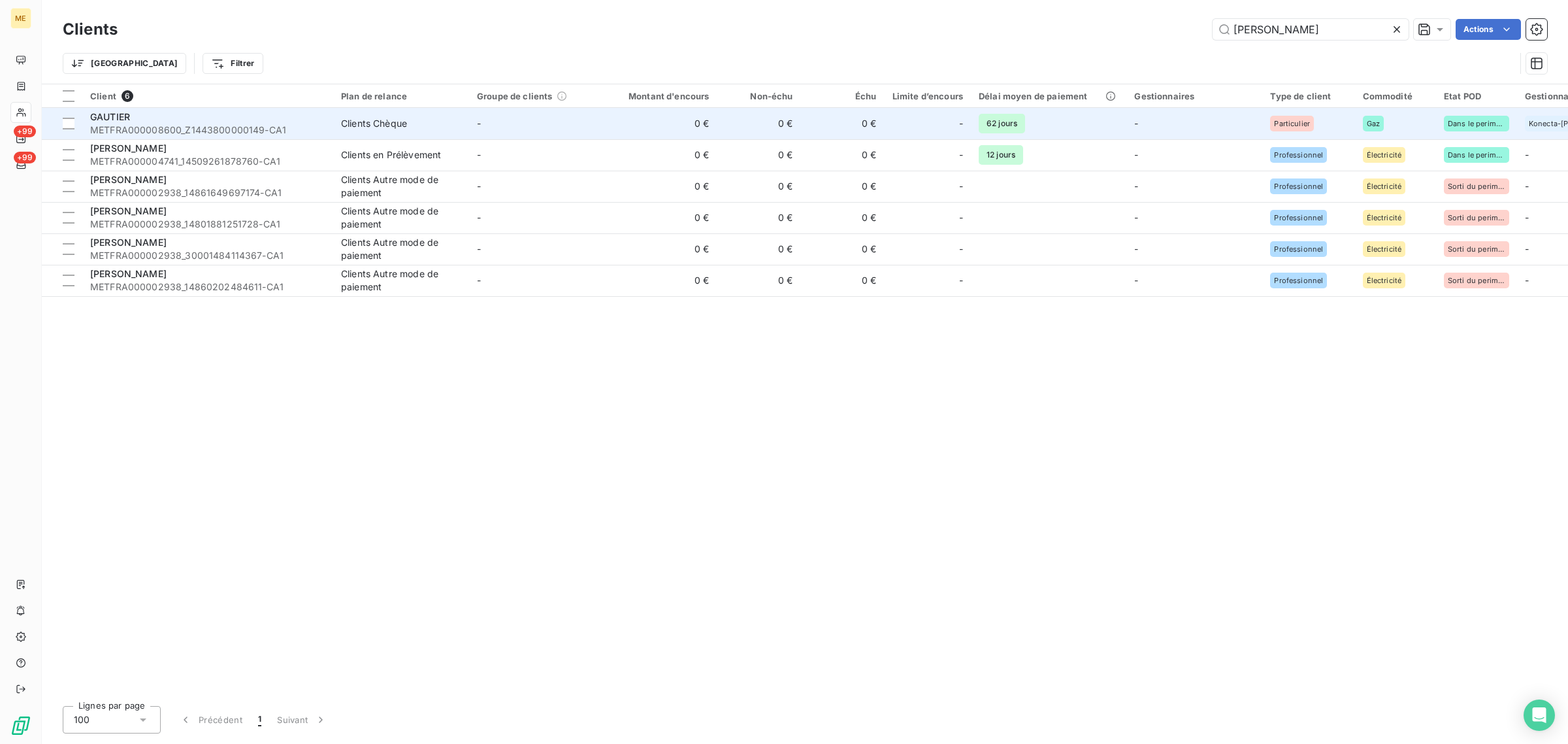
click at [310, 122] on div "GAUTIER" at bounding box center [208, 117] width 235 height 13
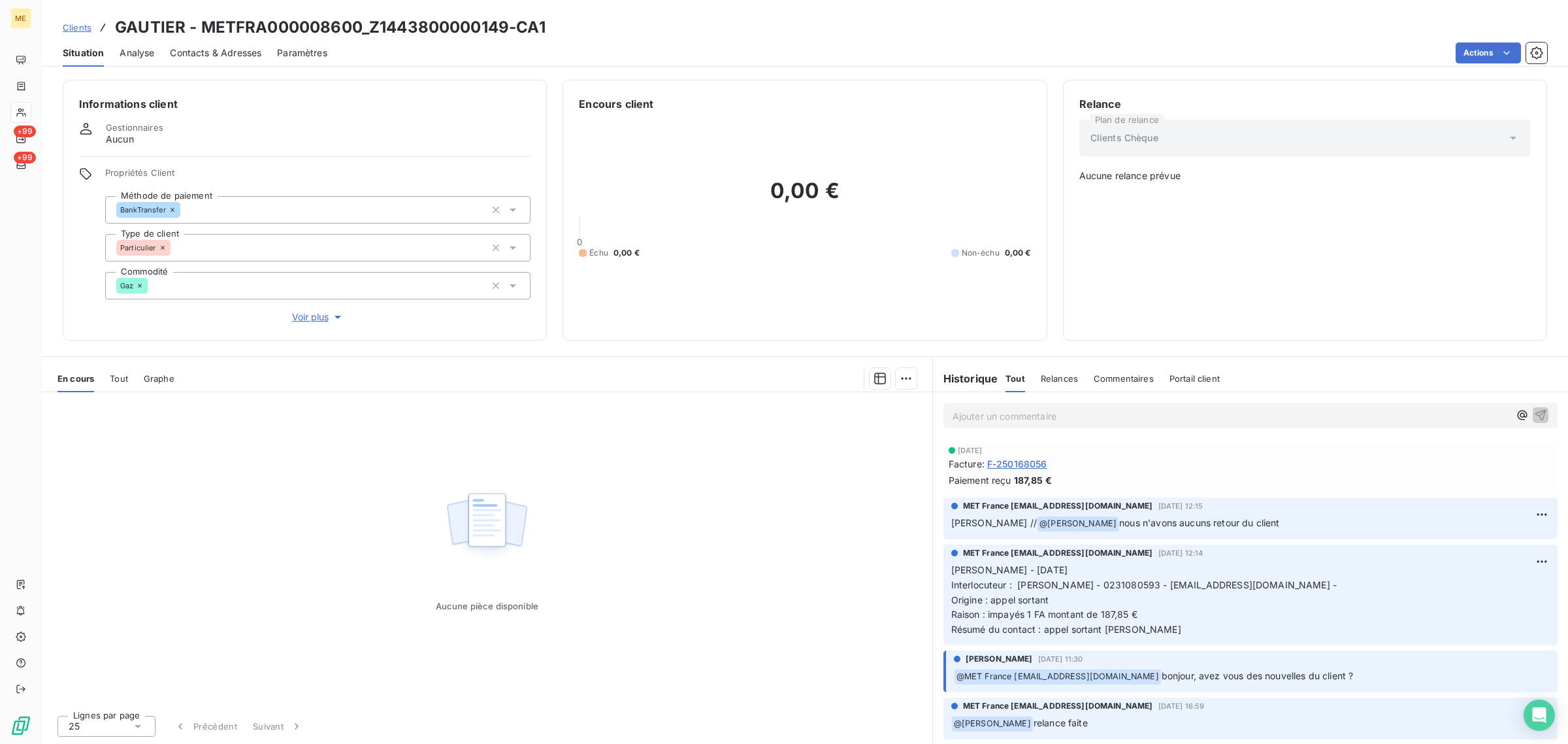
click at [85, 26] on span "Clients" at bounding box center [76, 27] width 28 height 10
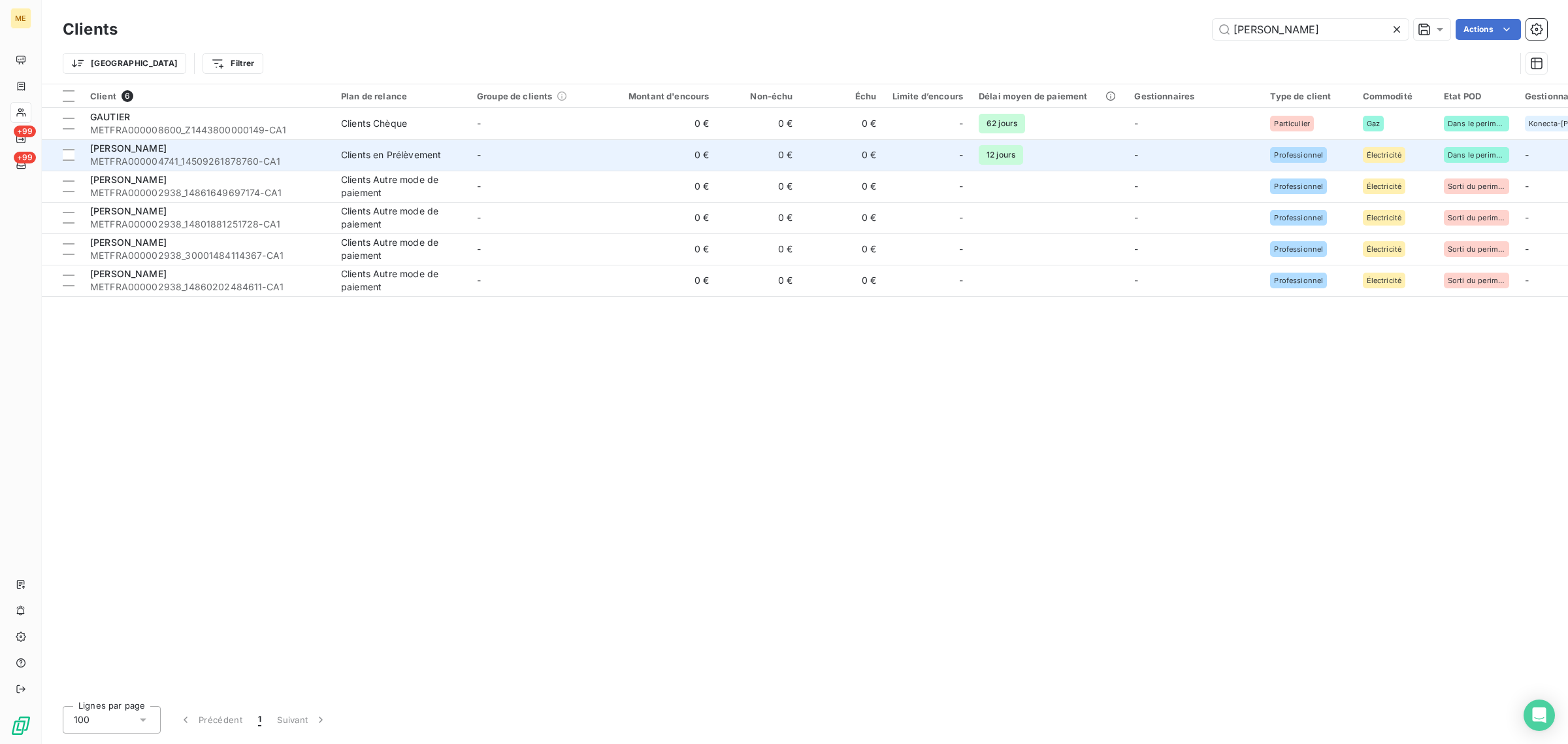
click at [347, 160] on div "Clients en Prélèvement" at bounding box center [391, 155] width 100 height 13
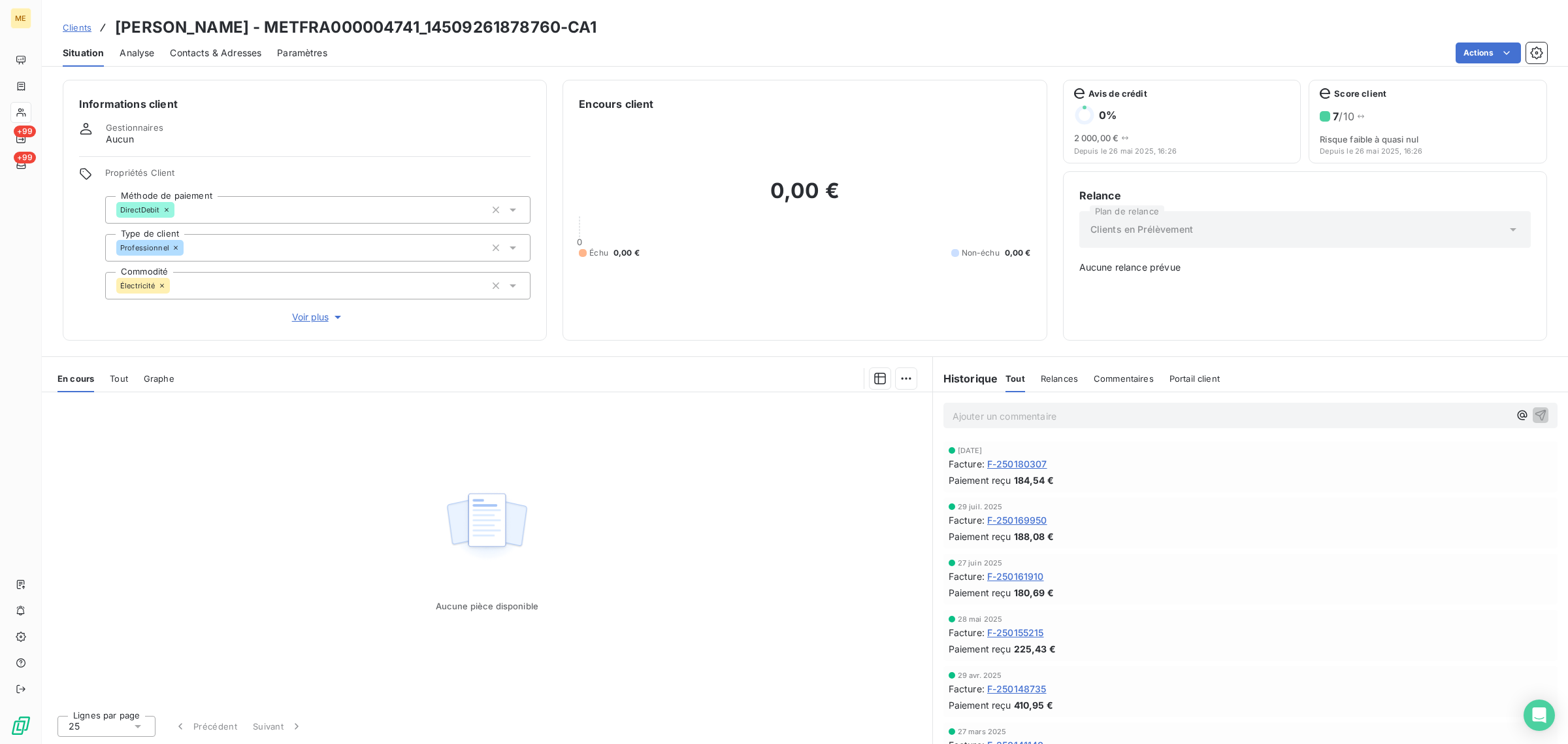
click at [77, 17] on div "Clients [PERSON_NAME] - METFRA000004741_14509261878760-CA1" at bounding box center [330, 28] width 535 height 24
click at [79, 25] on span "Clients" at bounding box center [76, 27] width 28 height 10
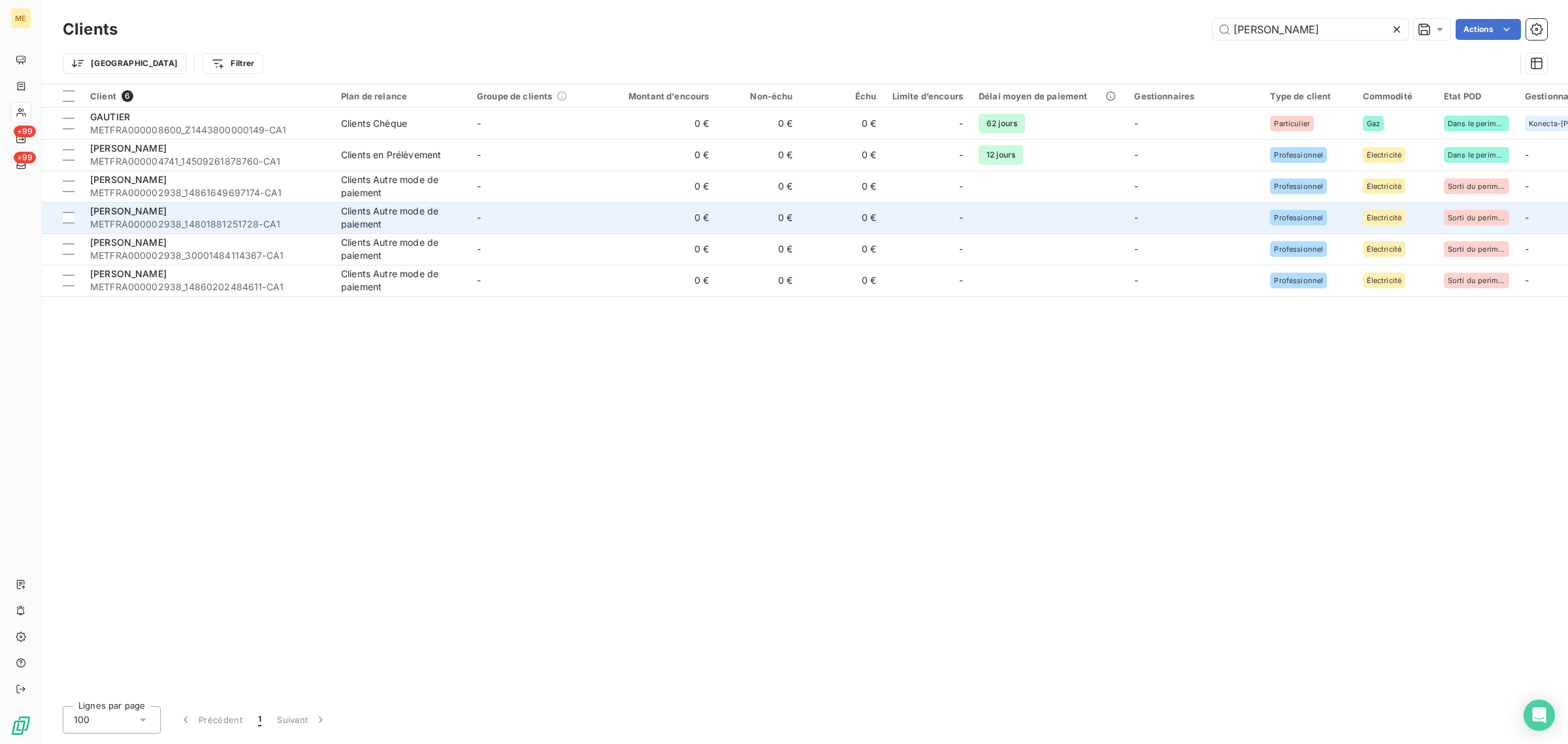
click at [562, 204] on td "-" at bounding box center [537, 217] width 136 height 31
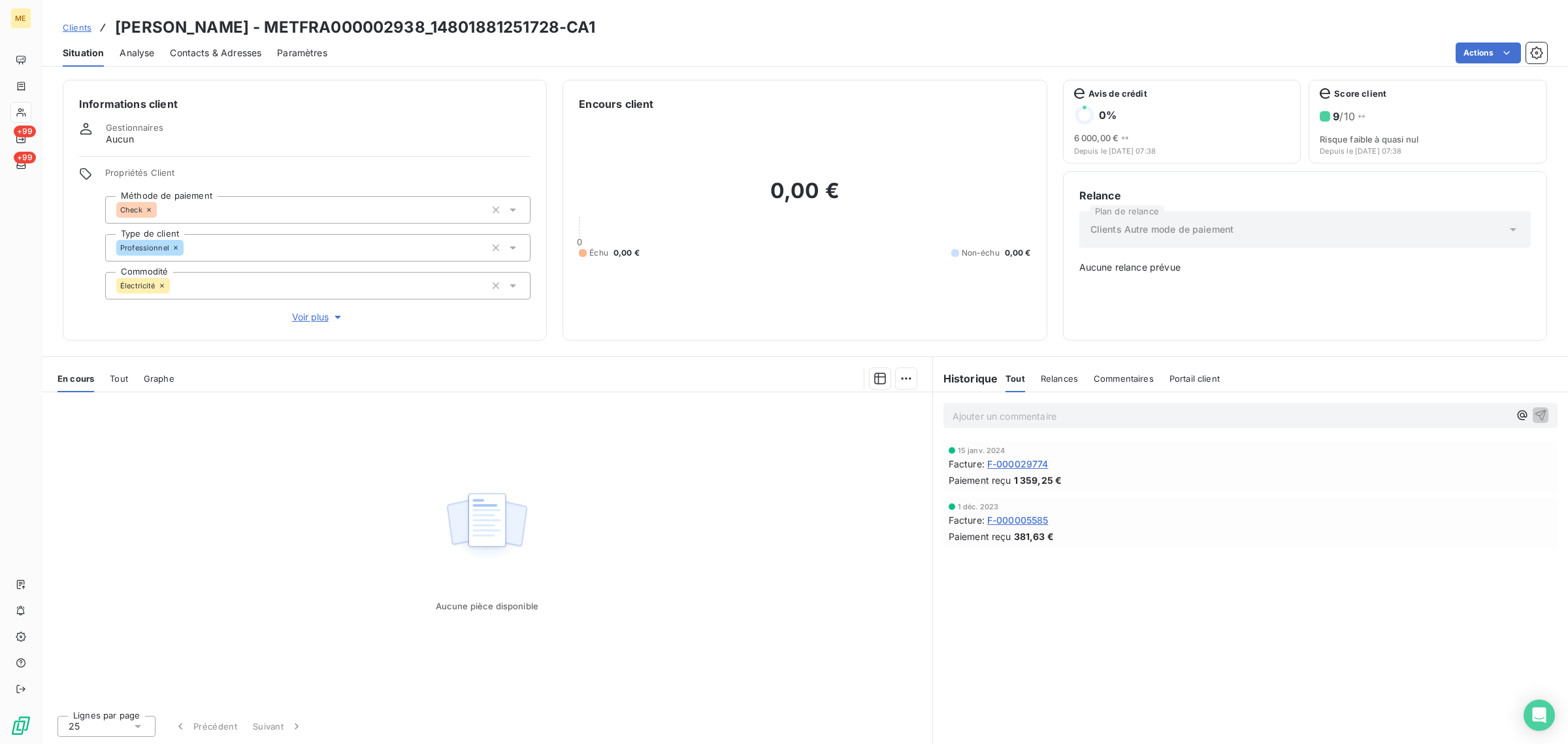
click at [71, 25] on span "Clients" at bounding box center [76, 27] width 28 height 10
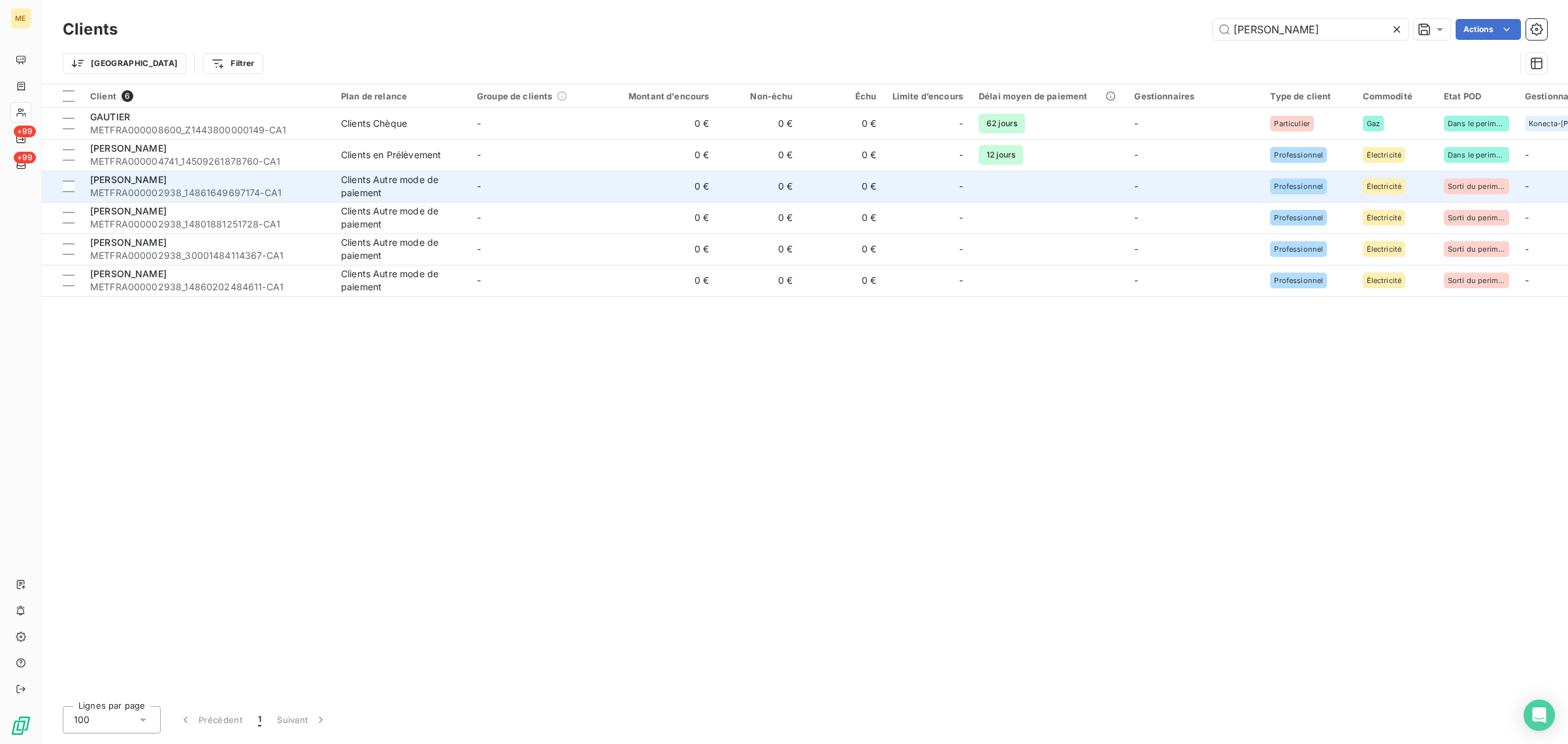
click at [592, 183] on td "-" at bounding box center [537, 186] width 136 height 31
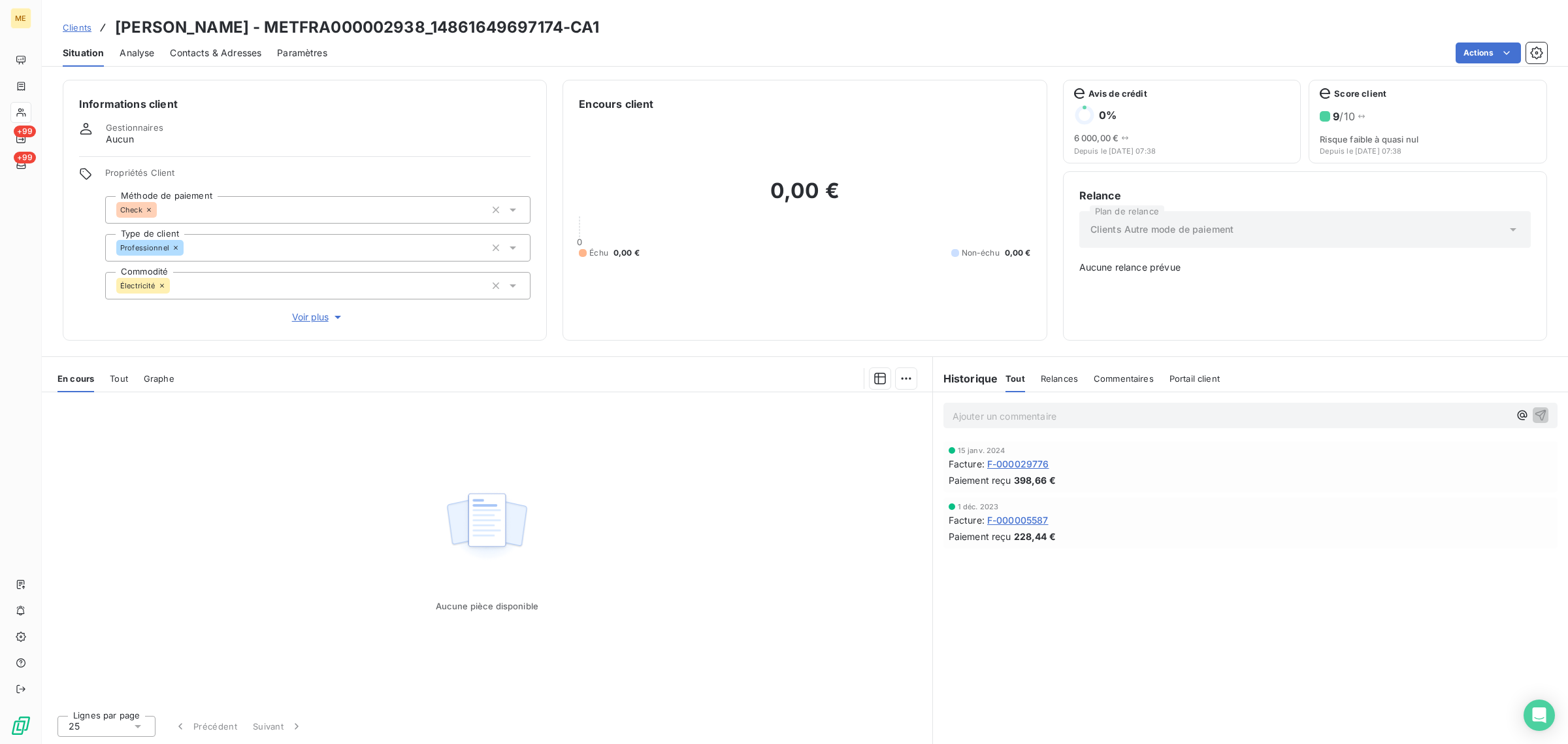
click at [69, 23] on span "Clients" at bounding box center [76, 27] width 28 height 10
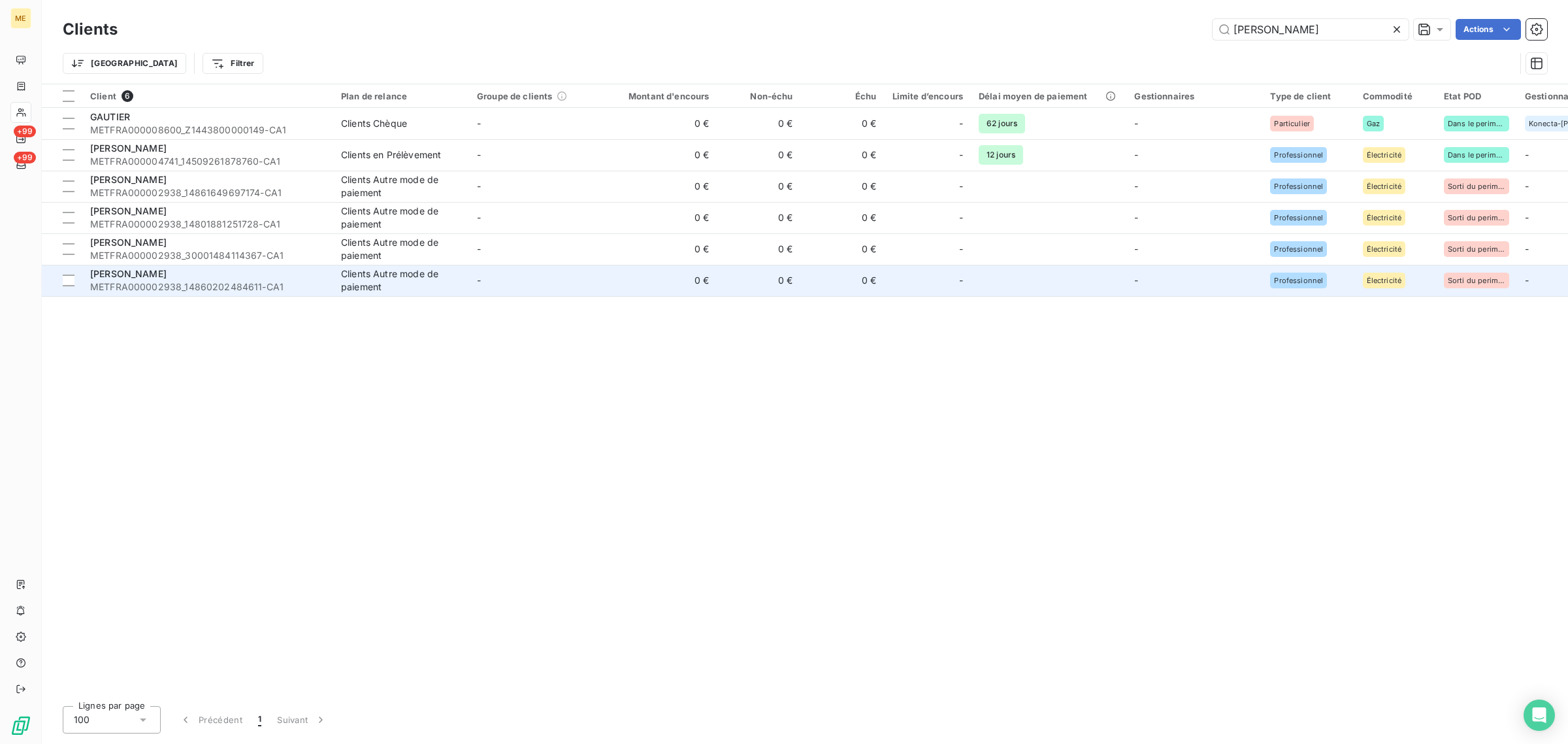
click at [651, 276] on td "0 €" at bounding box center [661, 280] width 112 height 31
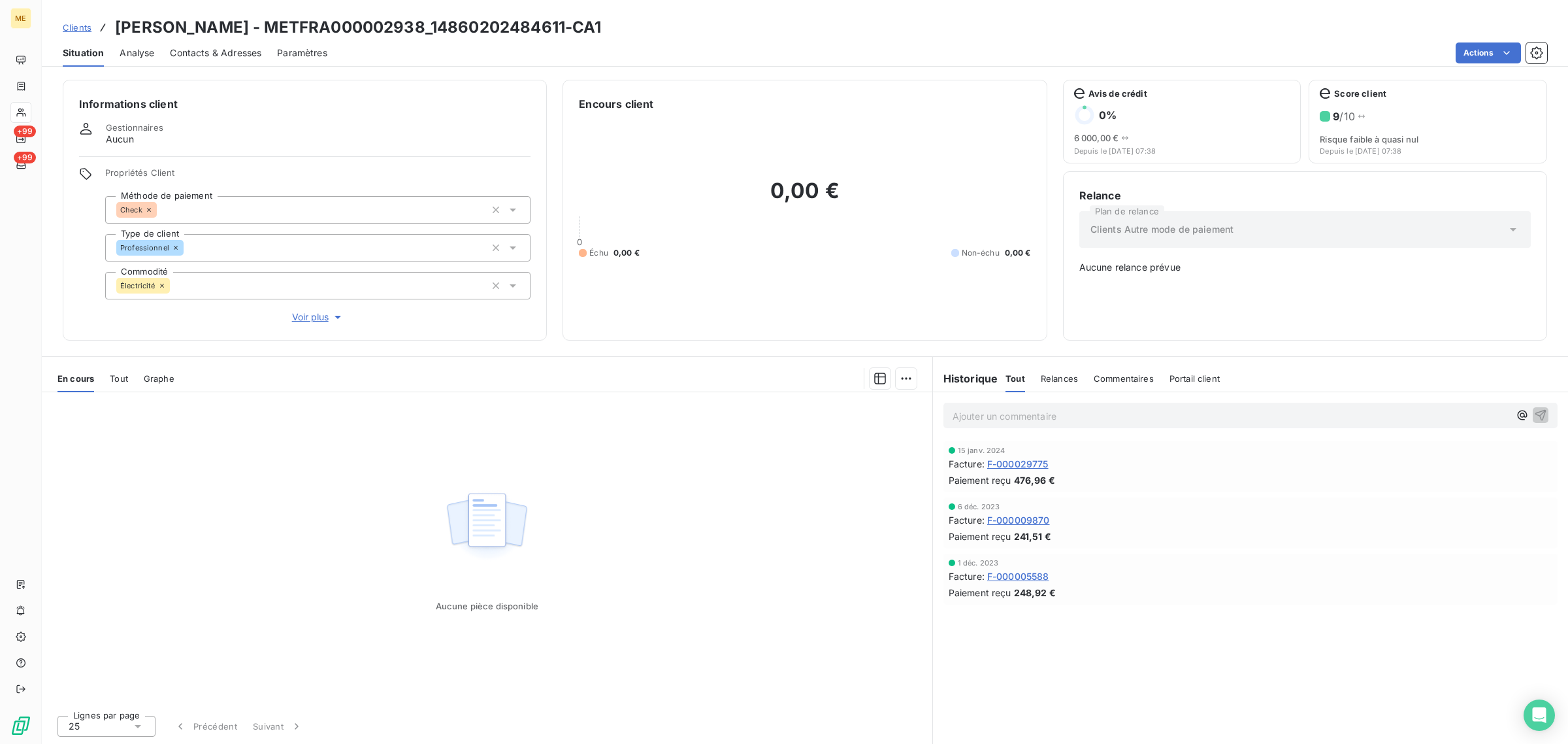
click at [80, 28] on span "Clients" at bounding box center [76, 27] width 28 height 10
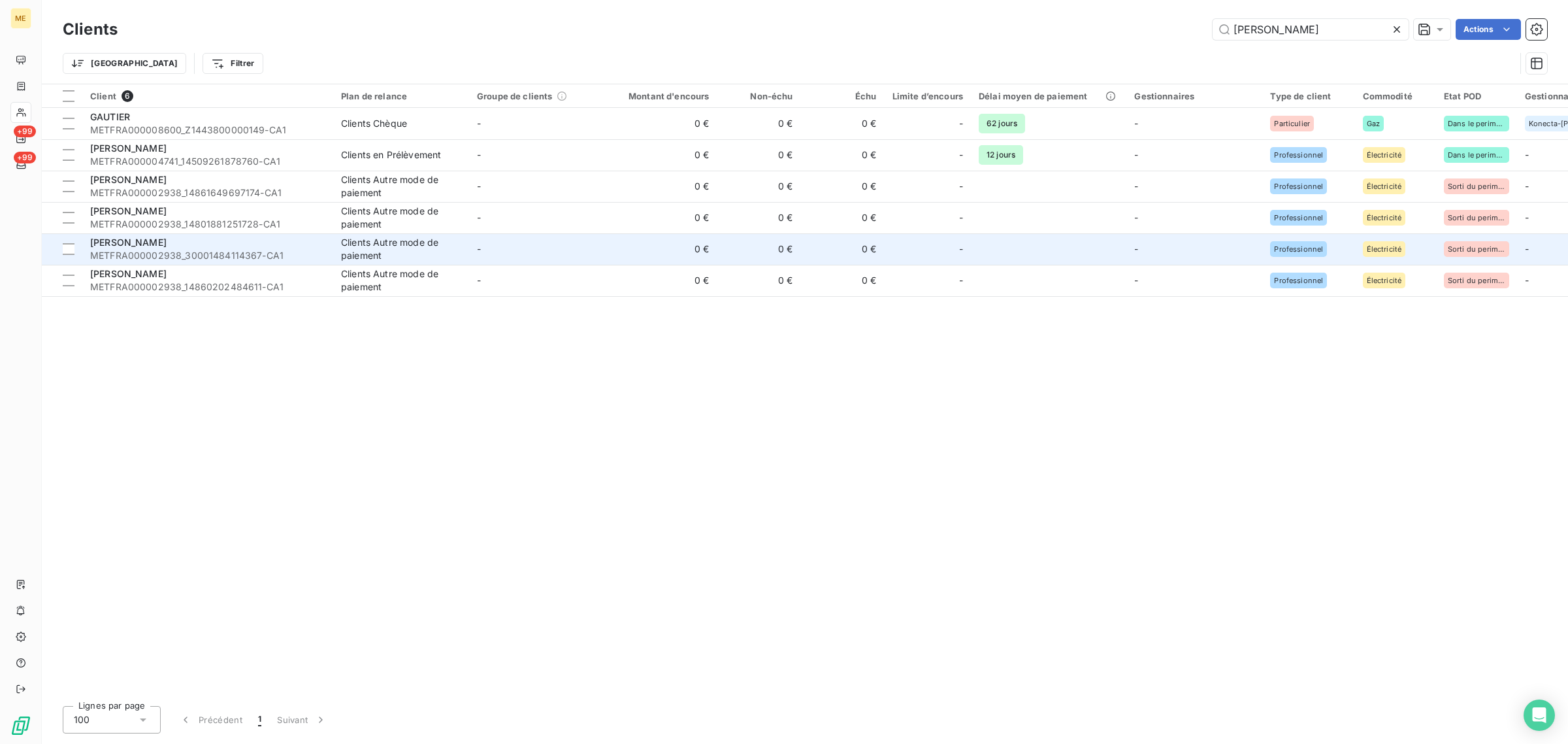
click at [651, 258] on td "0 €" at bounding box center [661, 249] width 112 height 31
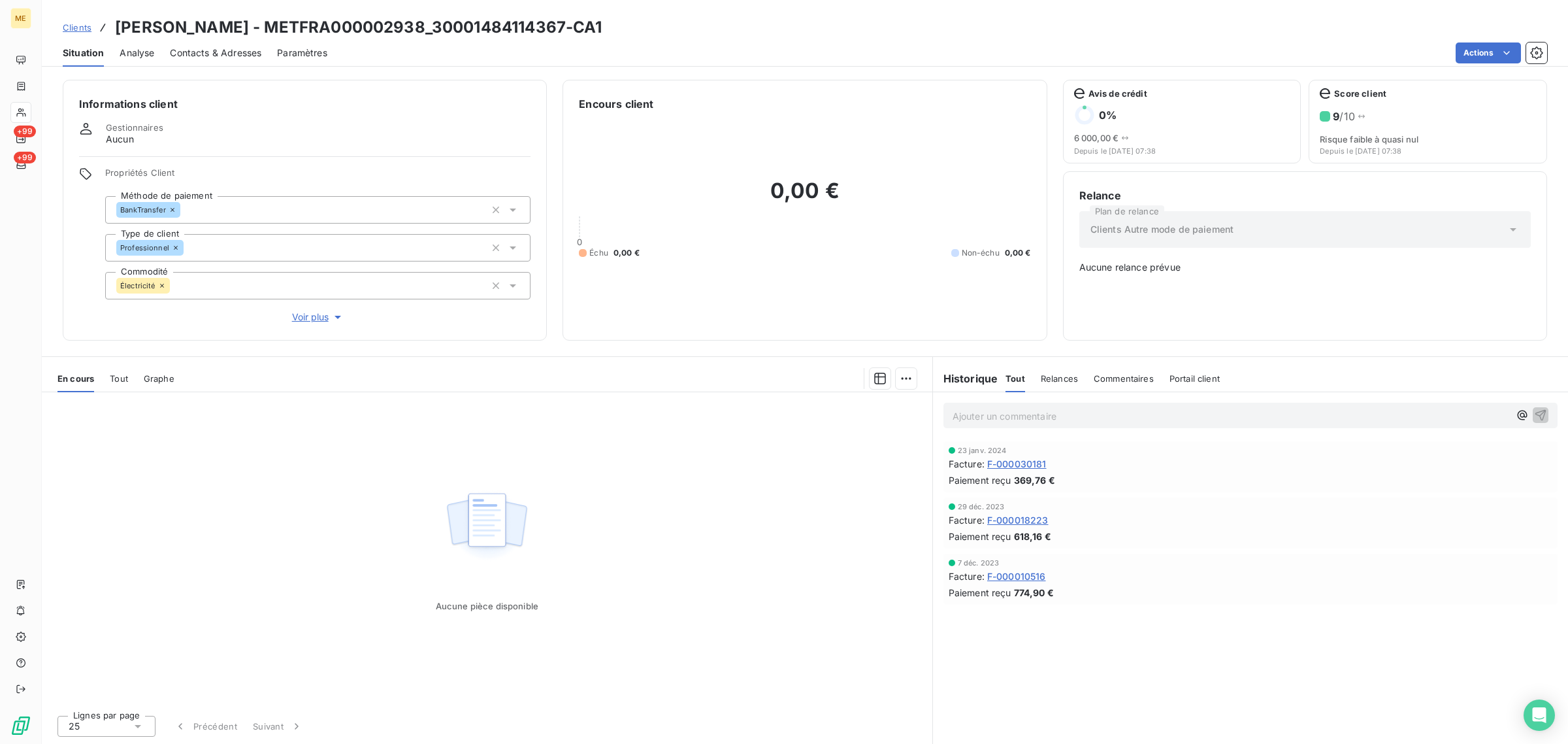
click at [83, 24] on span "Clients" at bounding box center [76, 27] width 28 height 10
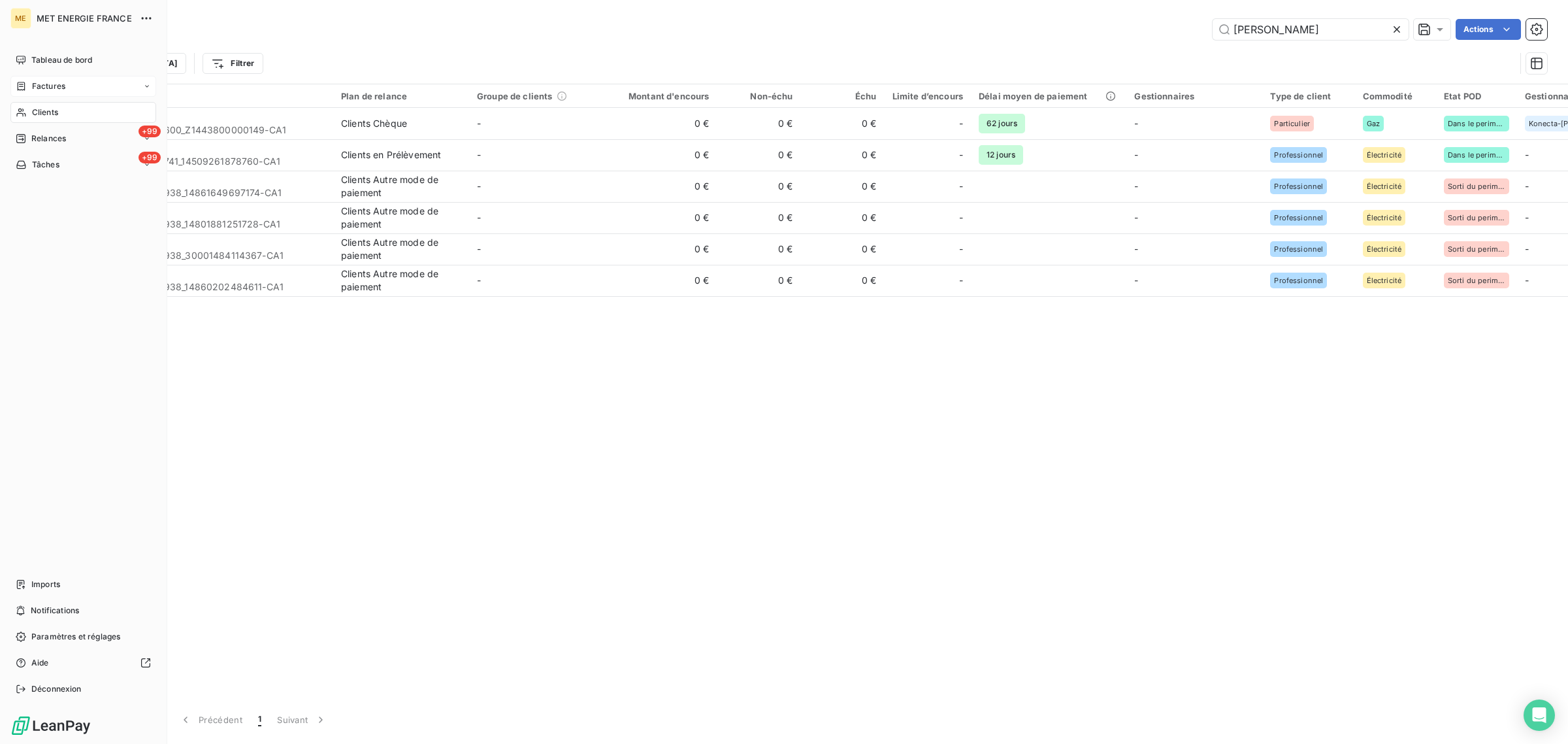
click at [34, 83] on span "Factures" at bounding box center [49, 86] width 33 height 12
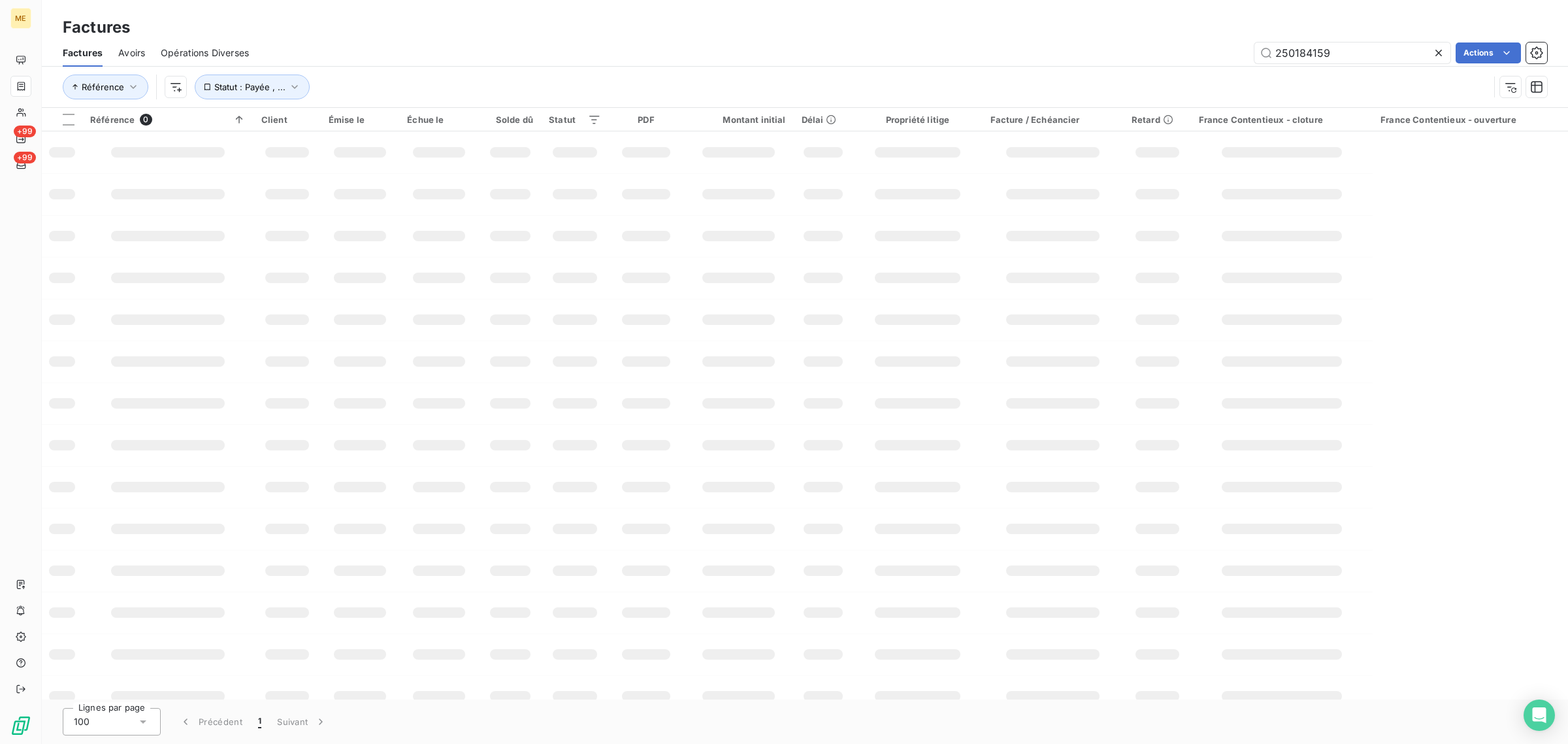
drag, startPoint x: 1360, startPoint y: 47, endPoint x: 1118, endPoint y: 64, distance: 242.6
click at [1118, 64] on div "Factures Avoirs Opérations Diverses 250184159 Actions" at bounding box center [805, 53] width 1526 height 28
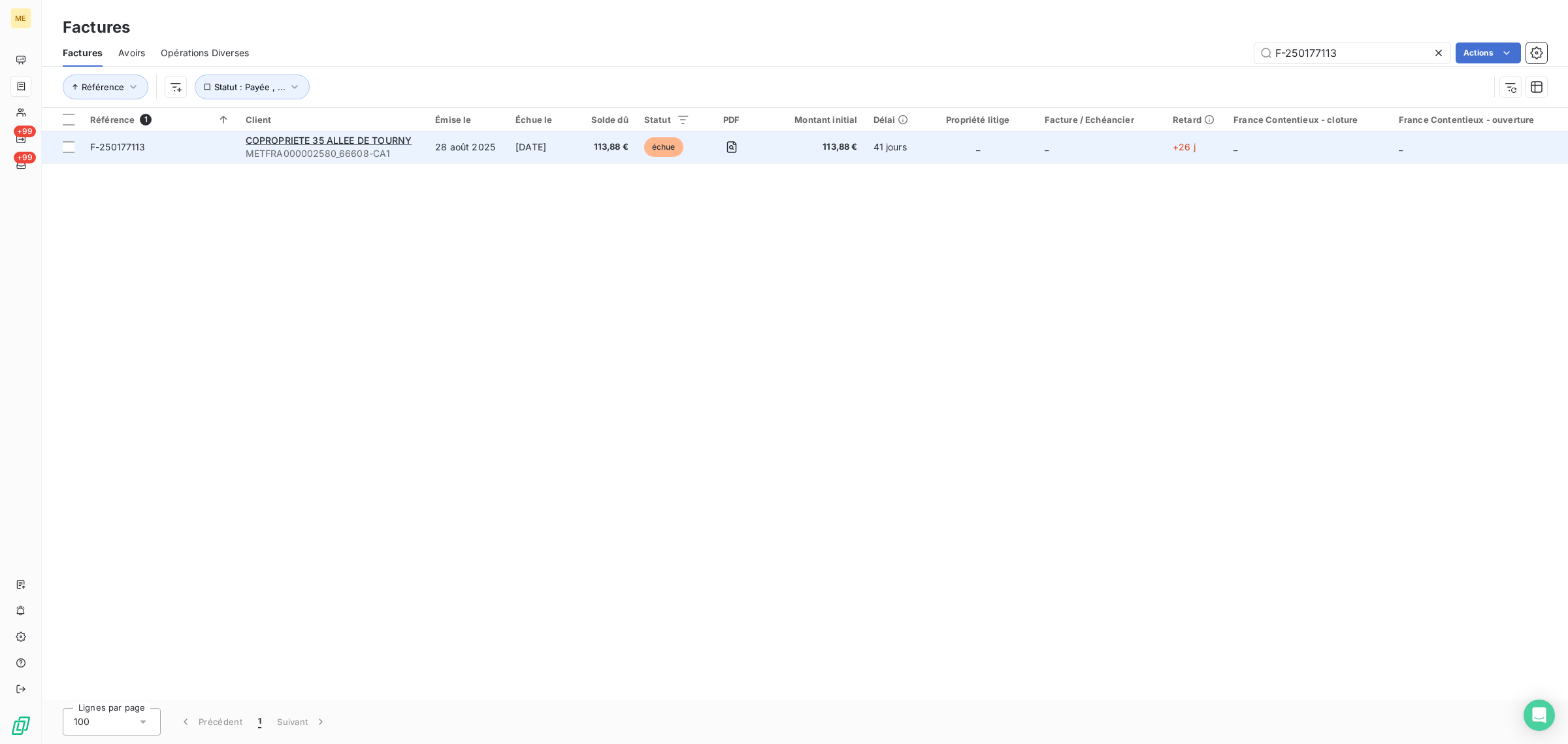
type input "F-250177113"
click at [593, 146] on td "113,88 €" at bounding box center [608, 147] width 56 height 31
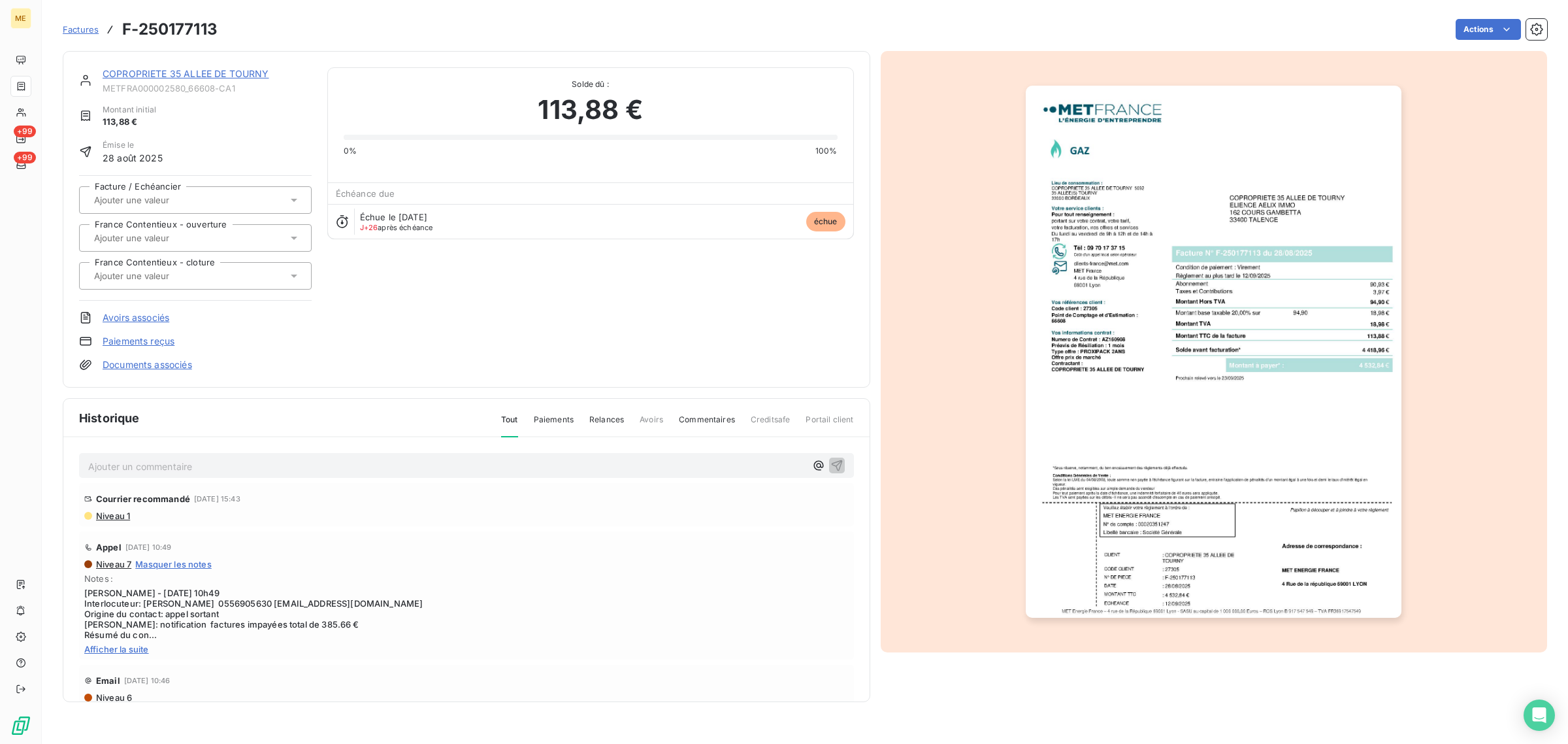
click at [139, 69] on link "COPROPRIETE 35 ALLEE DE TOURNY" at bounding box center [186, 74] width 167 height 11
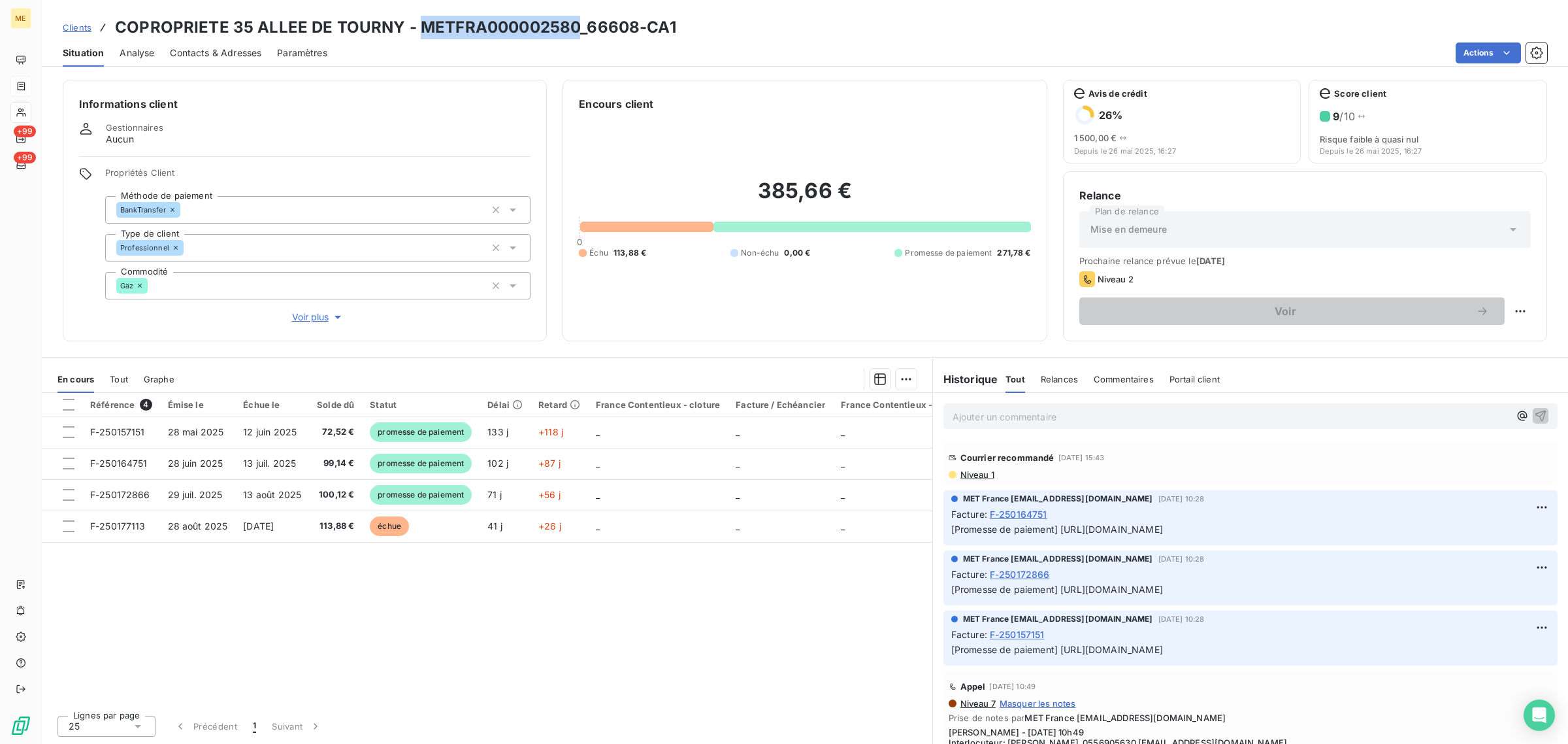
drag, startPoint x: 414, startPoint y: 24, endPoint x: 571, endPoint y: 31, distance: 157.2
click at [571, 31] on h3 "COPROPRIETE 35 ALLEE DE TOURNY - METFRA000002580_66608-CA1" at bounding box center [396, 28] width 561 height 24
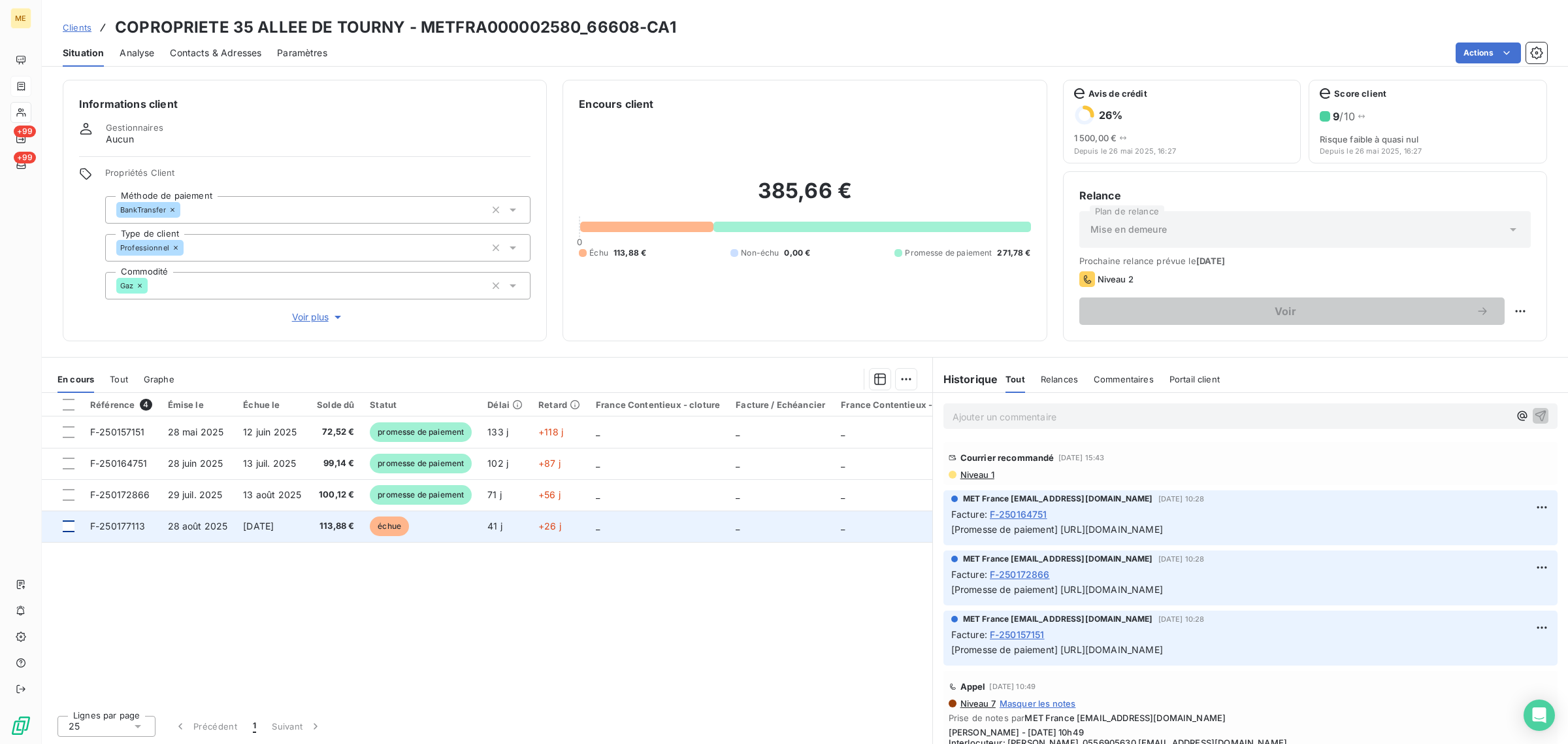
click at [62, 527] on div at bounding box center [68, 526] width 12 height 12
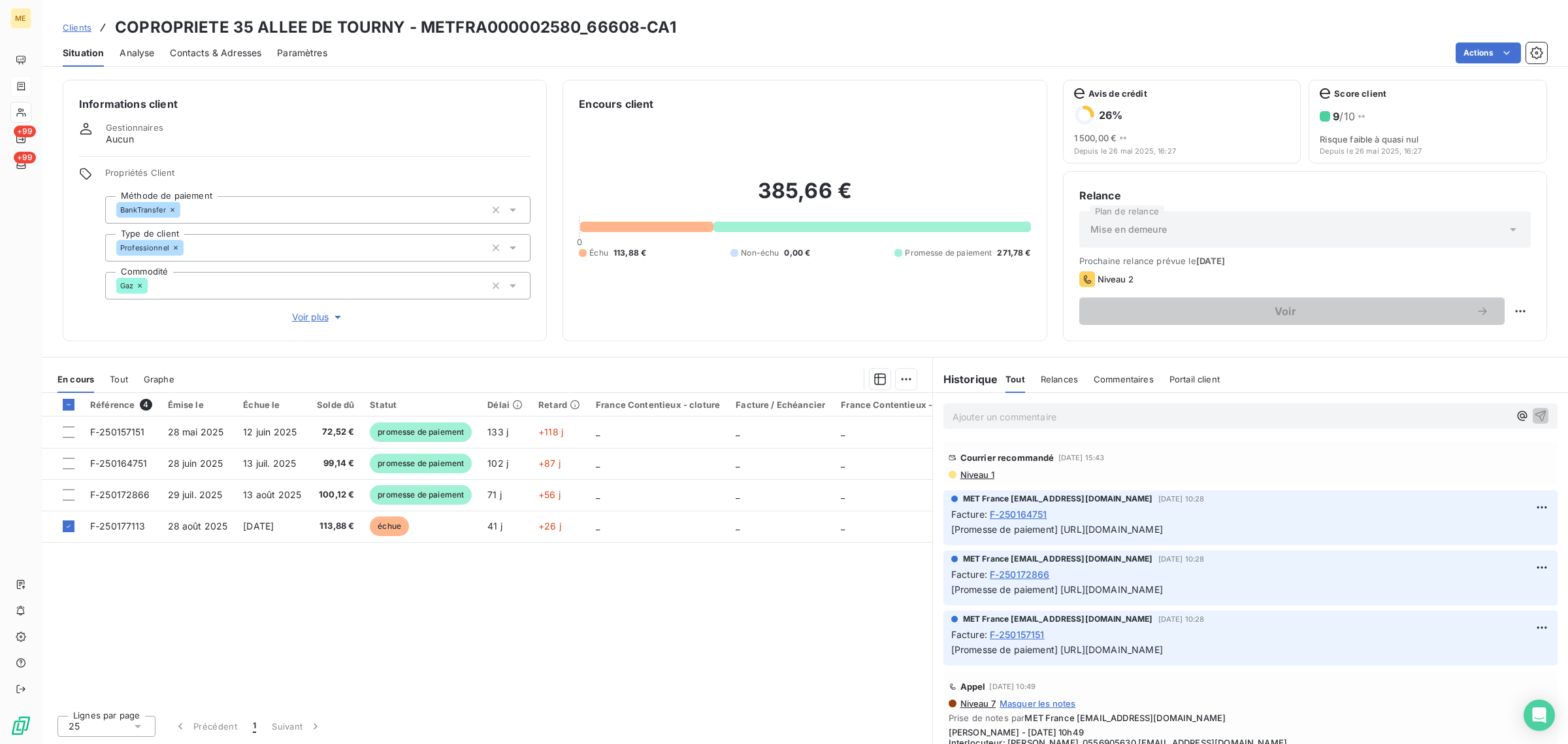
click at [922, 368] on div "En cours Tout Graphe" at bounding box center [487, 379] width 891 height 28
click at [913, 374] on html "ME +99 +99 Clients COPROPRIETE 35 ALLEE DE TOURNY - METFRA000002580_66608-CA1 S…" at bounding box center [784, 372] width 1568 height 744
click at [873, 424] on div "Ajouter une promesse de paiement (1 facture)" at bounding box center [796, 431] width 231 height 21
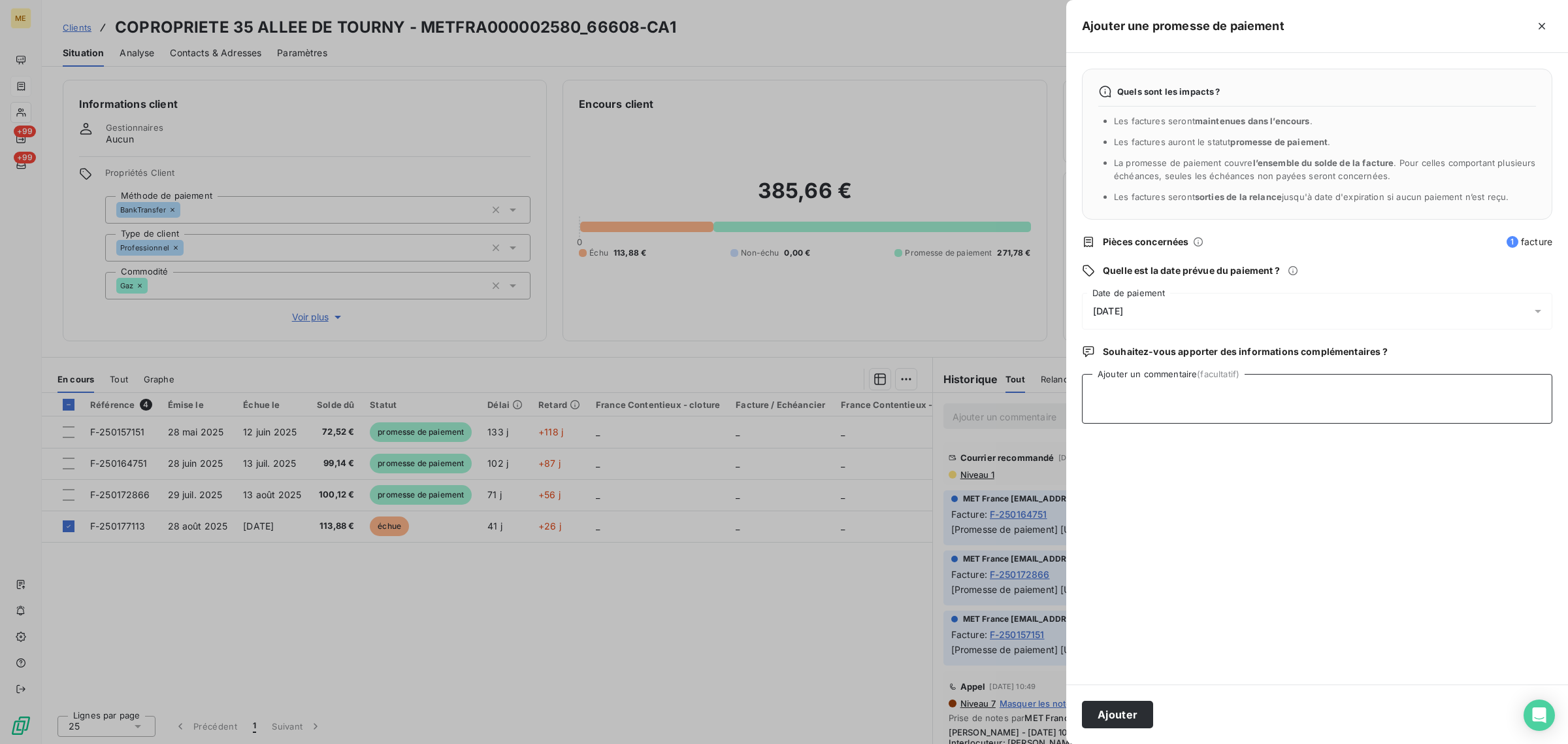
click at [1178, 402] on textarea "Ajouter un commentaire (facultatif)" at bounding box center [1317, 399] width 471 height 50
click at [1152, 315] on div "[DATE]" at bounding box center [1317, 311] width 471 height 37
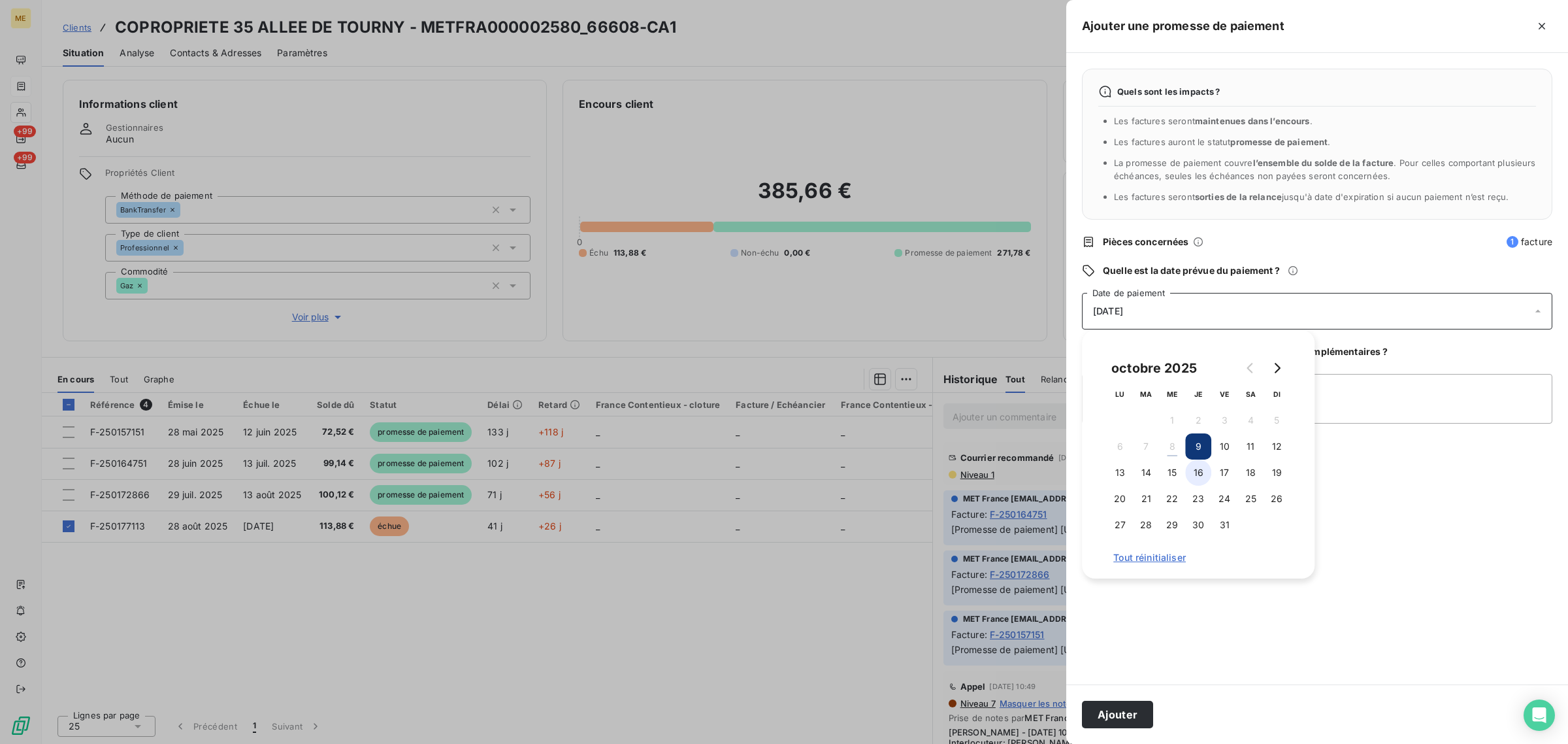
click at [1208, 474] on button "16" at bounding box center [1199, 473] width 26 height 26
click at [1390, 410] on textarea "Ajouter un commentaire (facultatif)" at bounding box center [1317, 399] width 471 height 50
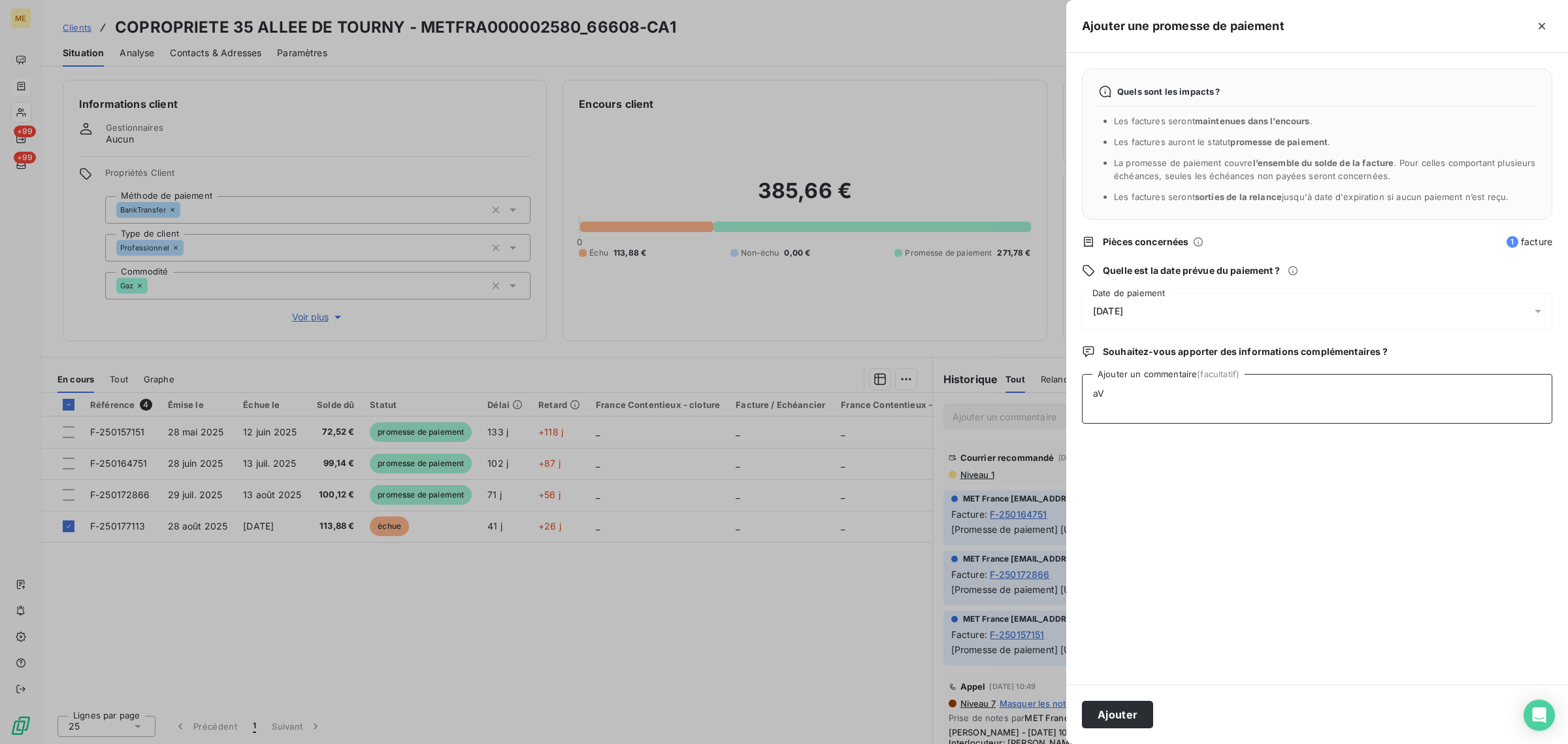
type textarea "a"
click at [1243, 395] on textarea "Avis de paiement - 385,66€ -" at bounding box center [1317, 399] width 471 height 50
click at [1174, 386] on textarea "Avis de paiement - 385,66€ -" at bounding box center [1317, 399] width 471 height 50
click at [1186, 386] on textarea "Avis de paiement - 385,66€ -" at bounding box center [1317, 399] width 471 height 50
click at [1191, 404] on textarea "Avis de paiement - 385,66€ -" at bounding box center [1317, 399] width 471 height 50
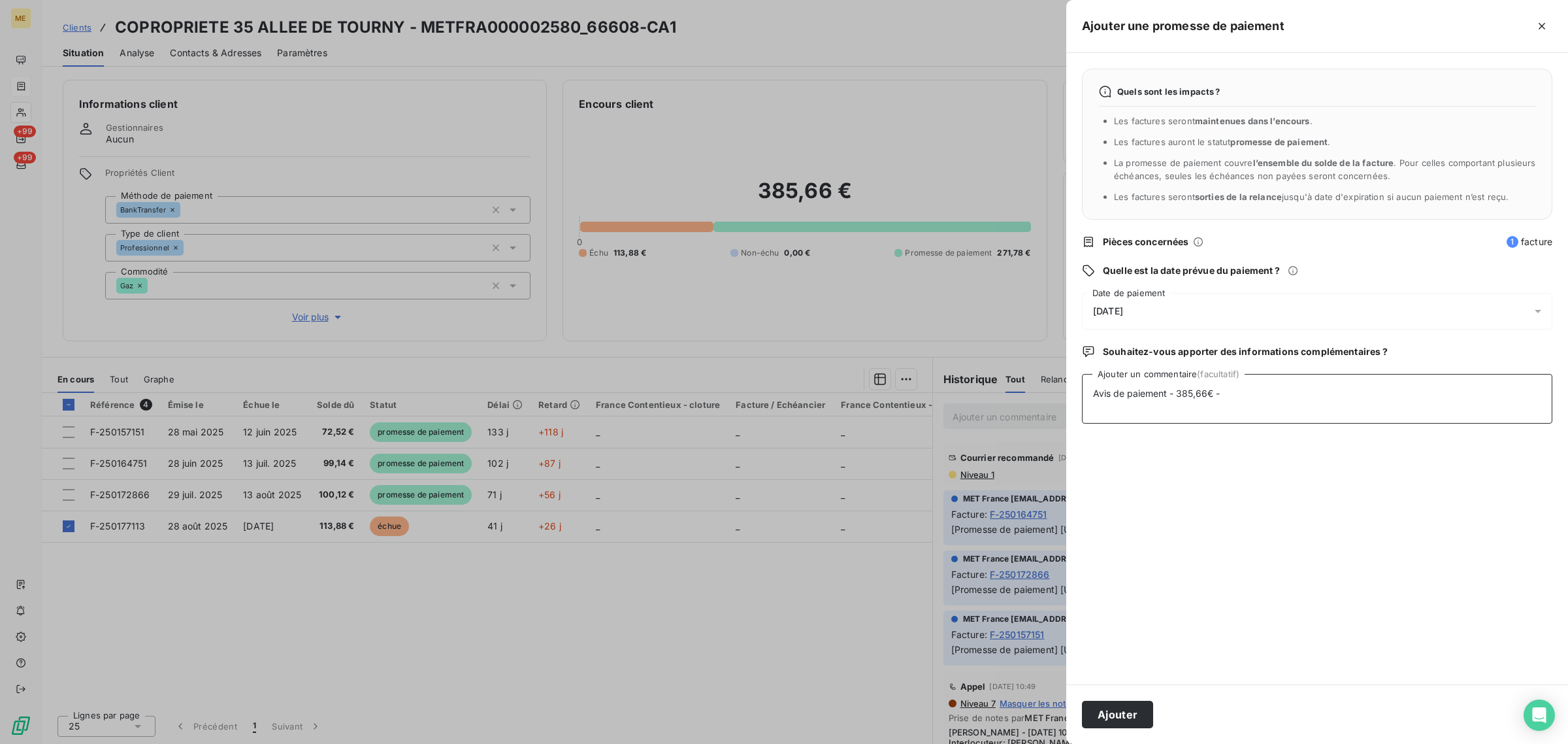
click at [1199, 397] on textarea "Avis de paiement - 385,66€ -" at bounding box center [1317, 399] width 471 height 50
click at [0, 0] on lt-div "Une espace insécable doit être placée avant l’unité. Voulez-vous écrire « 385,6…" at bounding box center [0, 0] width 0 height 0
click at [0, 0] on lt-span "385,66   €" at bounding box center [0, 0] width 0 height 0
click at [1237, 395] on textarea "Avis de paiement - 385,66 € -" at bounding box center [1317, 399] width 471 height 50
paste textarea "[URL][DOMAIN_NAME]"
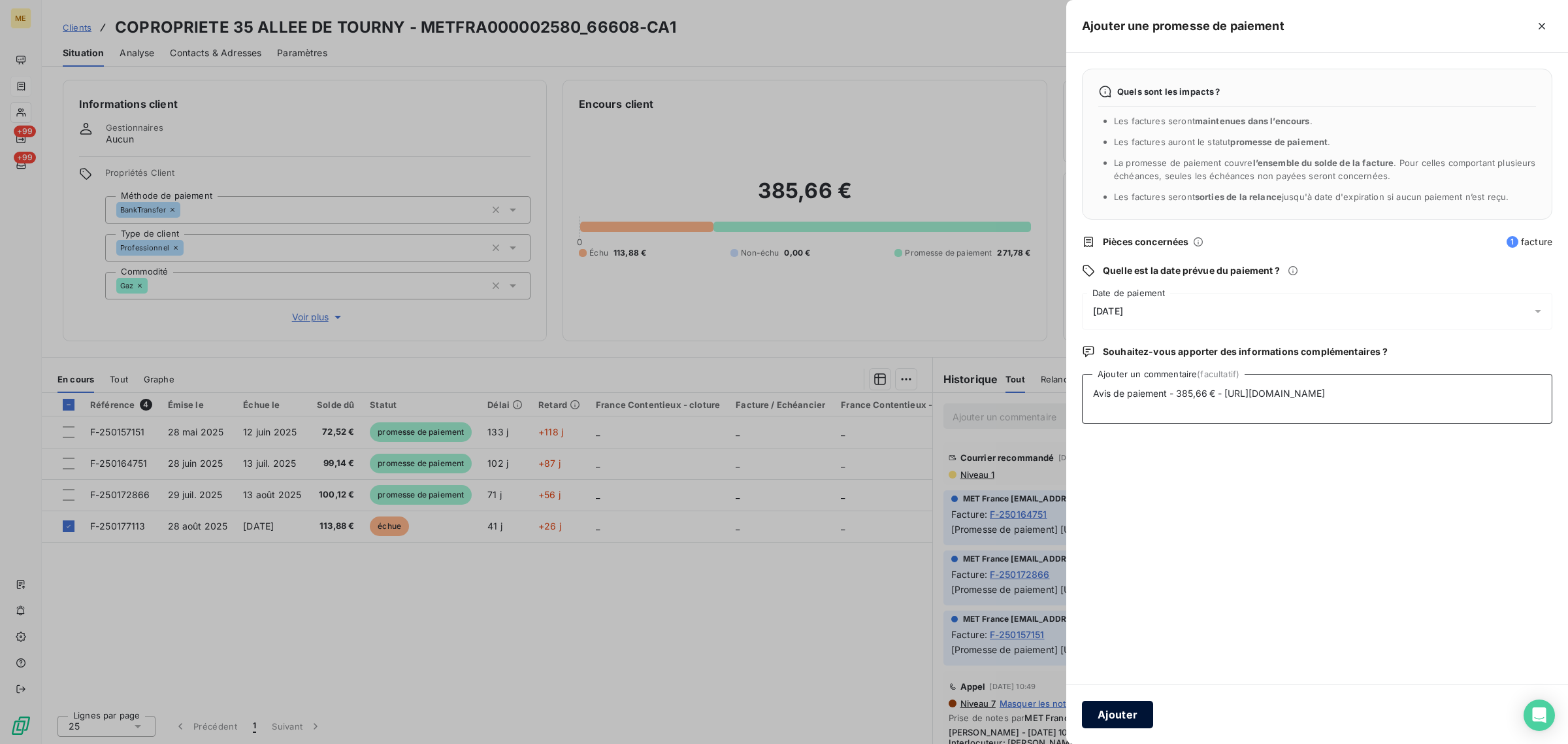
type textarea "Avis de paiement - 385,66 € - [URL][DOMAIN_NAME]"
click at [1112, 704] on button "Ajouter" at bounding box center [1117, 715] width 72 height 28
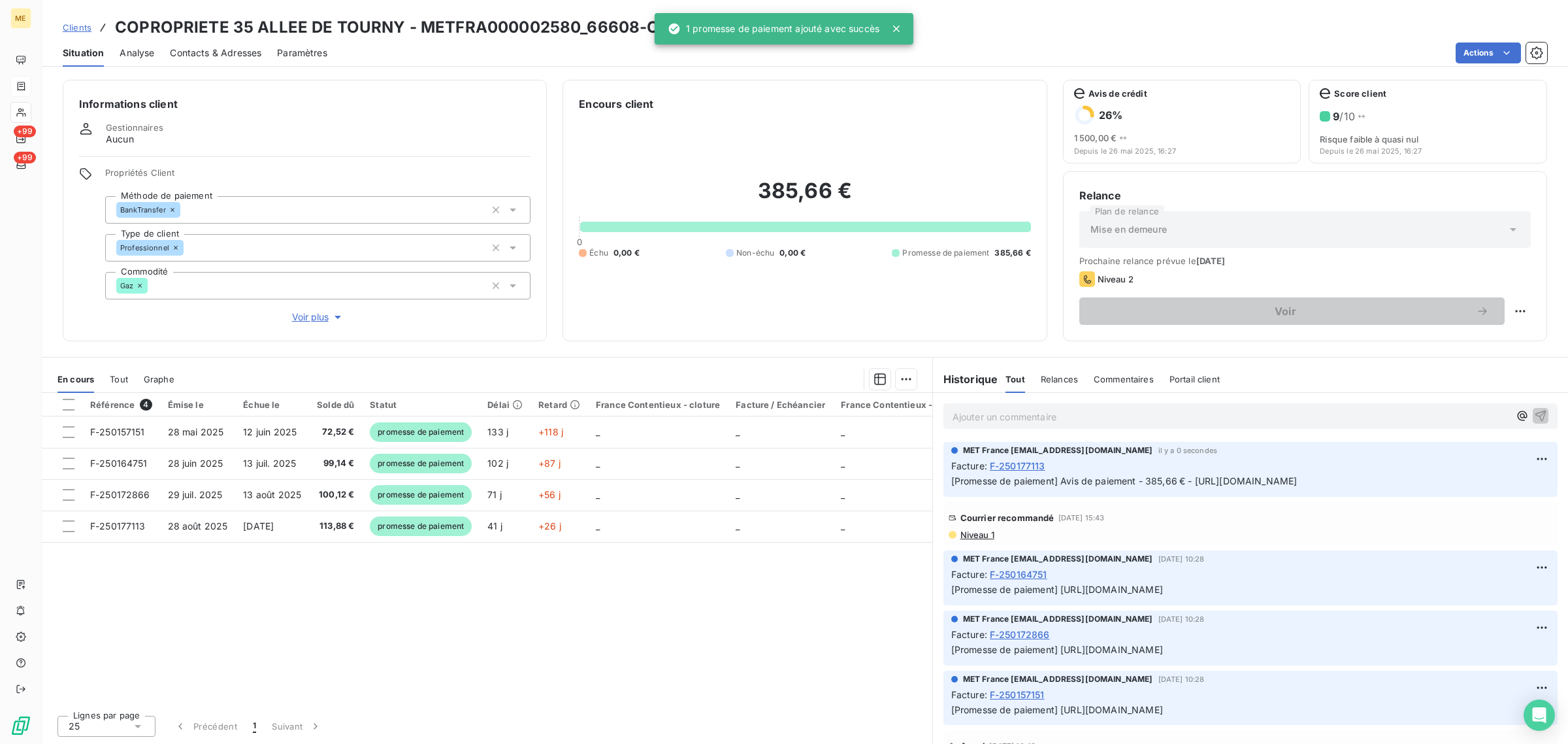
click at [726, 618] on div "Référence 4 Émise le Échue le Solde dû Statut Délai Retard France Contentieux -…" at bounding box center [487, 549] width 891 height 312
